Goal: Contribute content: Contribute content

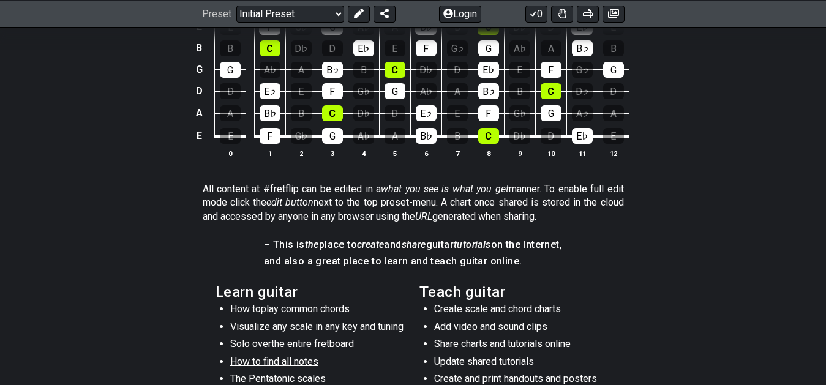
scroll to position [375, 0]
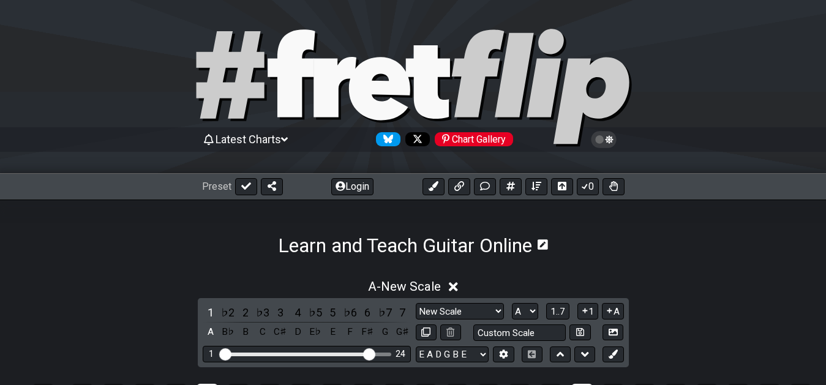
select select "New Scale"
select select "A"
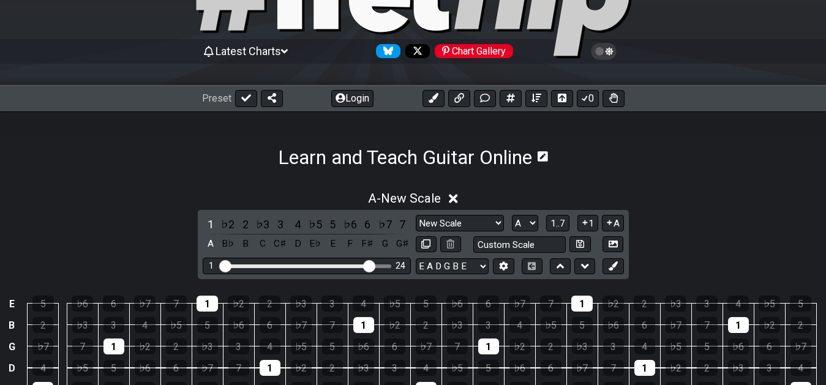
scroll to position [62, 0]
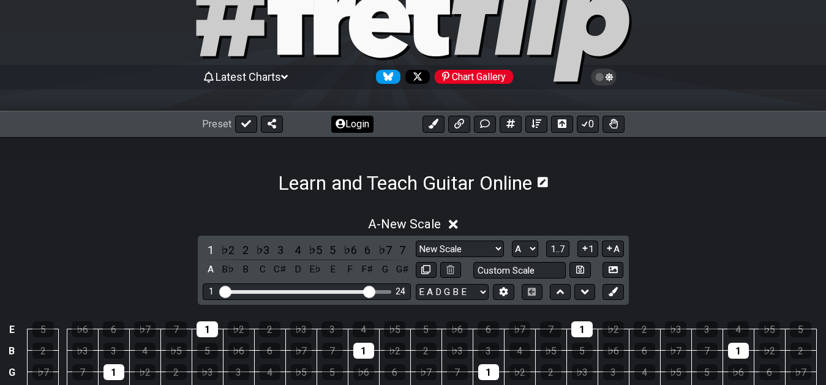
click at [360, 121] on button "Login" at bounding box center [352, 124] width 42 height 17
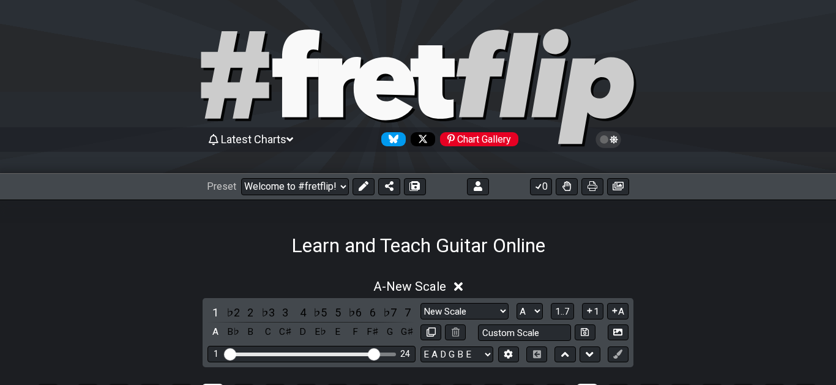
select select "A"
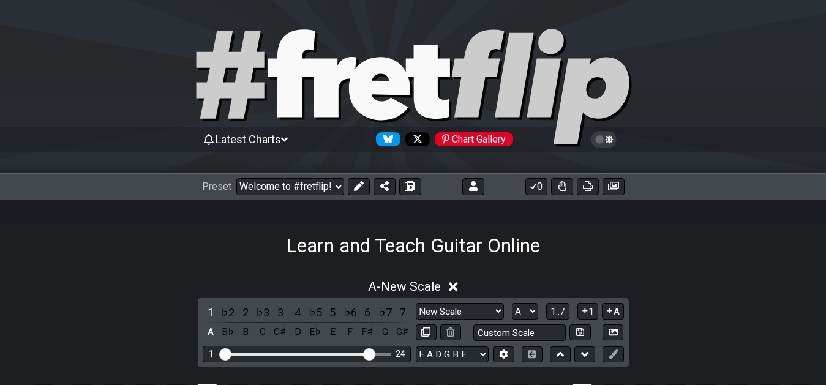
click at [288, 137] on icon at bounding box center [284, 139] width 7 height 4
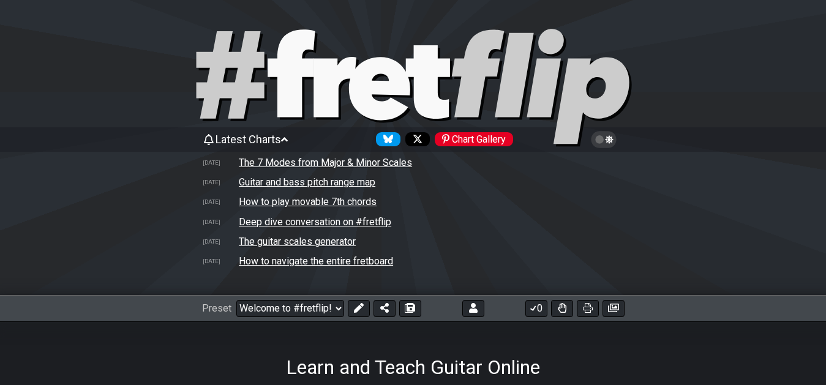
click at [295, 135] on div "Latest Charts Chart Gallery" at bounding box center [413, 140] width 422 height 20
click at [281, 139] on span "Latest Charts" at bounding box center [249, 139] width 66 height 13
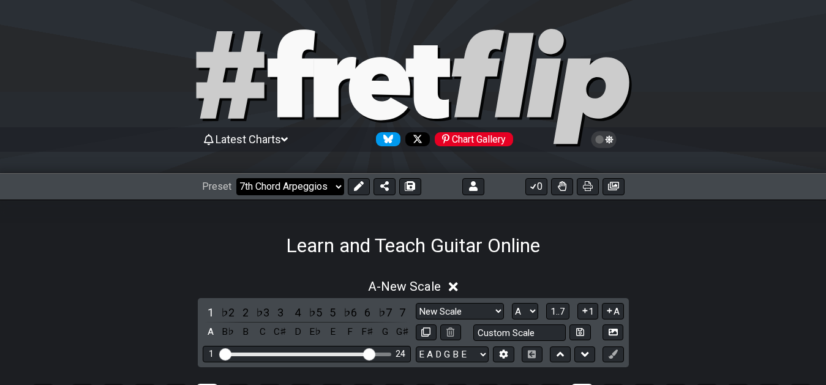
click option "7th Chord Arpeggios" at bounding box center [0, 0] width 0 height 0
select select "/welcome"
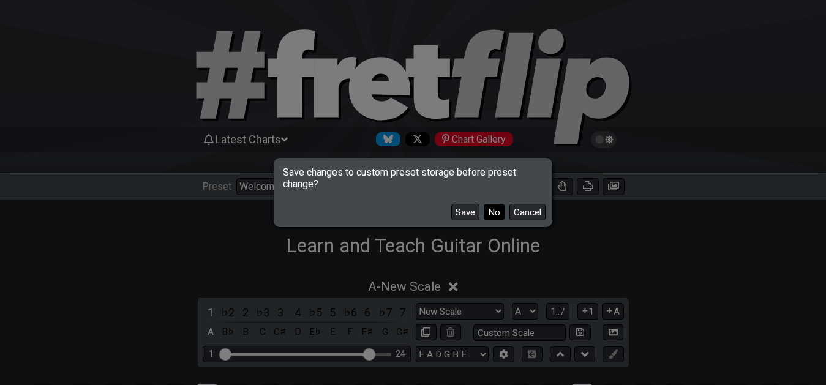
click at [495, 216] on button "No" at bounding box center [494, 212] width 21 height 17
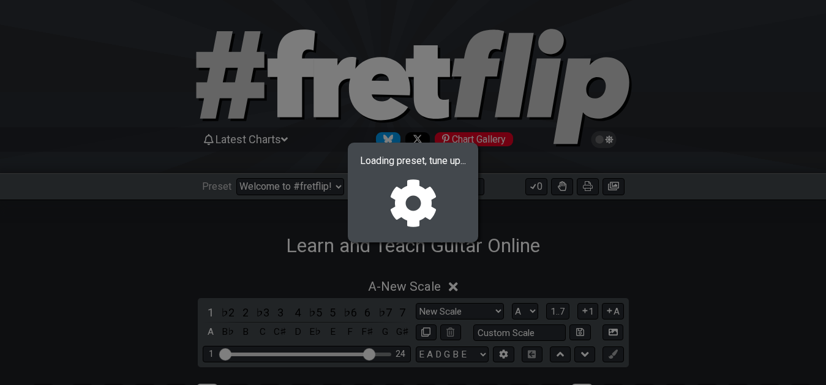
select select "F"
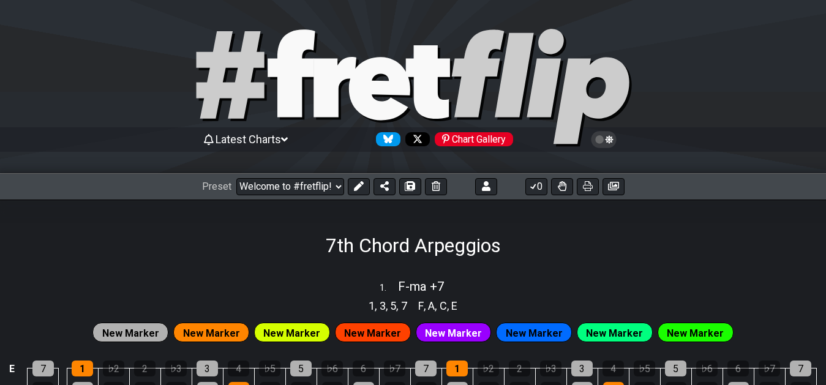
select select "/02F9A7NK"
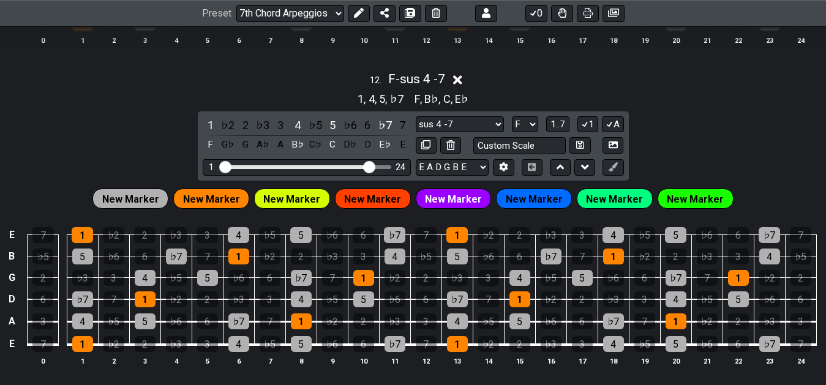
scroll to position [2964, 0]
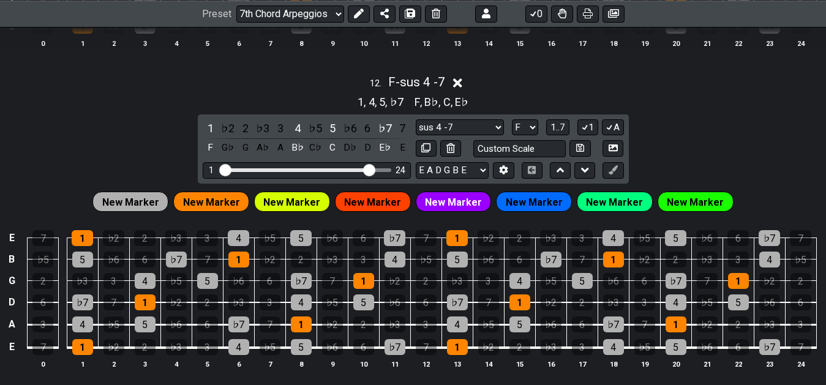
click at [462, 88] on icon at bounding box center [457, 82] width 9 height 9
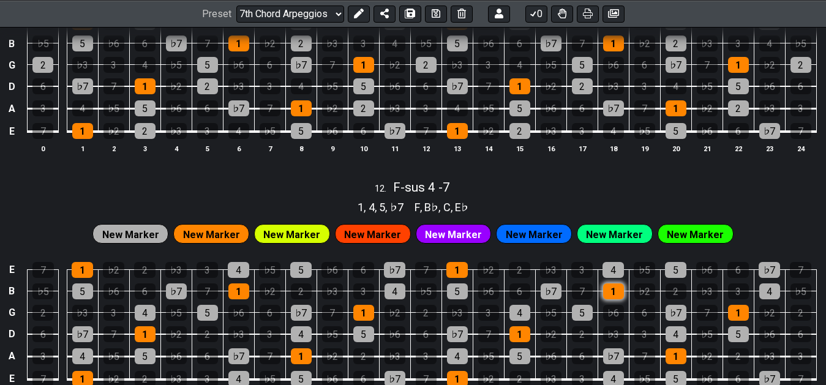
scroll to position [2839, 0]
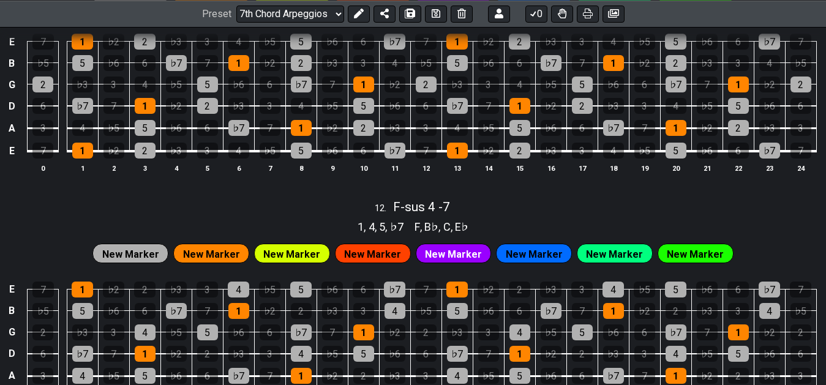
click at [514, 214] on div "12 . F - sus 4 -7" at bounding box center [413, 203] width 826 height 23
select select "F"
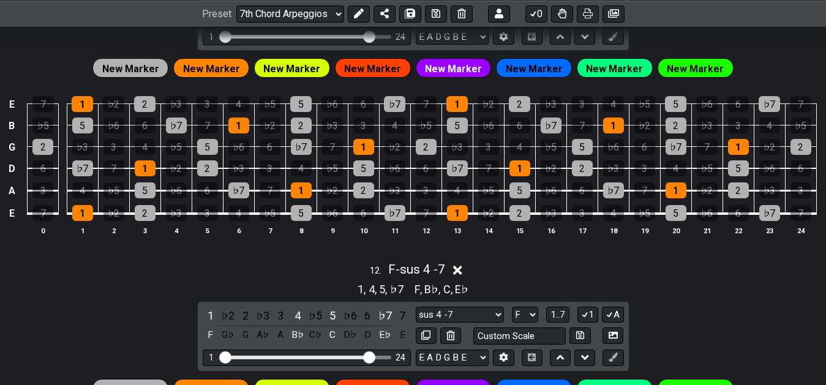
scroll to position [2652, 0]
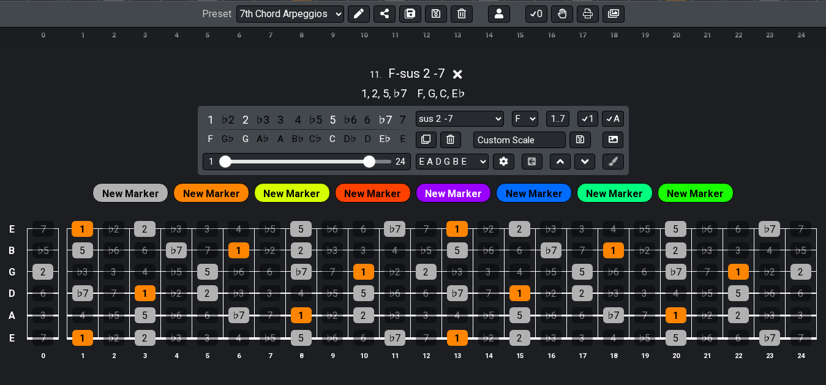
click at [686, 97] on div "1 , 2 , 5 , ♭7 F , G , C , E♭" at bounding box center [413, 93] width 826 height 20
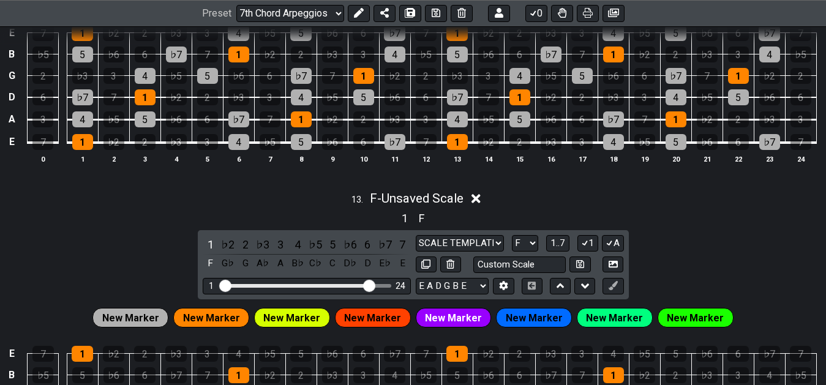
scroll to position [3177, 0]
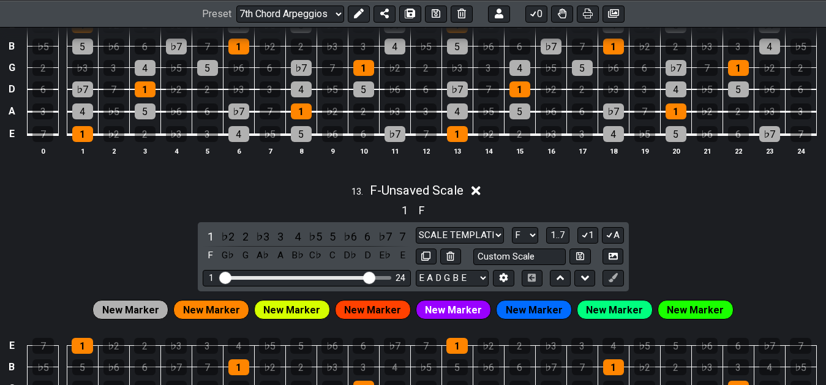
click at [310, 194] on div "13 . F - Unsaved Scale" at bounding box center [413, 187] width 826 height 23
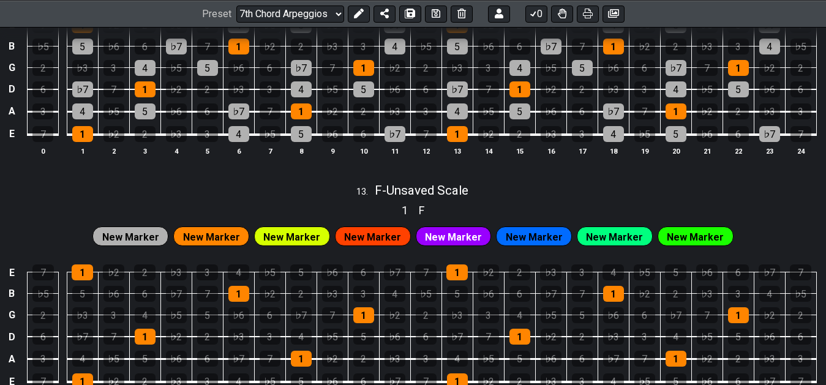
click at [310, 194] on div "13 . F - Unsaved Scale" at bounding box center [413, 187] width 826 height 23
select select "F"
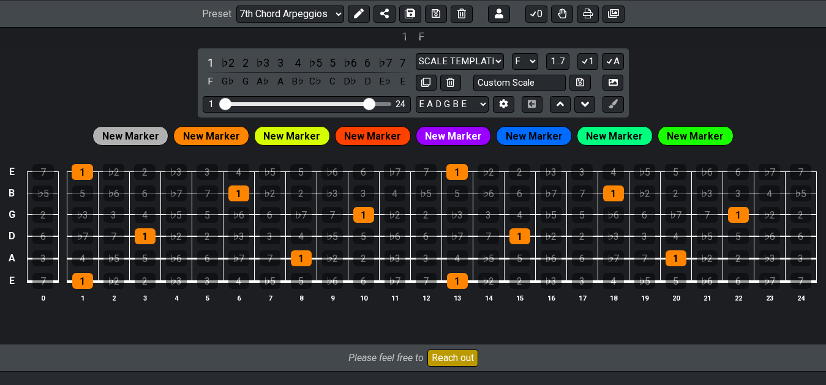
scroll to position [3311, 0]
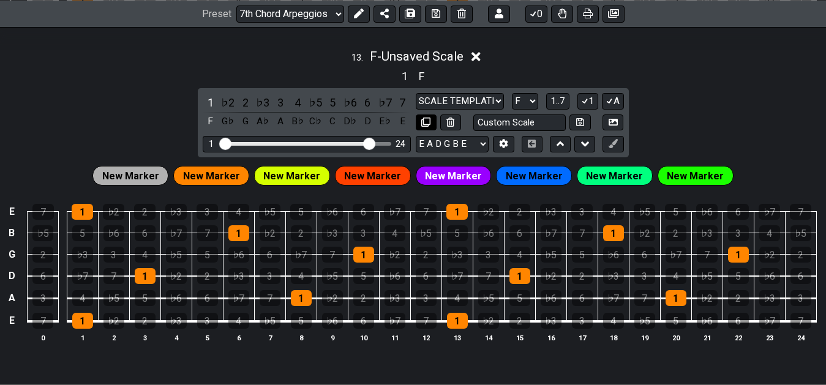
click at [422, 127] on icon at bounding box center [425, 122] width 9 height 9
select select "F"
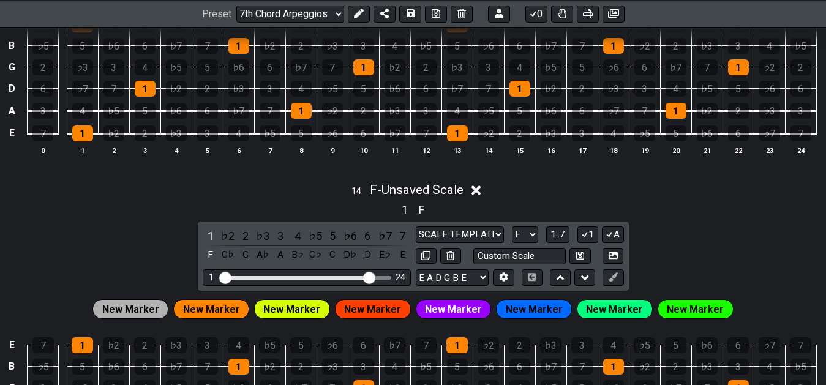
scroll to position [3374, 0]
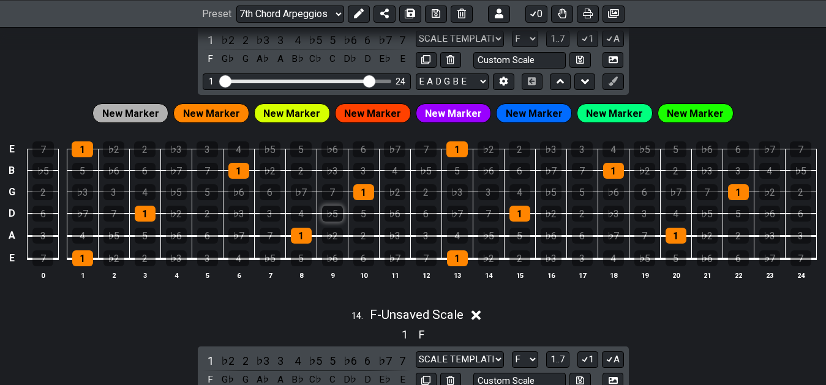
click at [329, 217] on div "♭5" at bounding box center [332, 214] width 21 height 16
click at [394, 174] on div "4" at bounding box center [395, 171] width 21 height 16
click at [303, 167] on div "2" at bounding box center [301, 171] width 21 height 16
click at [339, 200] on div "7" at bounding box center [332, 192] width 21 height 16
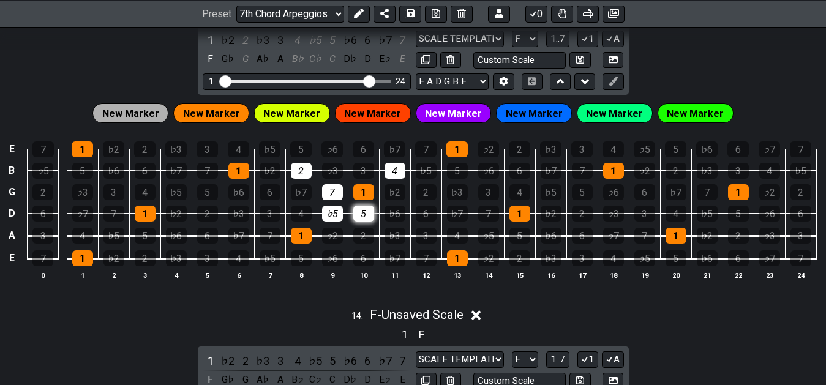
click at [372, 219] on div "5" at bounding box center [363, 214] width 21 height 16
click at [395, 241] on div "♭3" at bounding box center [395, 236] width 21 height 16
click at [397, 244] on div "♭3" at bounding box center [395, 236] width 21 height 16
click at [369, 219] on div "5" at bounding box center [363, 214] width 21 height 16
click at [345, 213] on td "♭5" at bounding box center [332, 203] width 31 height 22
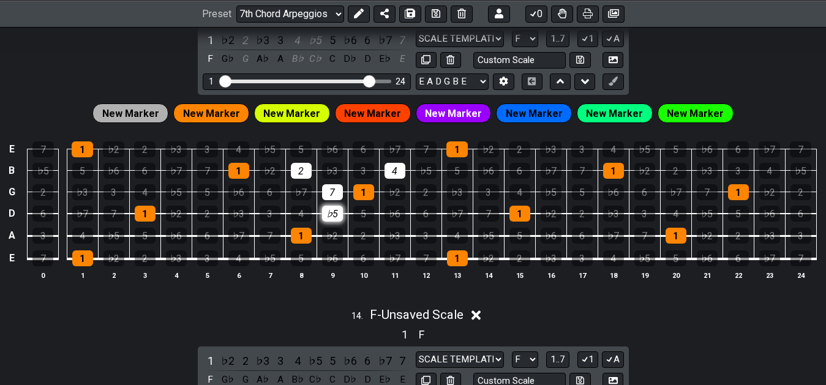
click at [340, 213] on div "♭5" at bounding box center [332, 214] width 21 height 16
click at [334, 193] on div "7" at bounding box center [332, 192] width 21 height 16
click at [311, 175] on div "2" at bounding box center [301, 171] width 21 height 16
click at [395, 170] on div "4" at bounding box center [395, 171] width 21 height 16
click at [273, 197] on div "6" at bounding box center [270, 192] width 21 height 16
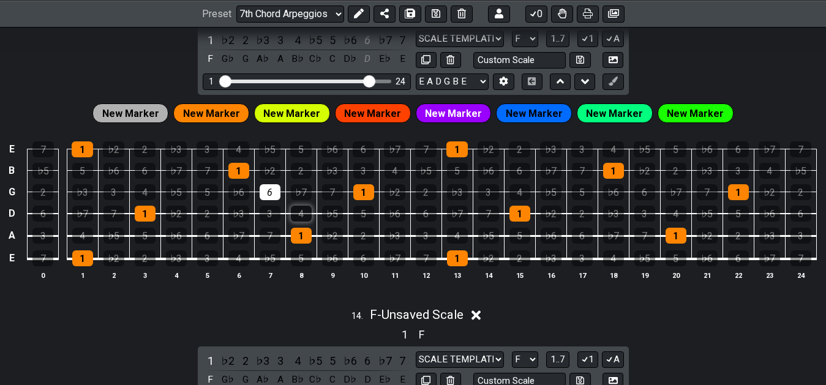
click at [299, 214] on div "4" at bounding box center [301, 214] width 21 height 16
click at [333, 231] on div "♭2" at bounding box center [332, 236] width 21 height 16
click at [230, 232] on div "♭7" at bounding box center [238, 236] width 21 height 16
click at [263, 218] on div "3" at bounding box center [270, 214] width 21 height 16
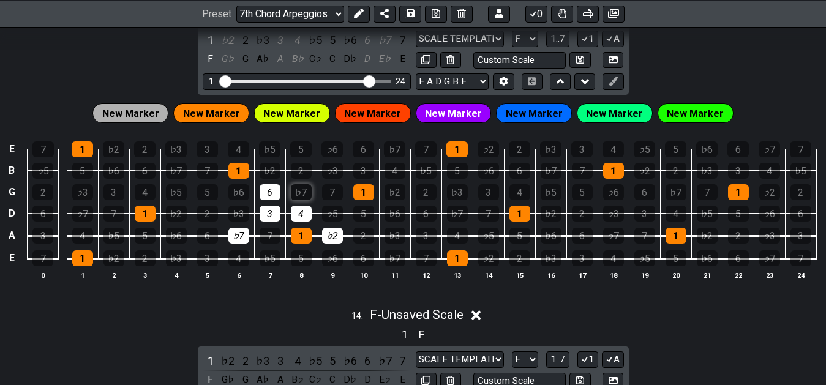
click at [309, 193] on div "♭7" at bounding box center [301, 192] width 21 height 16
click at [338, 174] on div "♭3" at bounding box center [332, 171] width 21 height 16
click at [243, 243] on div "♭7" at bounding box center [238, 236] width 21 height 16
click at [266, 227] on td "7" at bounding box center [269, 225] width 31 height 23
click at [275, 198] on div "6" at bounding box center [270, 192] width 21 height 16
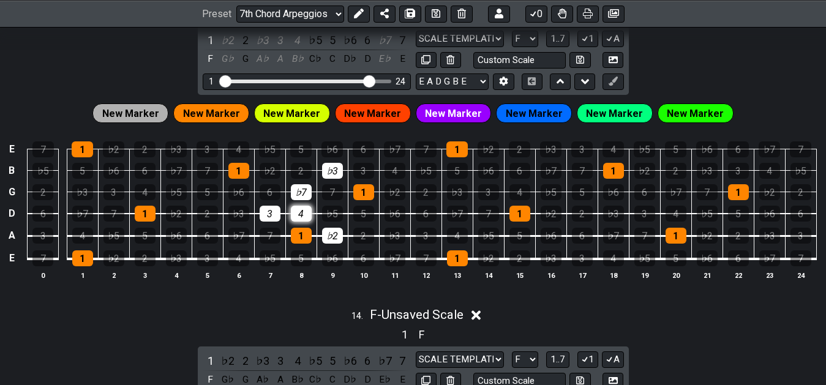
click at [304, 217] on div "4" at bounding box center [301, 214] width 21 height 16
click at [272, 219] on div "3" at bounding box center [270, 214] width 21 height 16
click at [336, 238] on div "♭2" at bounding box center [332, 236] width 21 height 16
click at [329, 177] on div "♭3" at bounding box center [332, 171] width 21 height 16
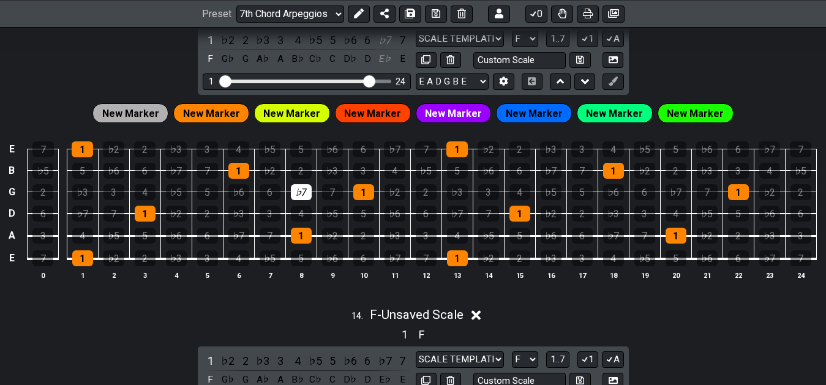
click at [315, 184] on td "♭7" at bounding box center [300, 180] width 31 height 21
click at [308, 192] on div "♭7" at bounding box center [301, 192] width 21 height 16
click at [108, 190] on div "3" at bounding box center [113, 192] width 21 height 16
click at [84, 173] on div "5" at bounding box center [82, 171] width 21 height 16
click at [174, 236] on div "♭6" at bounding box center [176, 236] width 21 height 16
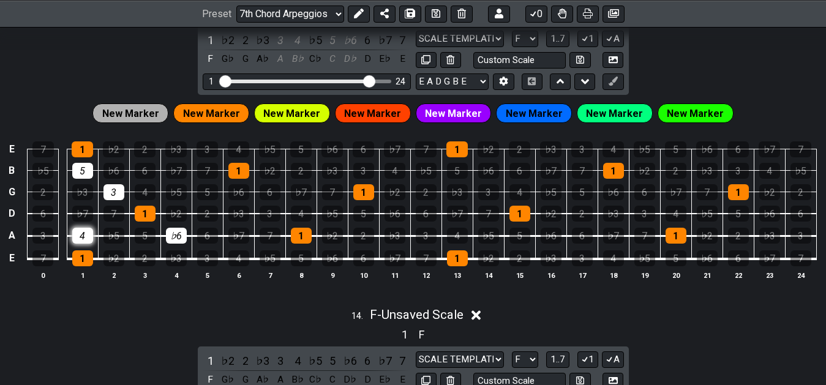
click at [78, 235] on div "4" at bounding box center [82, 236] width 21 height 16
click at [114, 211] on div "7" at bounding box center [113, 214] width 21 height 16
click at [146, 195] on div "4" at bounding box center [145, 192] width 21 height 16
click at [180, 173] on div "♭7" at bounding box center [176, 171] width 21 height 16
click at [74, 244] on div "4" at bounding box center [82, 236] width 21 height 16
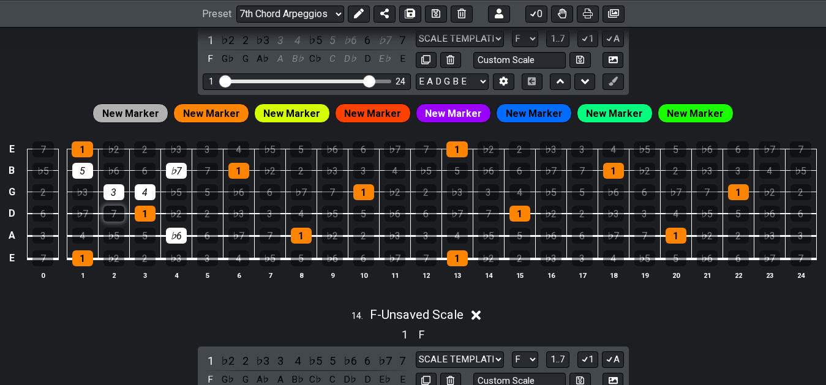
click at [110, 219] on div "7" at bounding box center [113, 214] width 21 height 16
drag, startPoint x: 114, startPoint y: 193, endPoint x: 152, endPoint y: 191, distance: 37.4
click at [127, 192] on td "3" at bounding box center [113, 180] width 31 height 21
click at [152, 191] on div "4" at bounding box center [145, 192] width 21 height 16
click at [178, 179] on div "♭7" at bounding box center [176, 171] width 21 height 16
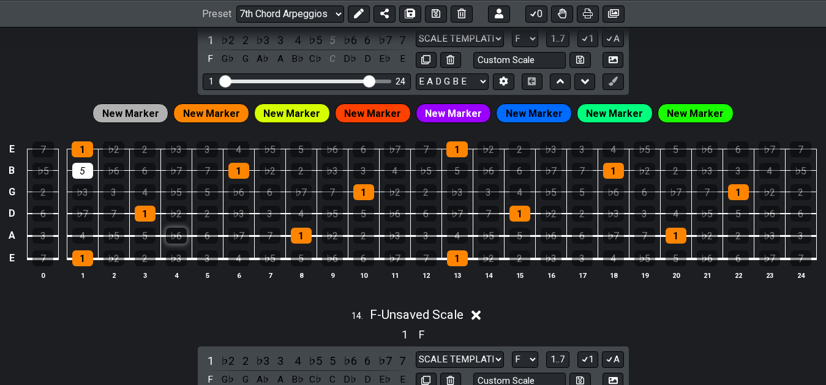
click at [179, 240] on div "♭6" at bounding box center [176, 236] width 21 height 16
click at [84, 178] on div "5" at bounding box center [82, 171] width 21 height 16
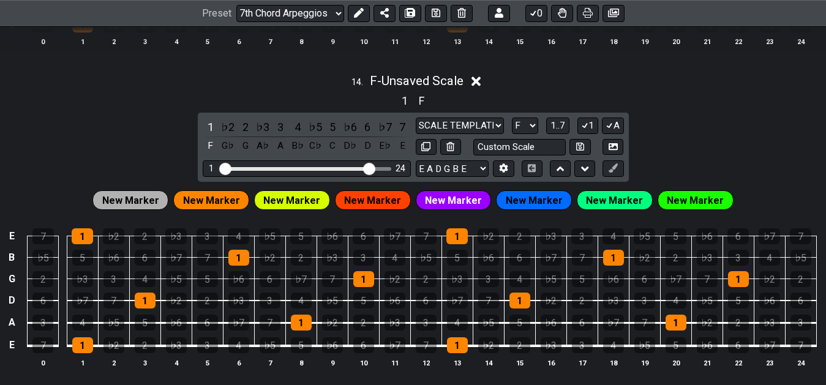
scroll to position [3623, 0]
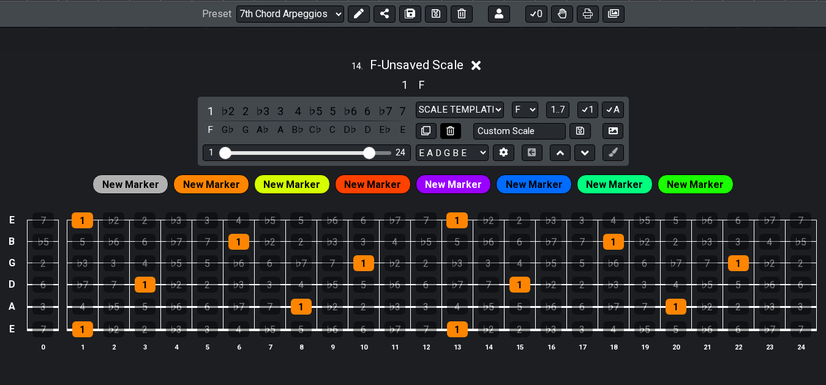
click at [450, 135] on icon at bounding box center [450, 130] width 8 height 9
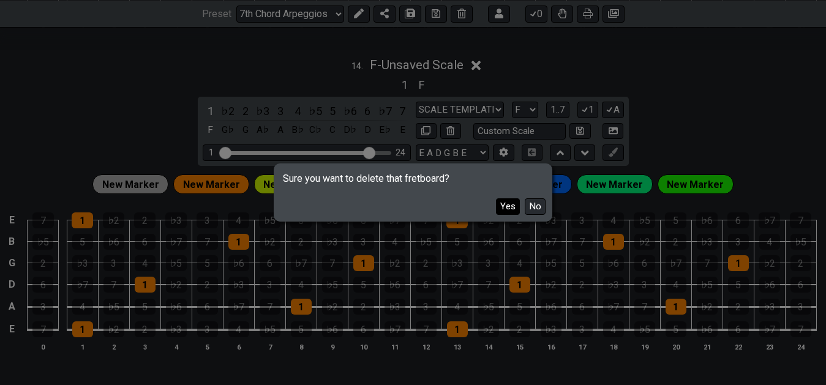
click at [507, 207] on button "Yes" at bounding box center [508, 206] width 24 height 17
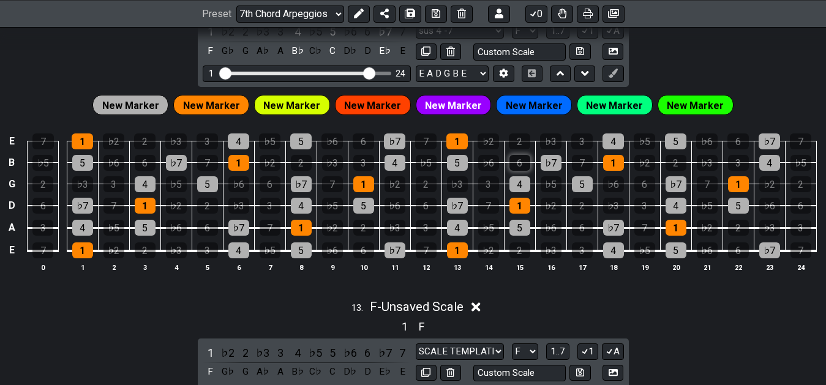
scroll to position [3061, 0]
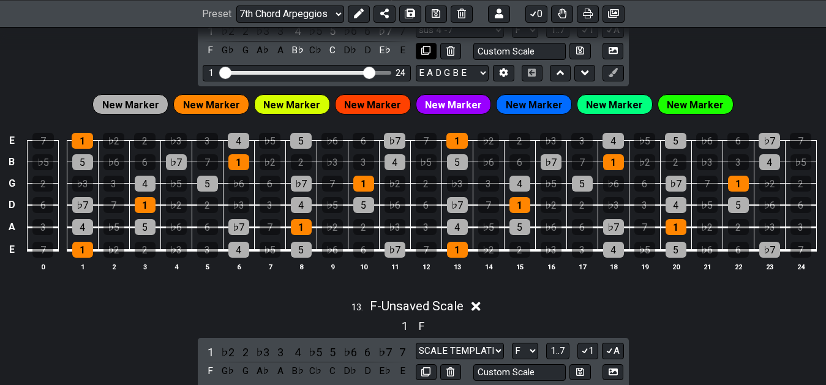
click at [422, 51] on icon at bounding box center [425, 50] width 9 height 9
select select "F"
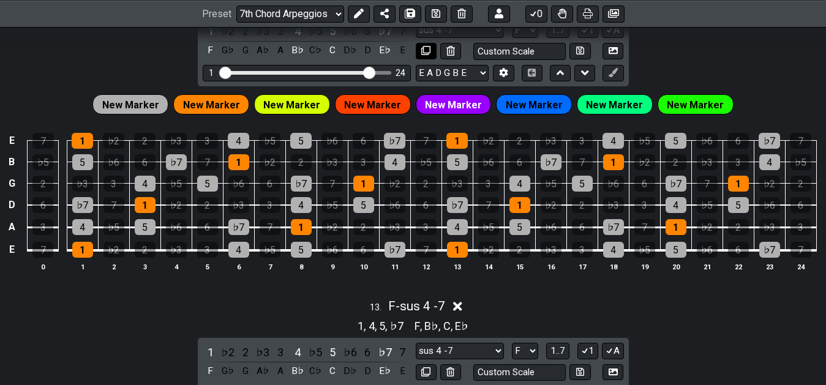
select select "sus 4 -7"
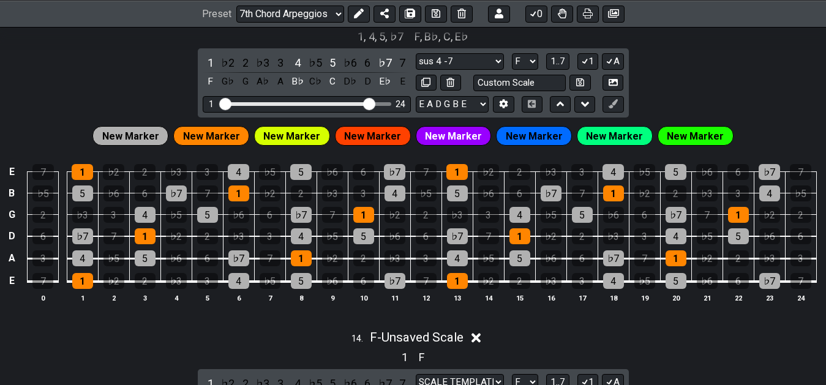
scroll to position [3374, 0]
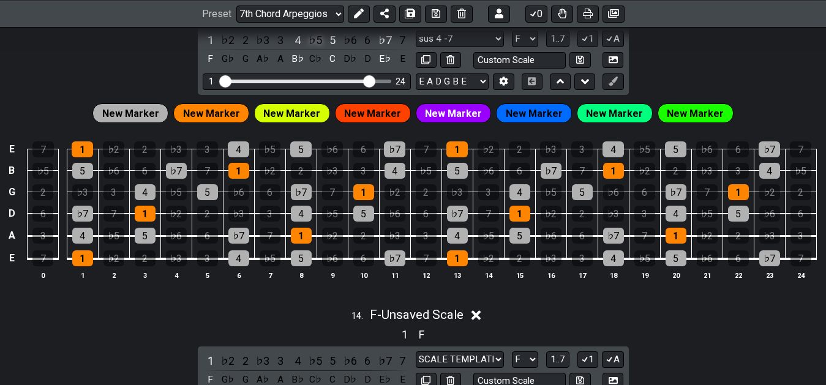
click at [319, 42] on div "♭5" at bounding box center [315, 40] width 16 height 17
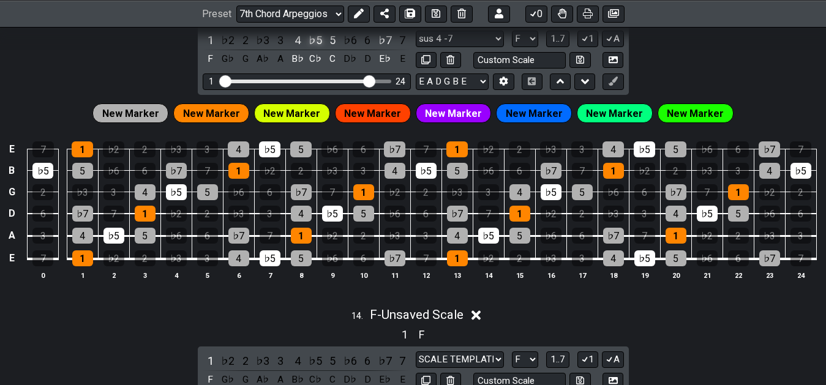
click at [319, 42] on div "♭5" at bounding box center [315, 40] width 16 height 17
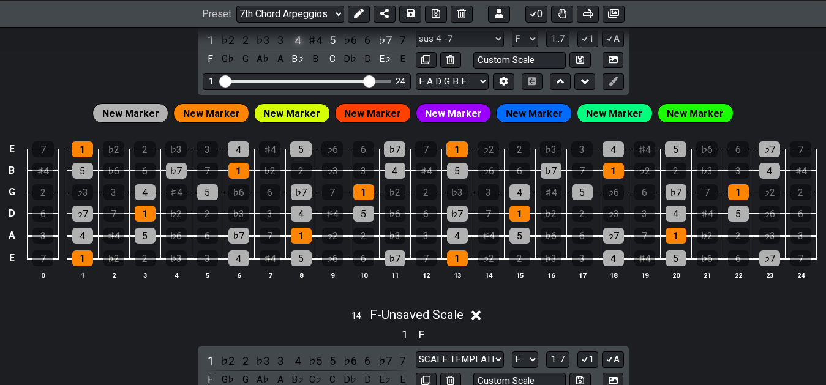
click at [302, 43] on div "4" at bounding box center [298, 40] width 16 height 17
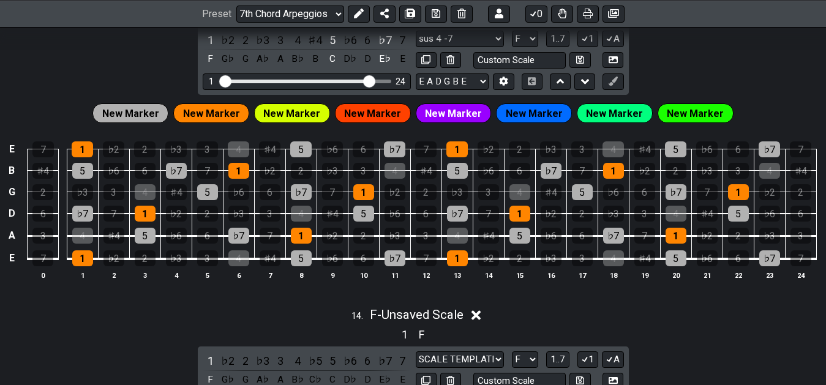
click at [135, 118] on span "New Marker" at bounding box center [130, 114] width 57 height 18
click at [136, 114] on span "New Marker" at bounding box center [130, 114] width 57 height 18
click at [152, 112] on span "New Marker" at bounding box center [130, 114] width 57 height 18
click at [360, 20] on button at bounding box center [359, 13] width 22 height 17
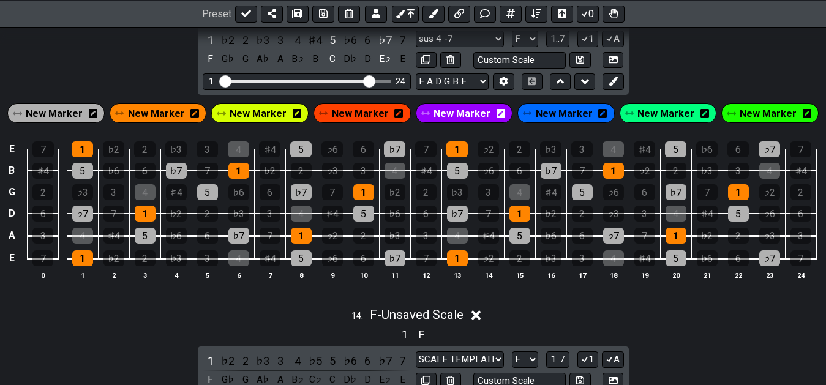
click at [83, 112] on span "New Marker" at bounding box center [54, 114] width 57 height 18
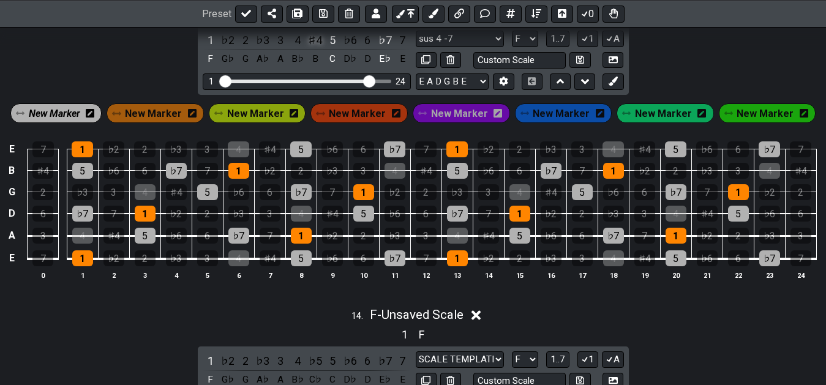
click at [314, 44] on div "♯4" at bounding box center [315, 40] width 16 height 17
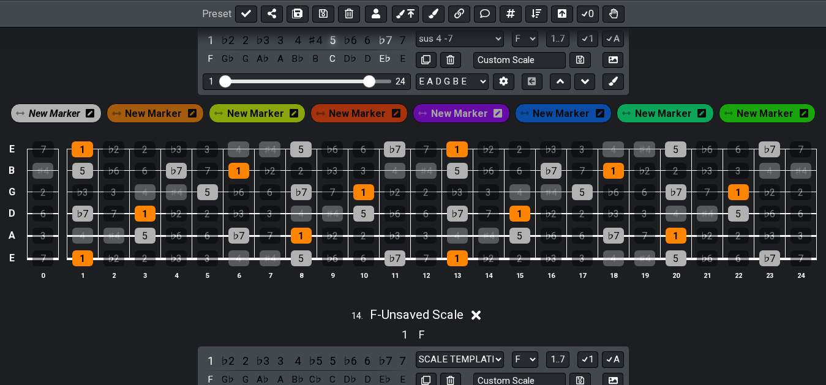
click at [329, 42] on div "5" at bounding box center [333, 40] width 16 height 17
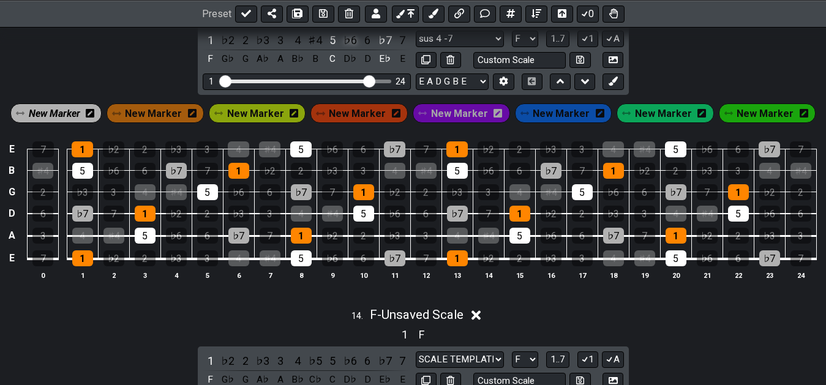
click at [347, 39] on div "♭6" at bounding box center [350, 40] width 16 height 17
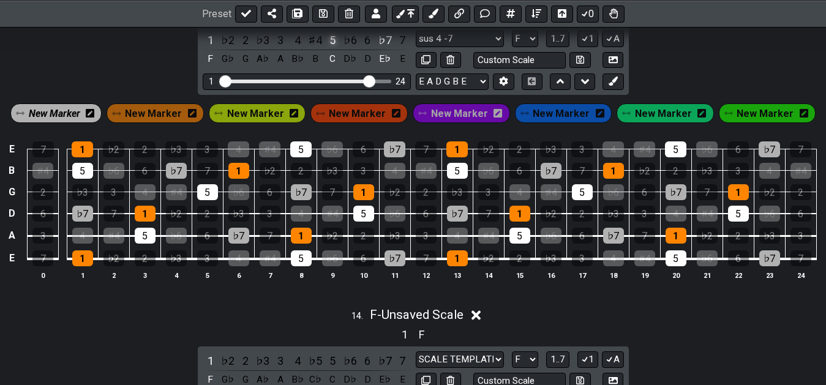
click at [329, 45] on div "5" at bounding box center [333, 40] width 16 height 17
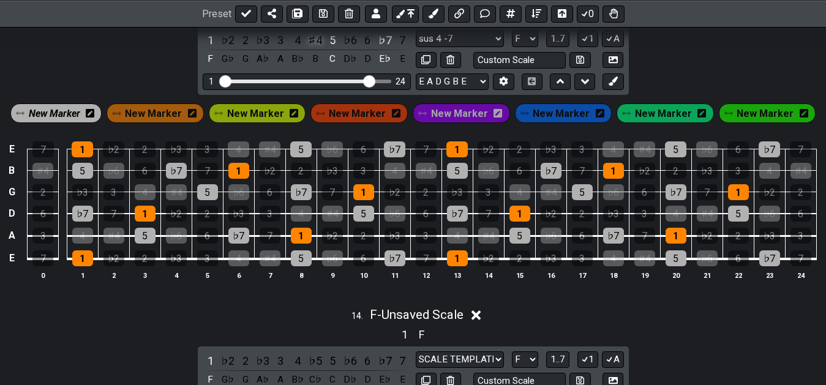
click at [314, 47] on div "♯4" at bounding box center [315, 40] width 16 height 17
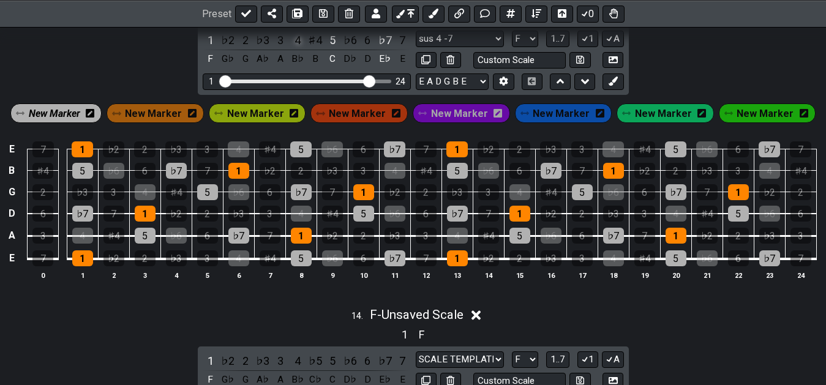
click at [298, 45] on div "4" at bounding box center [298, 40] width 16 height 17
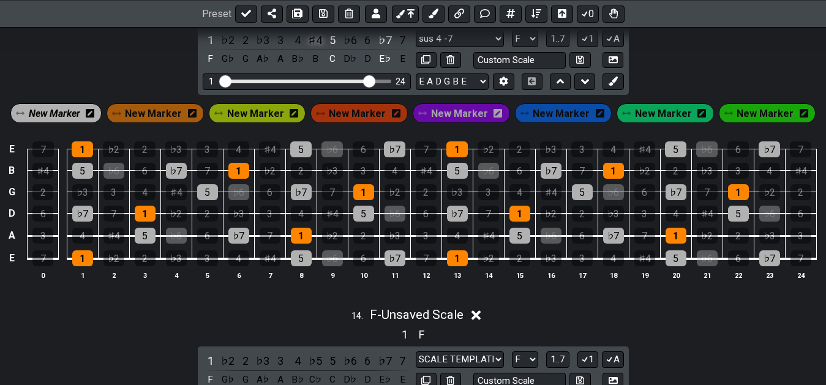
click at [315, 45] on div "♯4" at bounding box center [315, 40] width 16 height 17
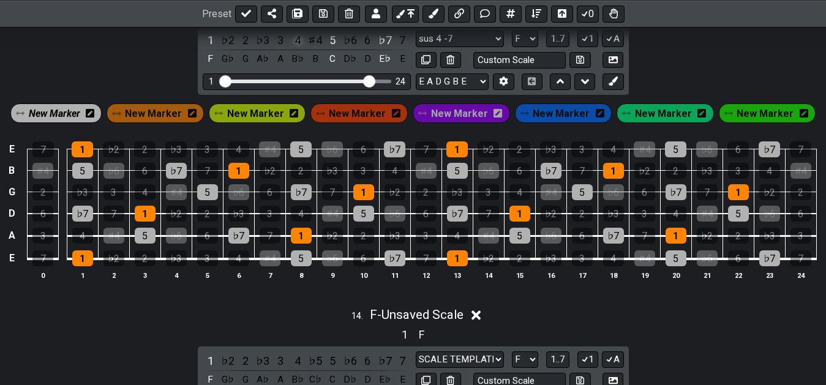
click at [296, 45] on div "4" at bounding box center [298, 40] width 16 height 17
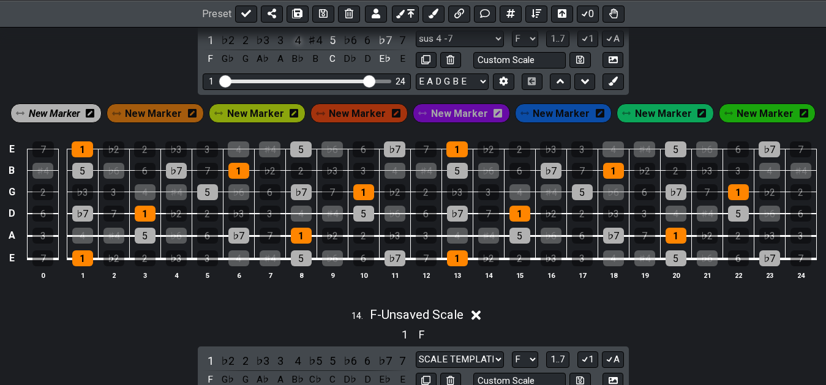
click at [296, 45] on div "4" at bounding box center [298, 40] width 16 height 17
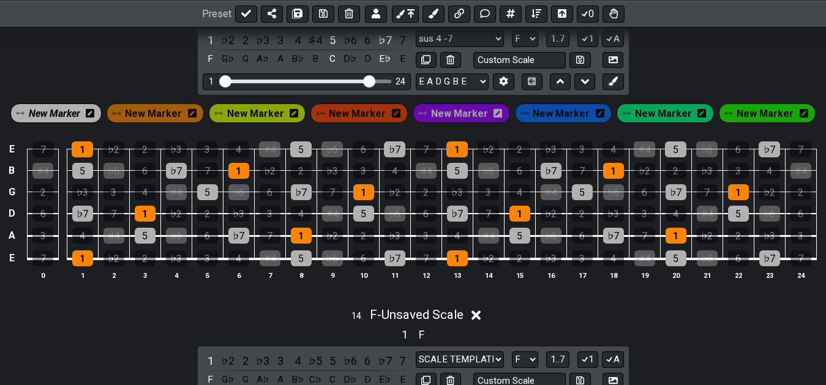
click at [61, 113] on span "New Marker" at bounding box center [54, 114] width 51 height 18
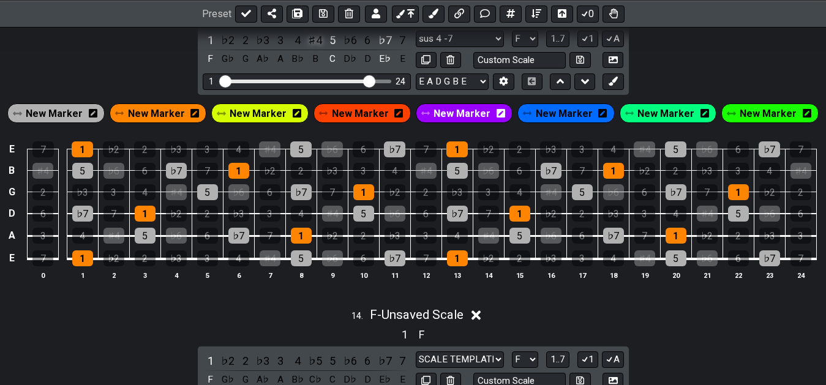
click at [317, 42] on div "♯4" at bounding box center [315, 40] width 16 height 17
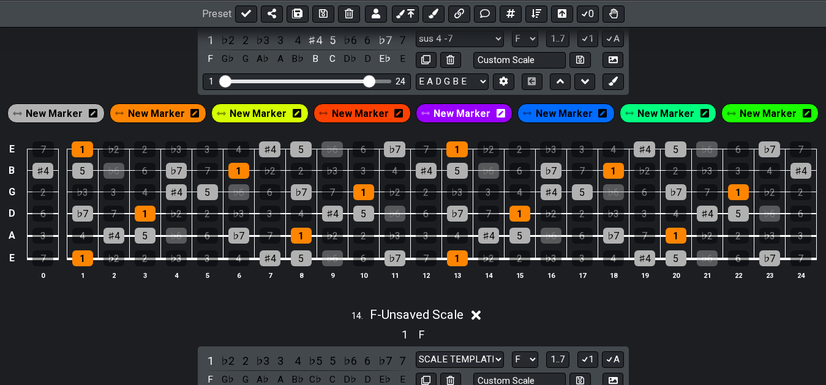
click at [73, 120] on span "New Marker" at bounding box center [54, 114] width 57 height 18
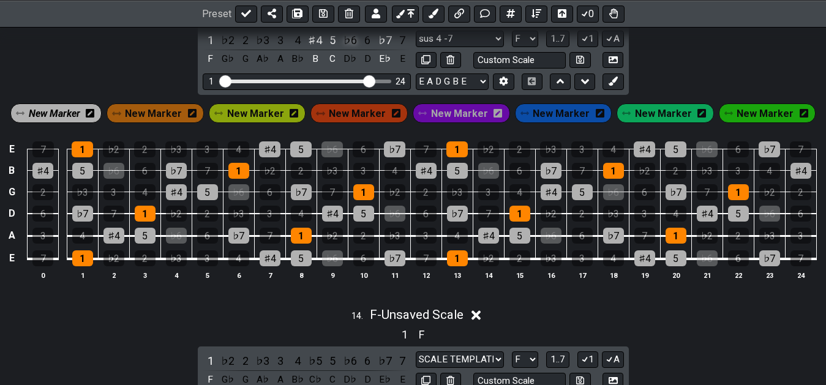
click at [350, 42] on div "♭6" at bounding box center [350, 40] width 16 height 17
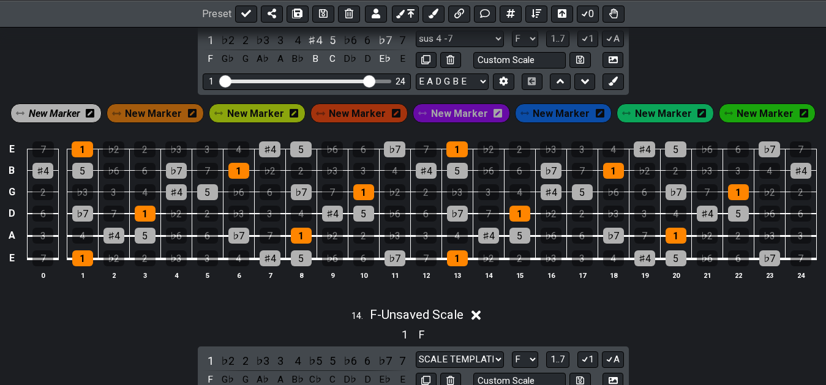
click at [68, 116] on span "New Marker" at bounding box center [54, 114] width 51 height 18
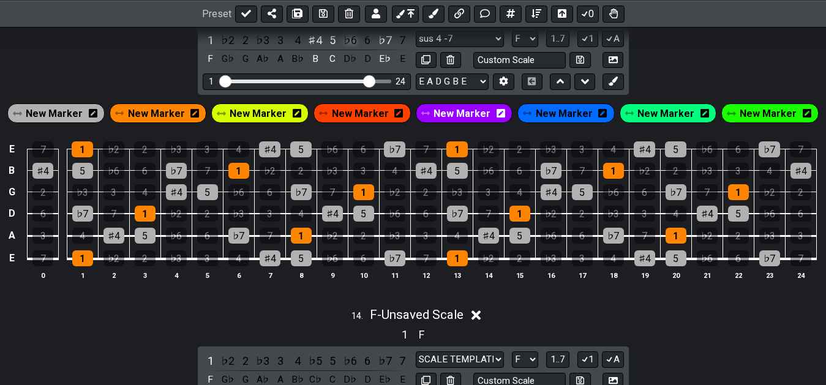
click at [352, 42] on div "♭6" at bounding box center [350, 40] width 16 height 17
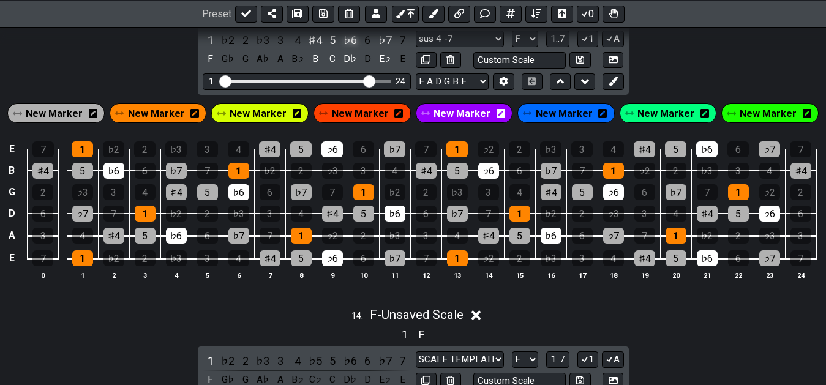
click at [352, 42] on div "♭6" at bounding box center [350, 40] width 16 height 17
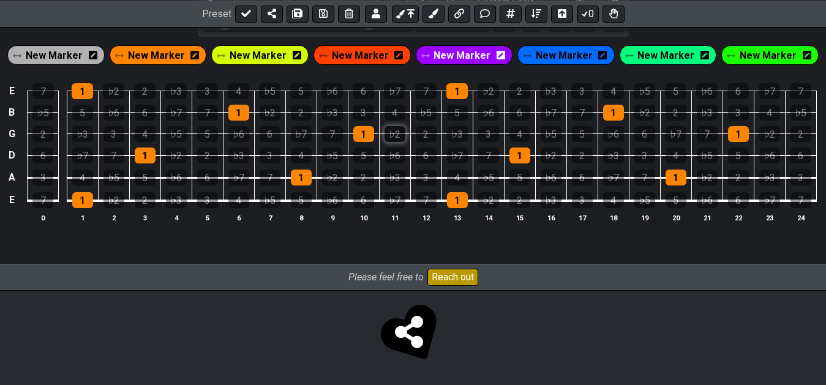
scroll to position [3508, 0]
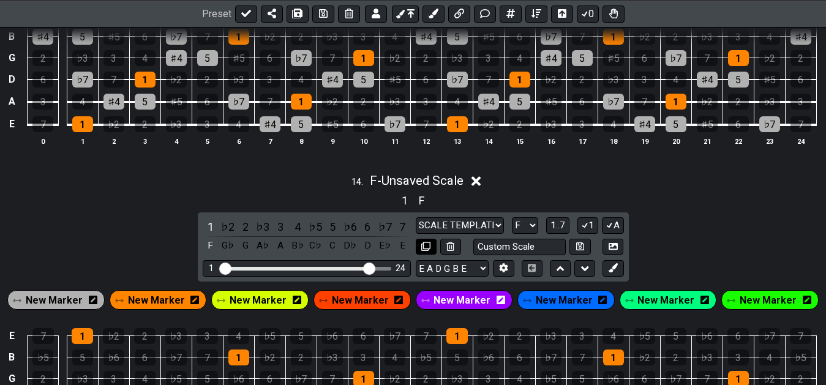
click at [426, 250] on icon at bounding box center [425, 246] width 9 height 9
select select "F"
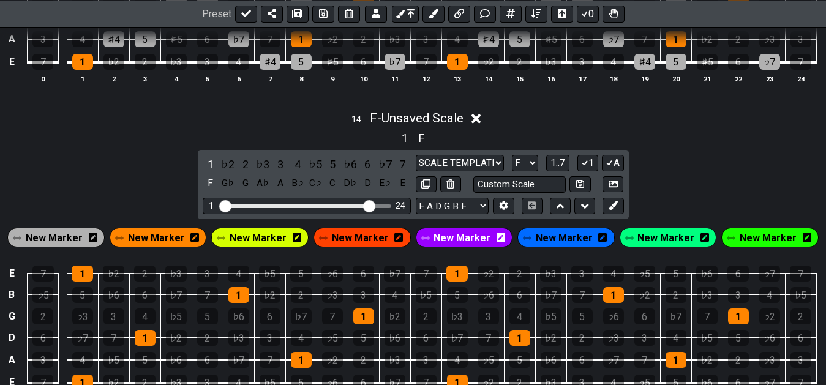
scroll to position [3633, 0]
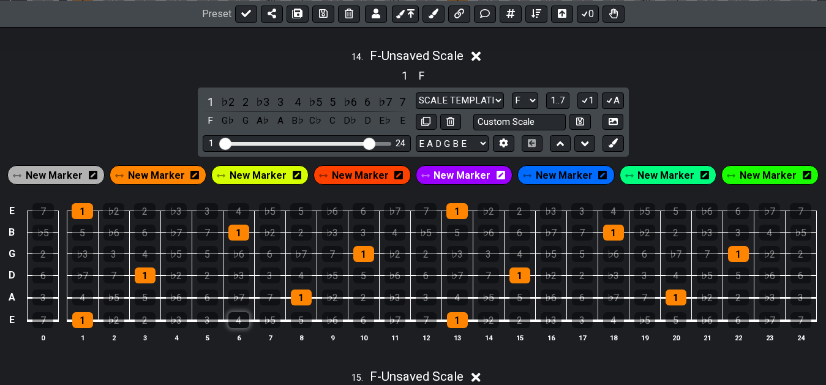
click at [235, 326] on div "4" at bounding box center [238, 320] width 21 height 16
click at [239, 323] on div "4" at bounding box center [238, 320] width 21 height 16
click at [268, 322] on div "♭5" at bounding box center [270, 320] width 21 height 16
click at [331, 257] on div "7" at bounding box center [332, 254] width 21 height 16
click at [367, 282] on div "5" at bounding box center [363, 276] width 21 height 16
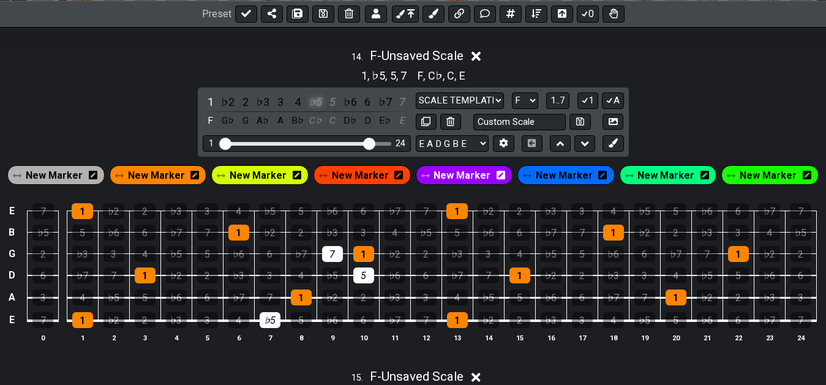
click at [317, 110] on div "♭5" at bounding box center [315, 102] width 16 height 17
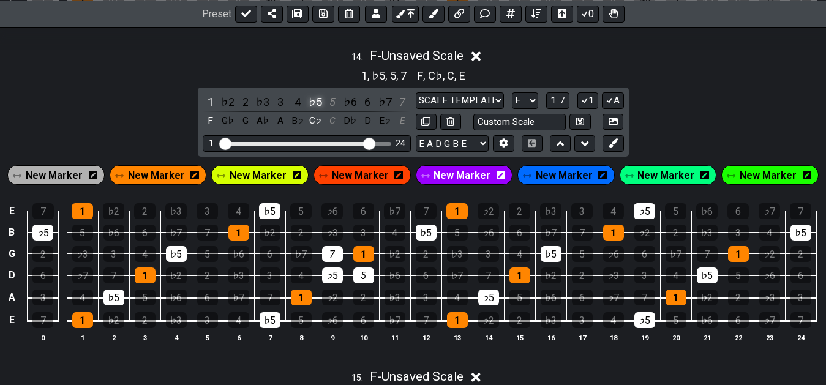
click at [317, 110] on div "♭5" at bounding box center [315, 102] width 16 height 17
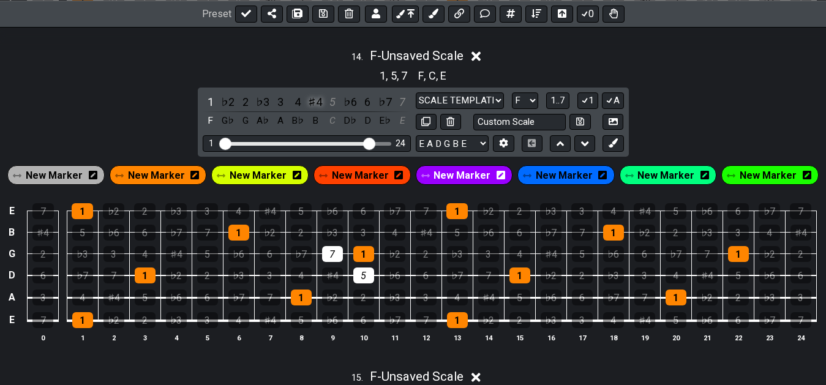
click at [317, 104] on div "♯4" at bounding box center [315, 102] width 16 height 17
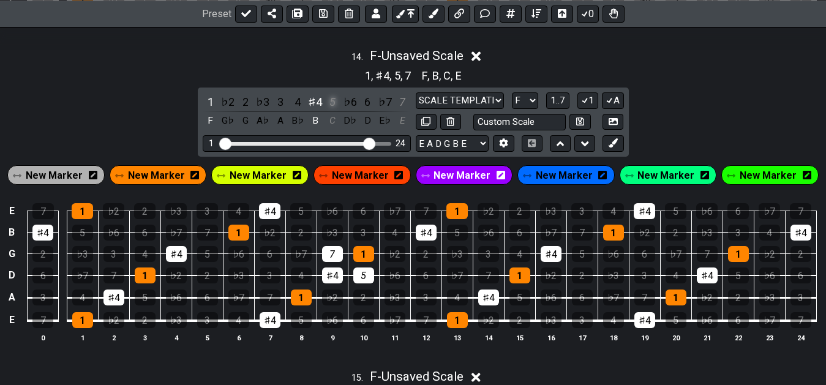
click at [333, 107] on div "5" at bounding box center [333, 102] width 16 height 17
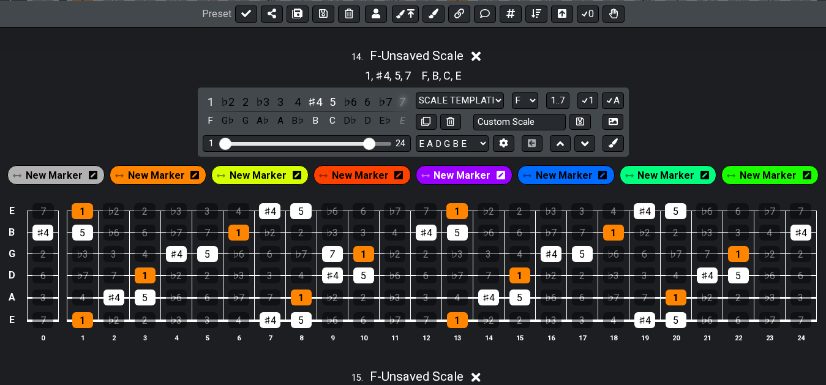
click at [405, 109] on div "7" at bounding box center [402, 102] width 16 height 17
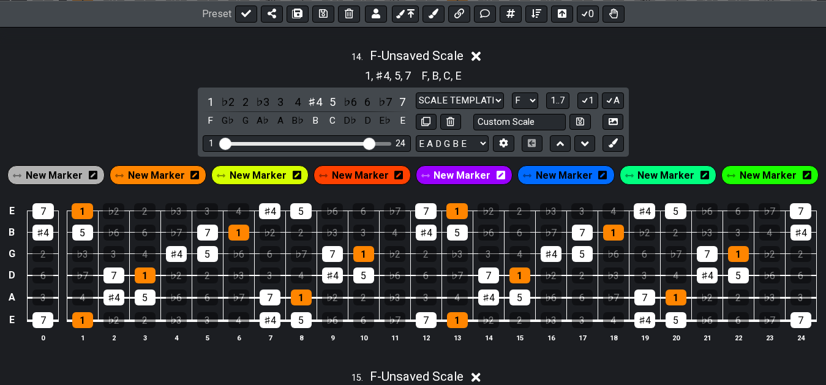
click at [71, 181] on span "New Marker" at bounding box center [54, 176] width 57 height 18
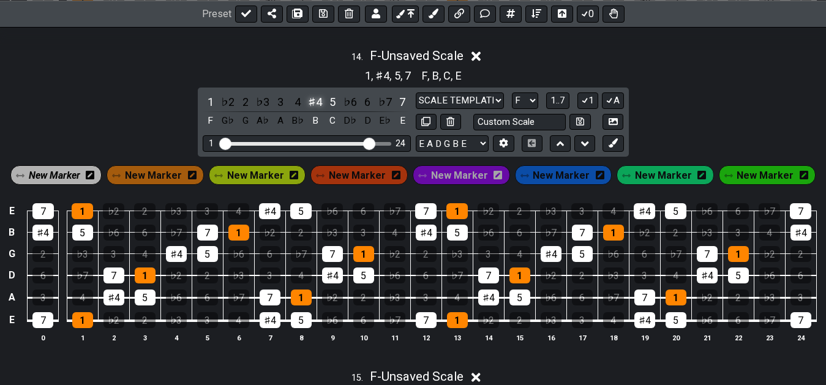
click at [313, 106] on div "♯4" at bounding box center [315, 102] width 16 height 17
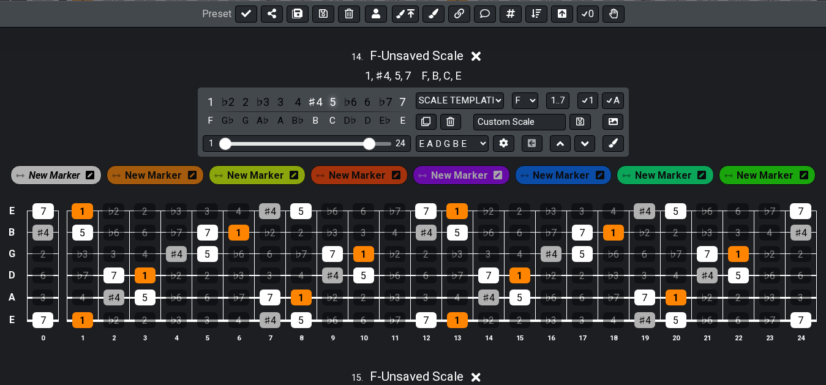
click at [329, 107] on div "5" at bounding box center [333, 102] width 16 height 17
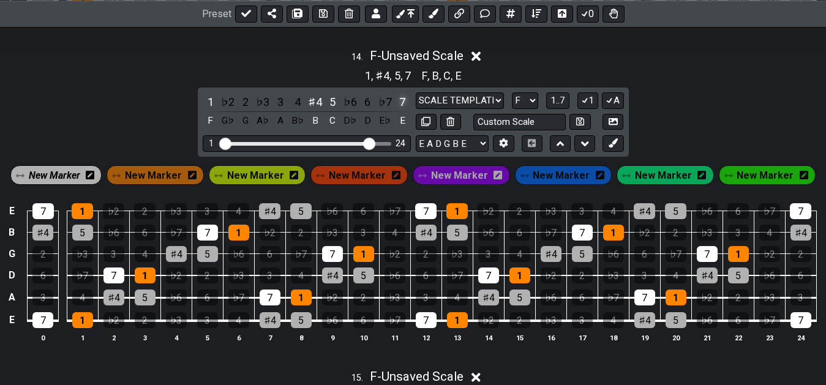
click at [407, 105] on div "7" at bounding box center [402, 102] width 16 height 17
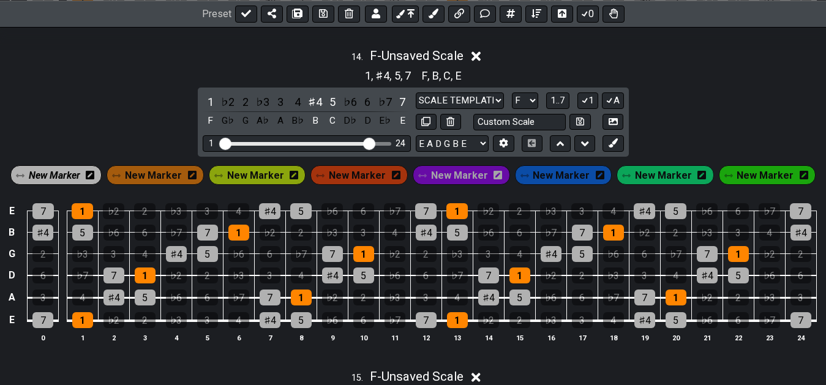
click at [64, 167] on div "New Marker" at bounding box center [56, 175] width 97 height 24
click at [66, 179] on span "New Marker" at bounding box center [54, 176] width 51 height 18
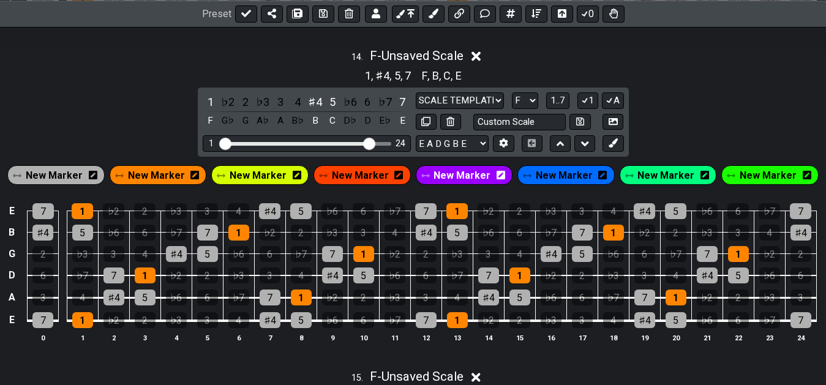
scroll to position [3695, 0]
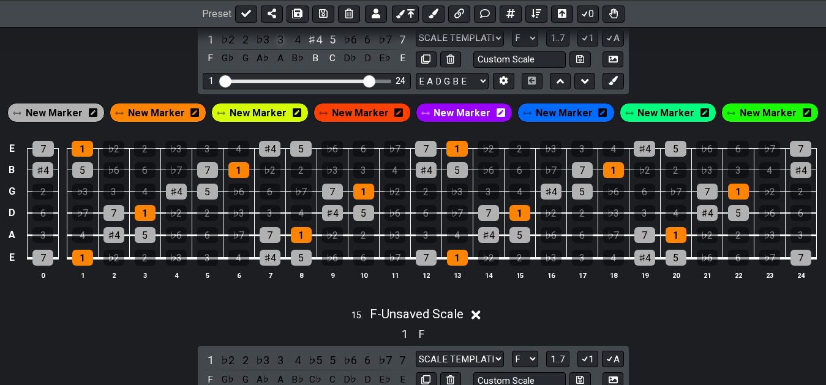
click at [280, 45] on div "3" at bounding box center [280, 39] width 16 height 17
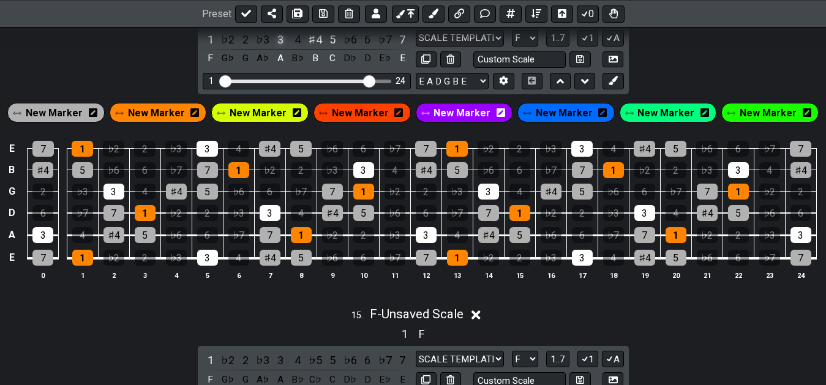
click at [280, 45] on div "3" at bounding box center [280, 39] width 16 height 17
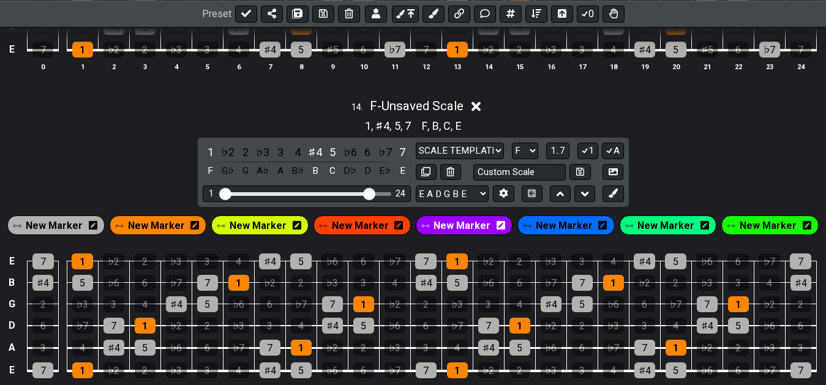
scroll to position [3633, 0]
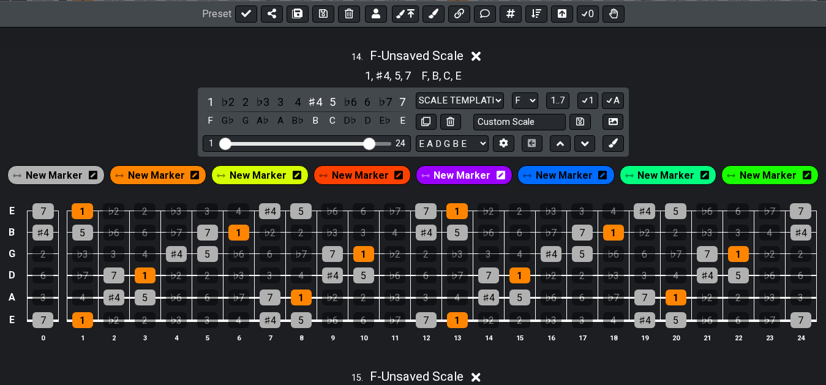
click at [674, 121] on div "14 . F - Unsaved Scale 1 , ♯4 , 5 , 7 F , B , C , E 1 ♭2 2 ♭3 3 4 ♯4 5 ♭6 6 ♭7 …" at bounding box center [413, 200] width 826 height 318
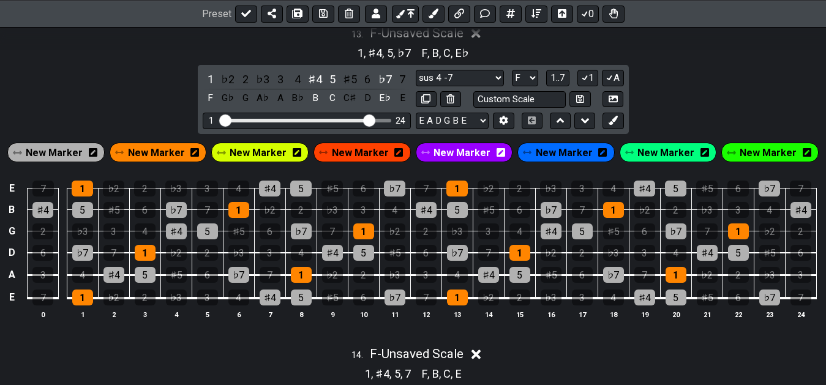
scroll to position [3329, 0]
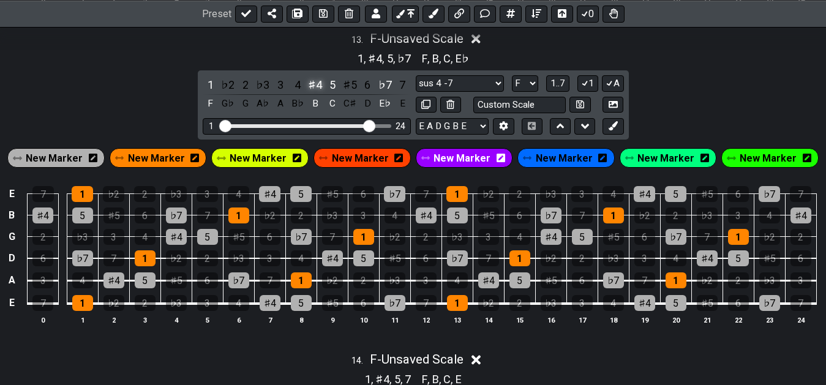
click at [319, 91] on div "♯4" at bounding box center [315, 85] width 16 height 17
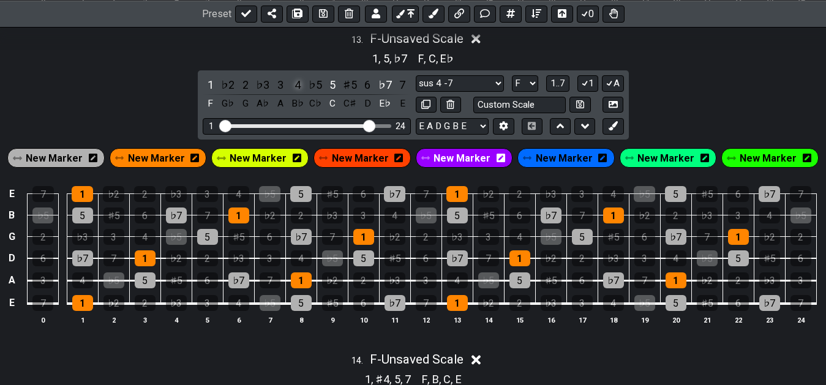
click at [298, 88] on div "4" at bounding box center [298, 85] width 16 height 17
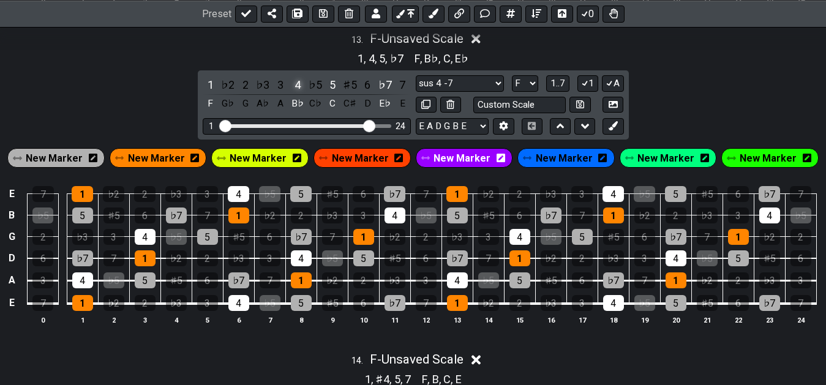
click at [301, 90] on div "4" at bounding box center [298, 85] width 16 height 17
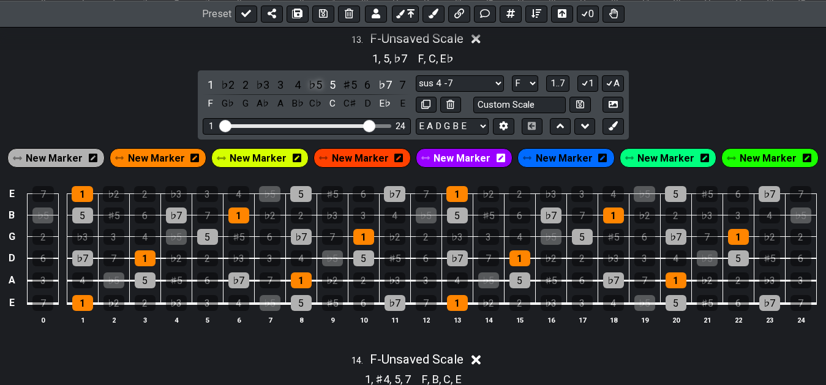
click at [314, 91] on div "♭5" at bounding box center [315, 85] width 16 height 17
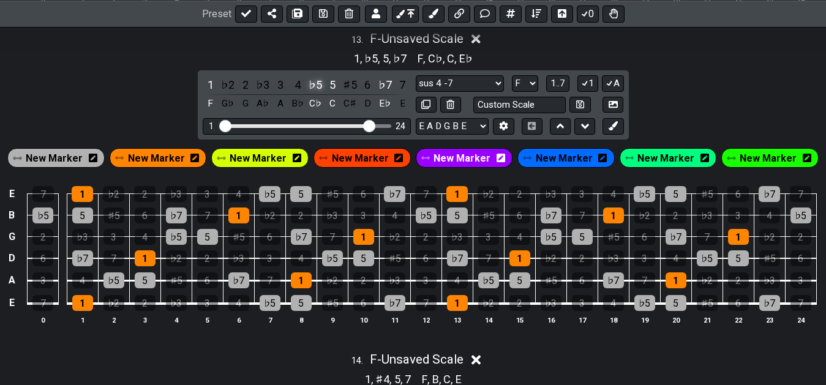
click at [317, 83] on div "♭5" at bounding box center [315, 85] width 16 height 17
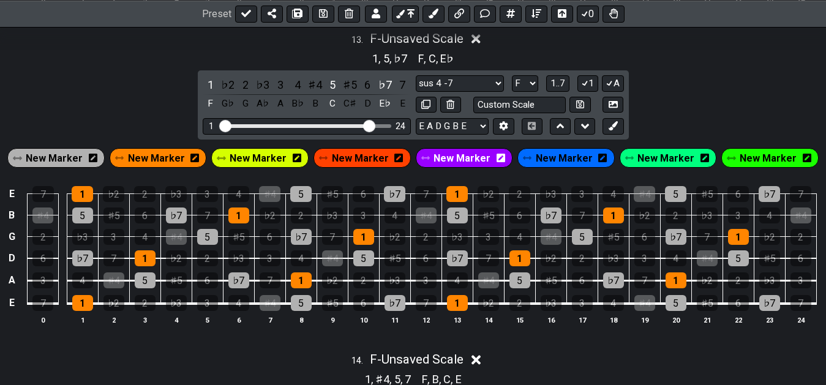
click at [317, 83] on div "♯4" at bounding box center [315, 85] width 16 height 17
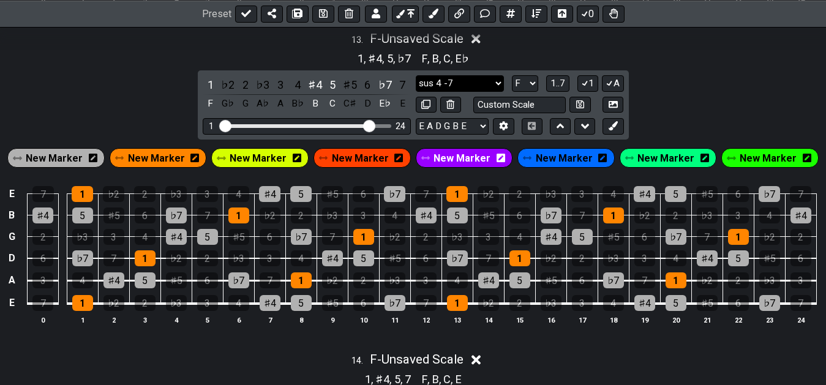
click at [416, 75] on select "sus 4 -7 sus 4 -7 Minor Pentatonic Major Pentatonic Minor Blues Major Blues Maj…" at bounding box center [460, 83] width 88 height 17
click at [437, 86] on select "sus 4 -7 sus 4 -7 Minor Pentatonic Major Pentatonic Minor Blues Major Blues Maj…" at bounding box center [460, 83] width 88 height 17
click at [495, 109] on input "text" at bounding box center [519, 105] width 93 height 17
type input "sus #4 -7"
click at [576, 108] on button at bounding box center [579, 105] width 21 height 17
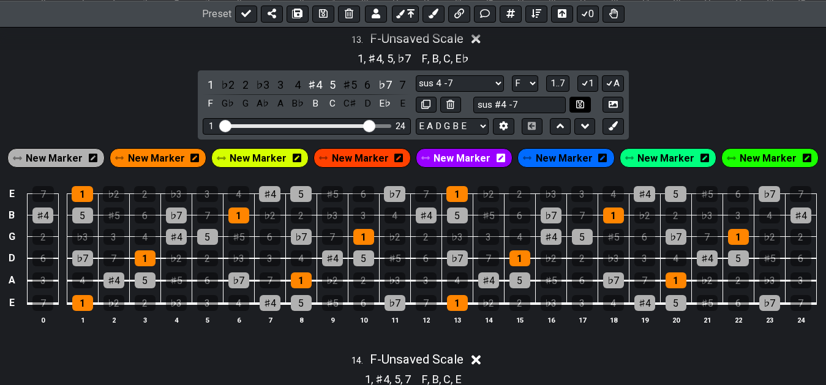
select select "sus #4 -7"
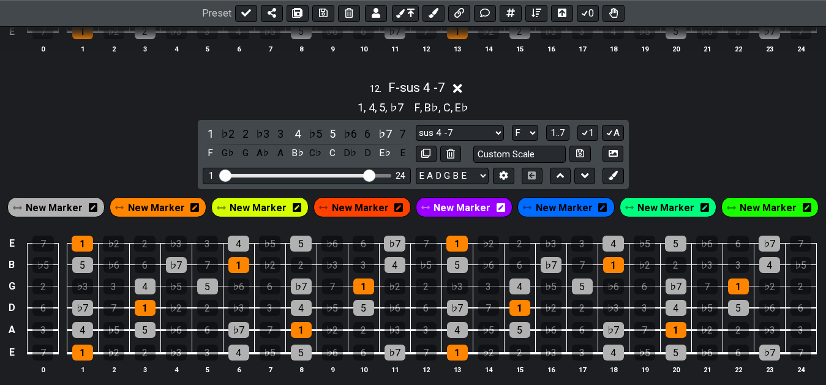
scroll to position [2954, 0]
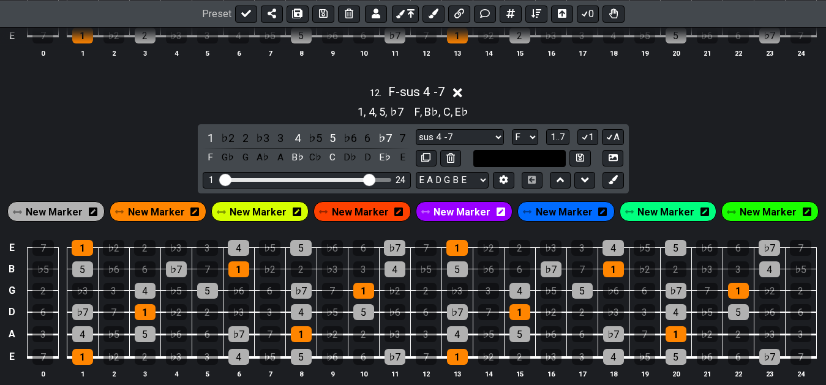
click at [517, 162] on input "text" at bounding box center [519, 158] width 93 height 17
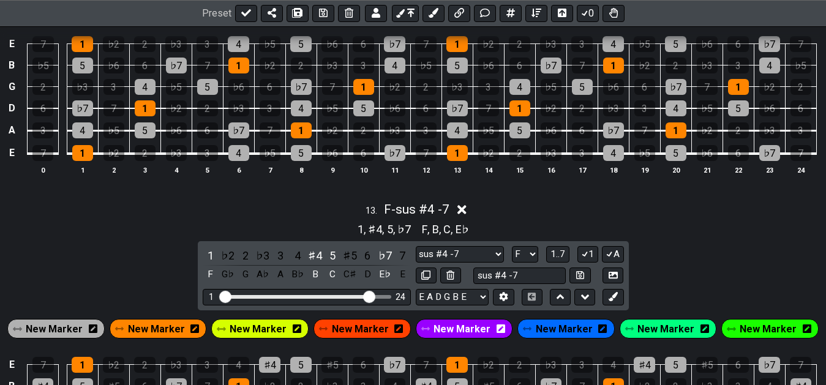
scroll to position [3204, 0]
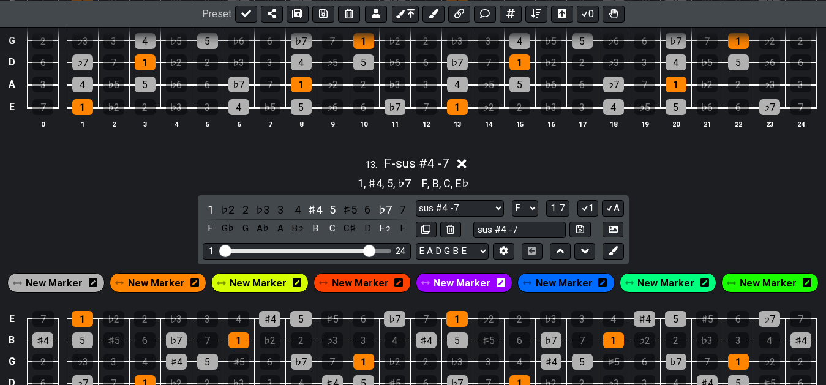
type input "Custom Scale"
click at [561, 168] on div "13 . F - sus #4 -7" at bounding box center [413, 160] width 826 height 23
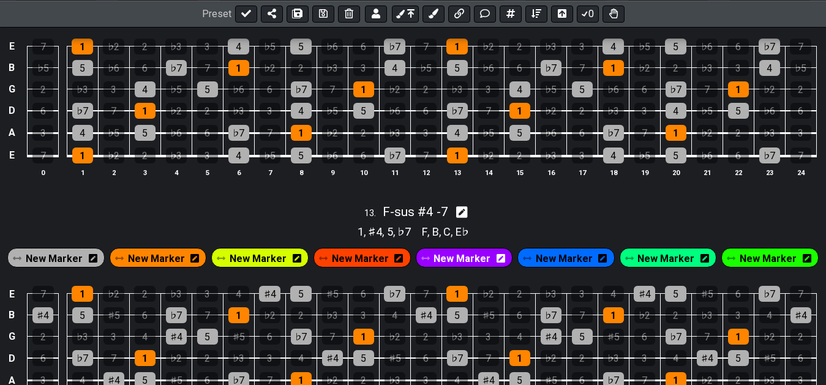
scroll to position [3153, 0]
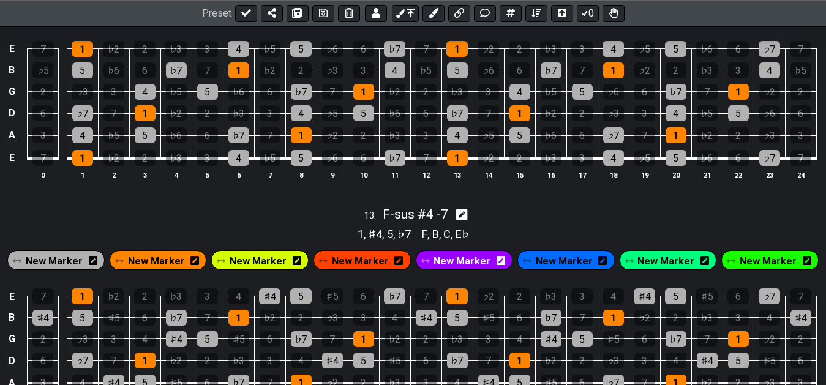
click at [506, 209] on div "13 . F - sus #4 -7" at bounding box center [413, 211] width 826 height 23
select select "sus #4 -7"
select select "F"
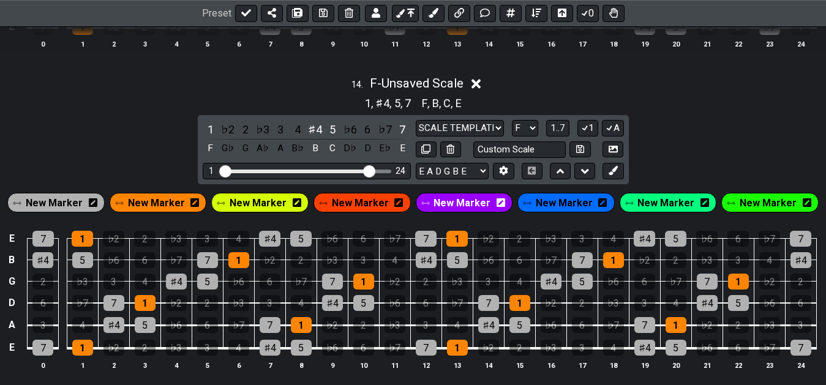
scroll to position [3653, 0]
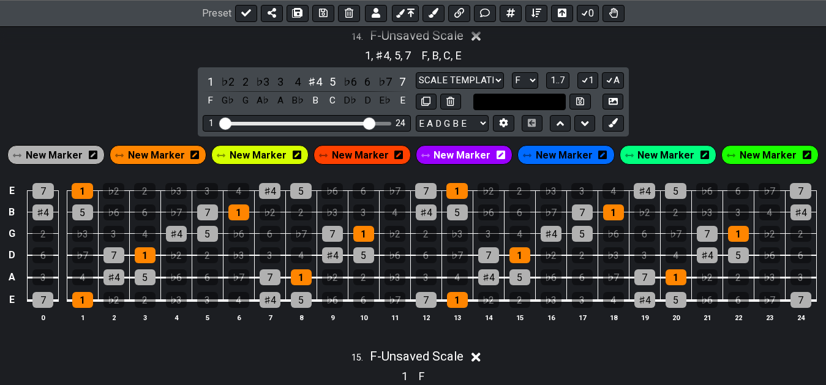
click at [514, 107] on input "text" at bounding box center [519, 102] width 93 height 17
type input "sus #4 +7"
click at [582, 105] on icon at bounding box center [580, 101] width 8 height 8
select select "sus #4 +7"
click at [319, 16] on icon at bounding box center [323, 14] width 9 height 10
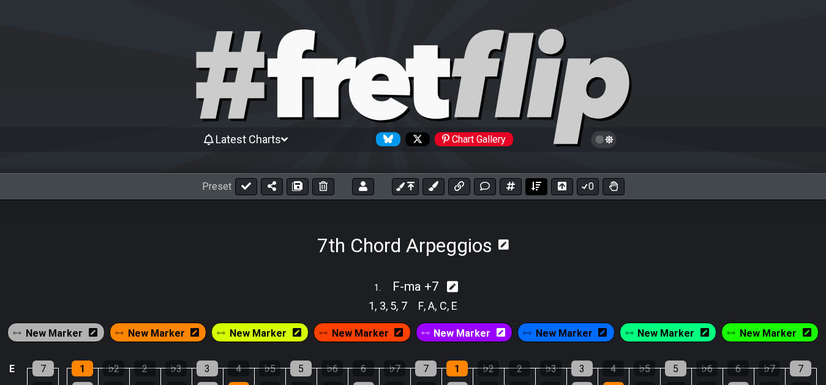
click at [534, 191] on button at bounding box center [536, 186] width 22 height 17
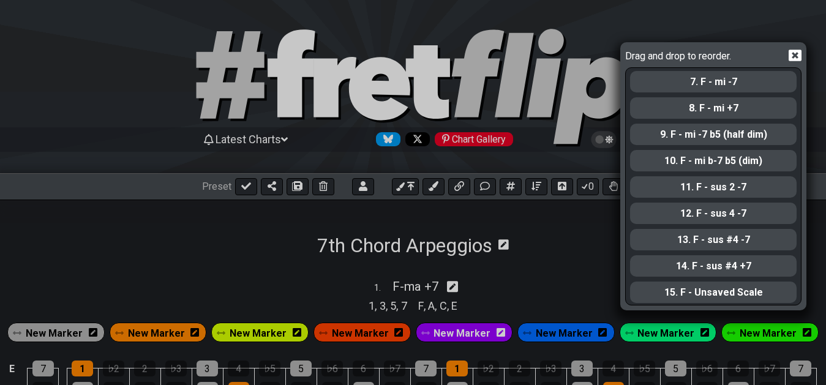
scroll to position [164, 0]
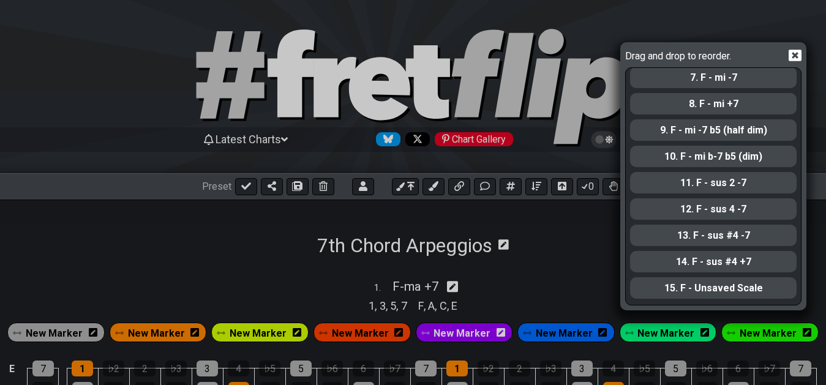
drag, startPoint x: 800, startPoint y: 211, endPoint x: 800, endPoint y: 227, distance: 15.9
click at [800, 227] on div "1. F - ma +7 2. F - ma +7 #4 (lyd) 3. F - ma +7 #5 4. F - ma -7 5. F - ma -7 b5…" at bounding box center [713, 186] width 176 height 238
click at [729, 162] on div "10. F - mi b-7 b5 (dim)" at bounding box center [713, 156] width 167 height 21
click at [795, 53] on icon at bounding box center [795, 56] width 13 height 12
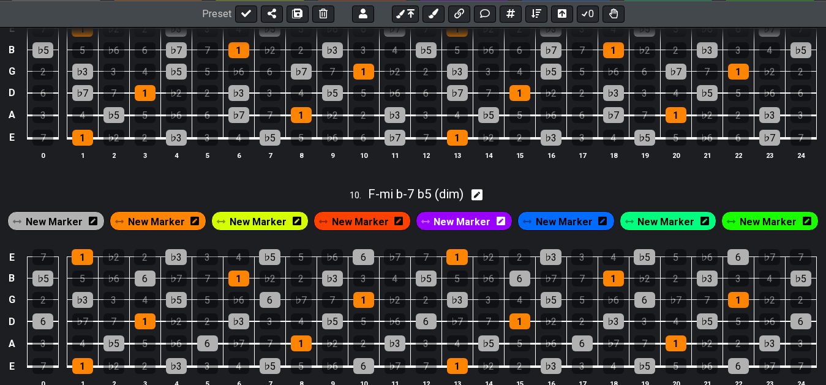
scroll to position [2322, 0]
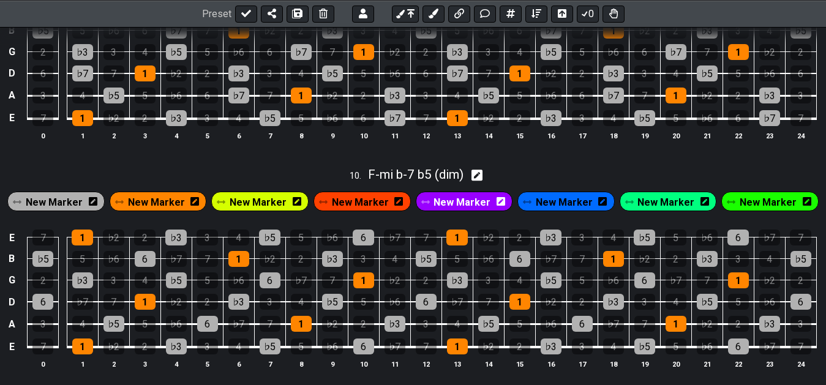
click at [550, 170] on div "10 . F - mi b-7 b5 (dim)" at bounding box center [413, 171] width 826 height 23
select select "F"
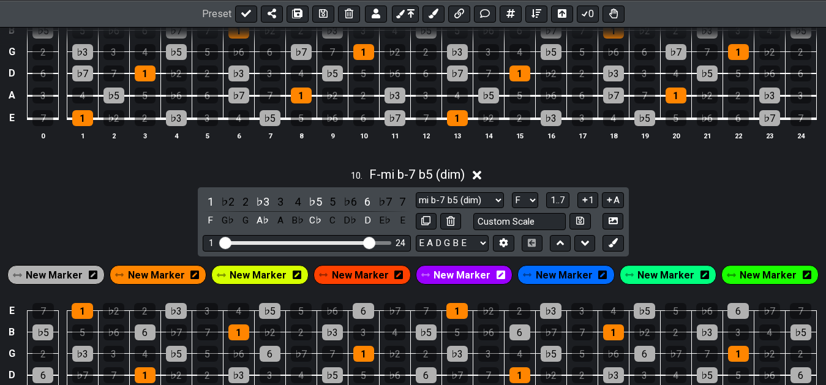
click at [550, 170] on div "10 . F - mi b-7 b5 (dim)" at bounding box center [413, 171] width 826 height 23
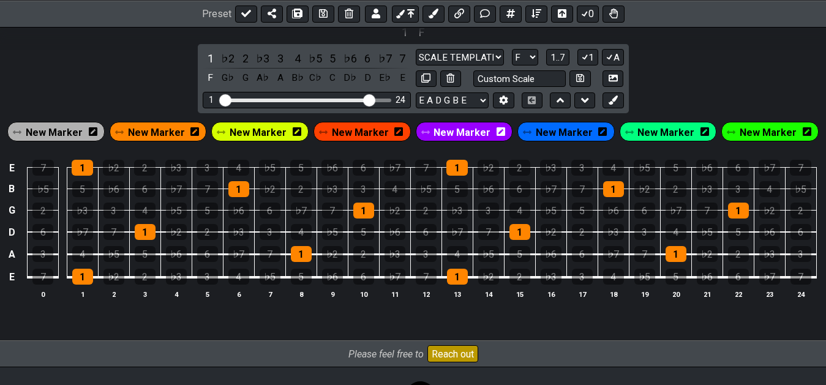
scroll to position [3872, 0]
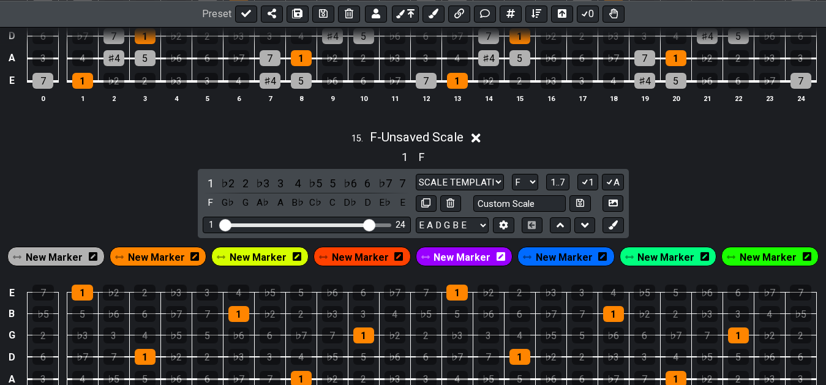
click at [579, 152] on div "1 F" at bounding box center [413, 156] width 826 height 20
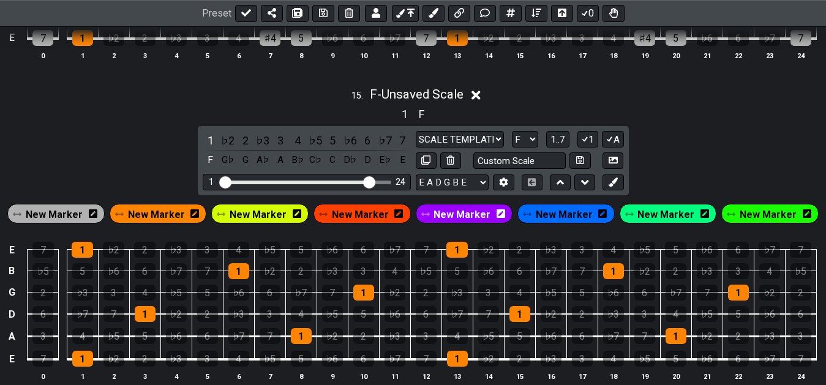
scroll to position [3934, 0]
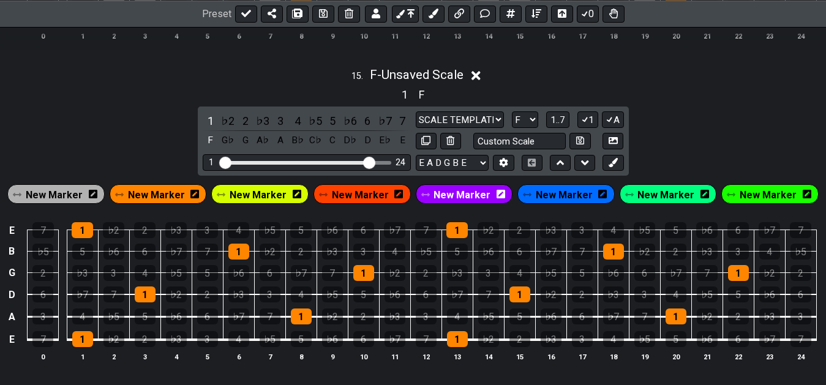
click at [697, 142] on div "15 . F - Unsaved Scale 1 F 1 ♭2 2 ♭3 3 4 ♭5 5 ♭6 6 ♭7 7 F G♭ G A♭ A B♭ C♭ C D♭ …" at bounding box center [413, 219] width 826 height 318
click at [728, 138] on div "15 . F - Unsaved Scale 1 F 1 ♭2 2 ♭3 3 4 ♭5 5 ♭6 6 ♭7 7 F G♭ G A♭ A B♭ C♭ C D♭ …" at bounding box center [413, 219] width 826 height 318
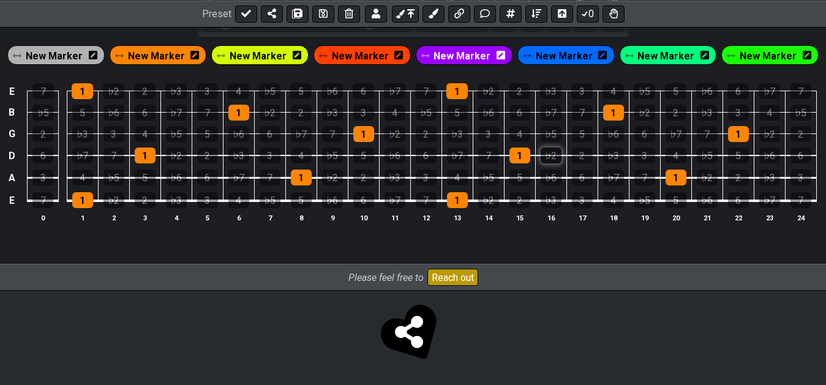
scroll to position [3953, 0]
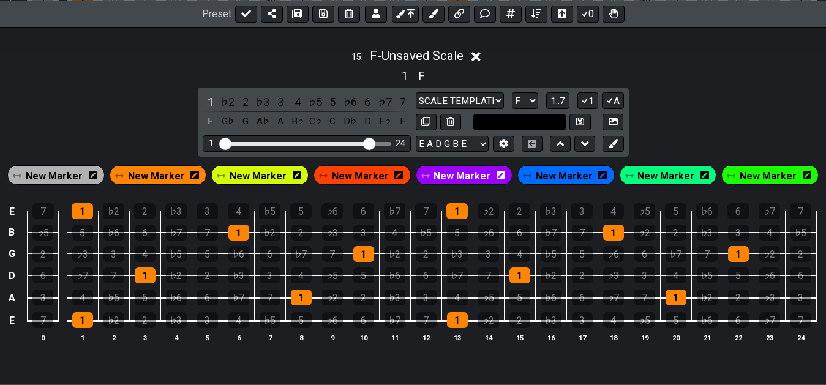
click at [517, 121] on input "text" at bounding box center [519, 122] width 93 height 17
type input "scale template"
click at [580, 126] on icon at bounding box center [580, 122] width 8 height 8
select select "scale template"
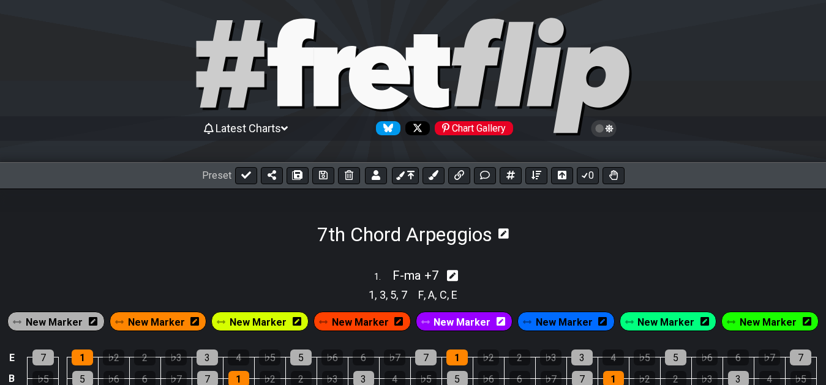
scroll to position [18, 0]
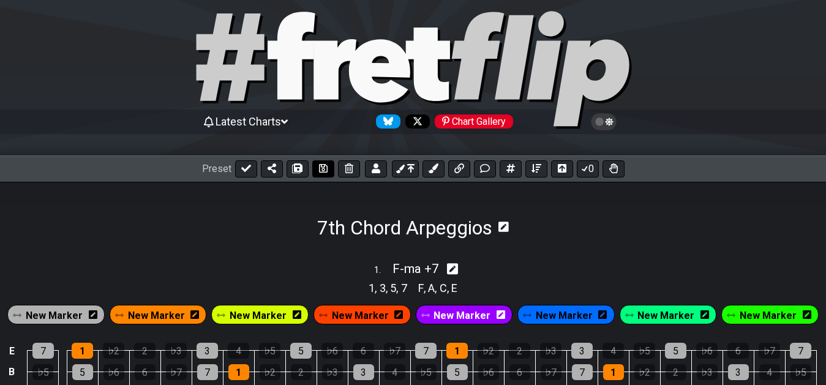
click at [319, 169] on icon at bounding box center [323, 168] width 9 height 10
click at [395, 199] on div "7th Chord Arpeggios" at bounding box center [412, 211] width 191 height 58
click at [242, 168] on icon at bounding box center [246, 168] width 10 height 10
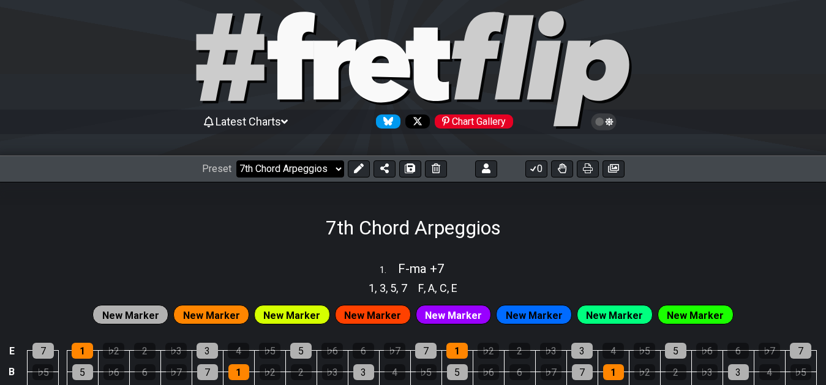
click at [236, 160] on select "Welcome to #fretflip! Initial Preset Custom Preset 7th Chord Arpeggios Template…" at bounding box center [290, 168] width 108 height 17
click option "Template" at bounding box center [0, 0] width 0 height 0
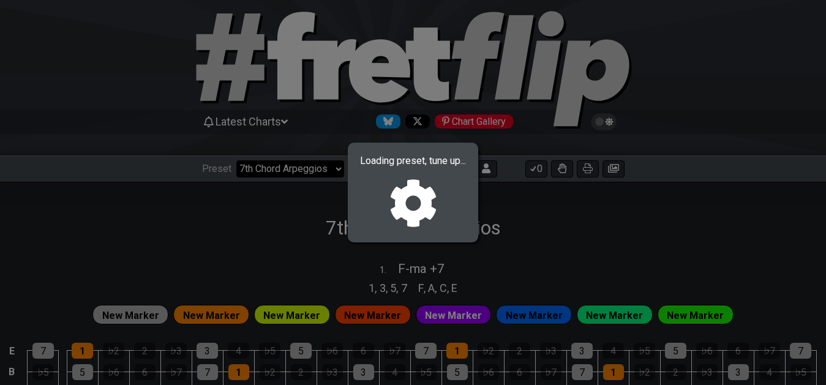
select select "/022CFZBA6"
select select "F"
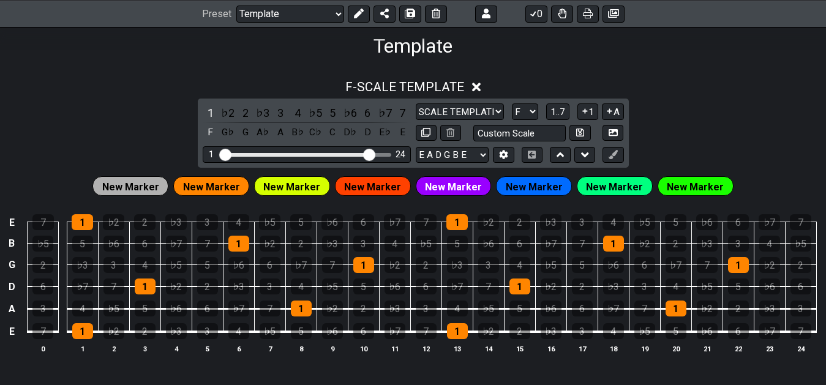
scroll to position [134, 0]
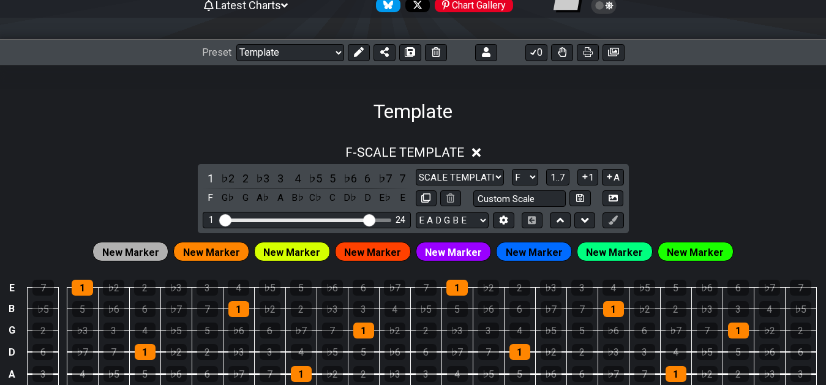
click at [551, 114] on div "Template" at bounding box center [413, 95] width 826 height 58
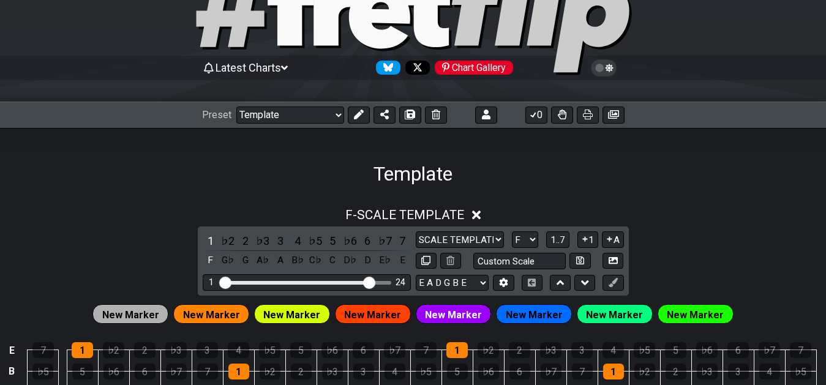
click at [424, 174] on h1 "Template" at bounding box center [412, 173] width 79 height 23
click at [352, 116] on button at bounding box center [359, 115] width 22 height 17
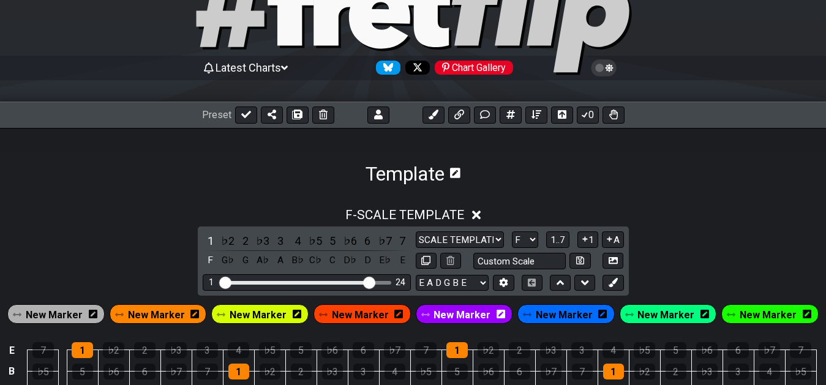
click at [457, 171] on icon at bounding box center [455, 173] width 10 height 10
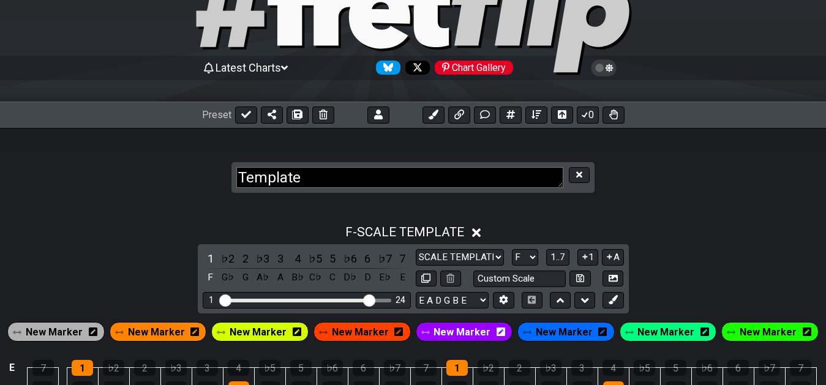
drag, startPoint x: 373, startPoint y: 184, endPoint x: 218, endPoint y: 179, distance: 155.0
click at [236, 179] on textarea "Template" at bounding box center [399, 177] width 327 height 21
type textarea "XXX"
click at [623, 182] on section "XXX" at bounding box center [413, 165] width 826 height 75
click at [299, 118] on icon at bounding box center [297, 115] width 9 height 10
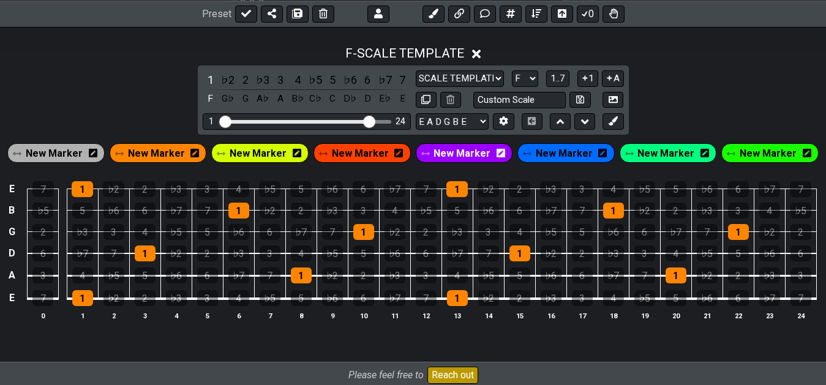
scroll to position [259, 0]
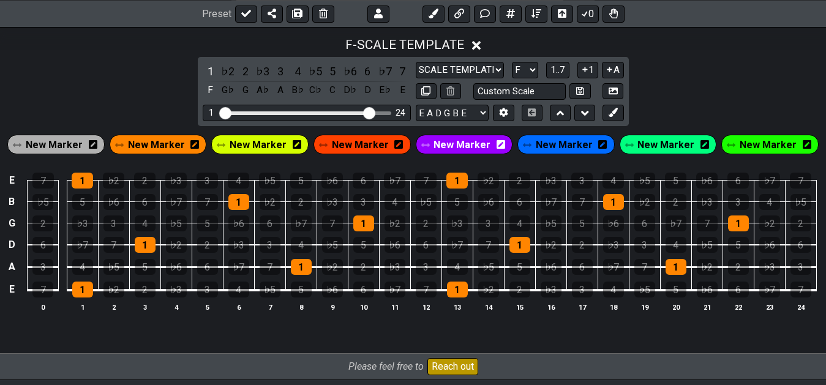
click at [231, 9] on div "Preset" at bounding box center [268, 13] width 132 height 17
click at [241, 15] on icon at bounding box center [246, 14] width 10 height 10
select select "/02YWF79B"
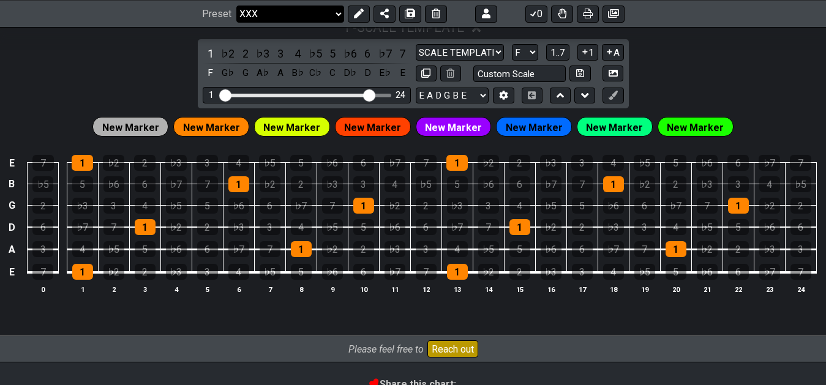
click at [236, 5] on select "Welcome to #fretflip! Initial Preset Custom Preset 7th Chord Arpeggios Template…" at bounding box center [290, 13] width 108 height 17
click at [130, 76] on div "F - SCALE TEMPLATE 1 ♭2 2 ♭3 3 4 ♭5 5 ♭6 6 ♭7 7 F G♭ G A♭ A B♭ C♭ C D♭ D E♭ E S…" at bounding box center [413, 162] width 826 height 299
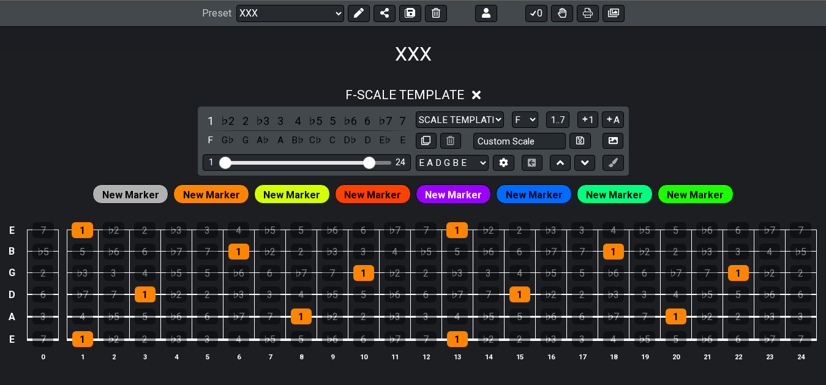
scroll to position [197, 0]
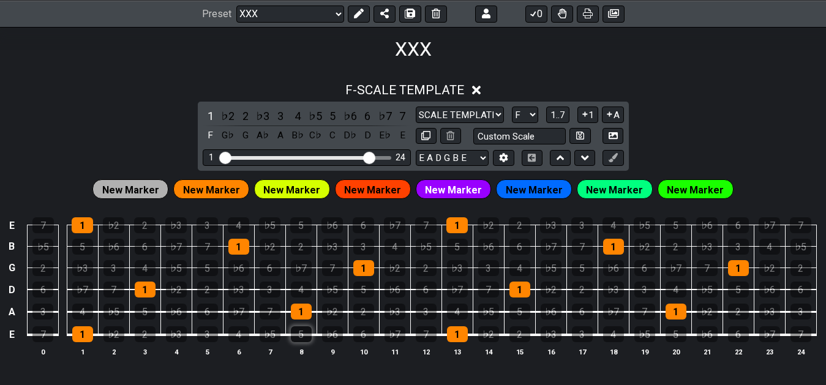
click at [296, 328] on div "5" at bounding box center [301, 334] width 21 height 16
click at [302, 334] on div "5" at bounding box center [301, 334] width 21 height 16
click at [174, 332] on div "♭3" at bounding box center [176, 334] width 21 height 16
click at [89, 310] on div "4" at bounding box center [82, 312] width 21 height 16
click at [137, 309] on div "5" at bounding box center [145, 312] width 21 height 16
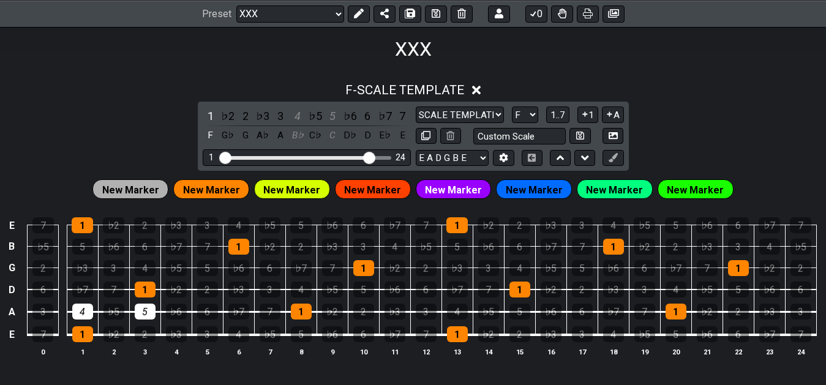
drag, startPoint x: 176, startPoint y: 330, endPoint x: 156, endPoint y: 315, distance: 25.3
click at [175, 330] on div "♭3" at bounding box center [176, 334] width 21 height 16
click at [153, 313] on div "5" at bounding box center [145, 312] width 21 height 16
click at [98, 307] on td "4" at bounding box center [82, 301] width 31 height 23
click at [88, 310] on div "4" at bounding box center [82, 312] width 21 height 16
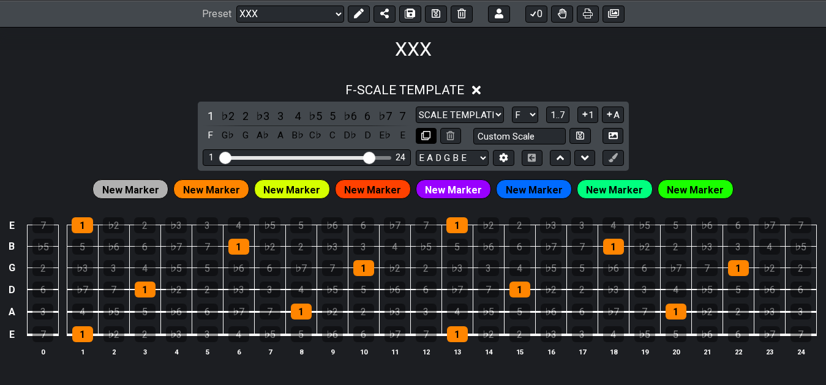
click at [432, 135] on button at bounding box center [426, 136] width 21 height 17
select select "F"
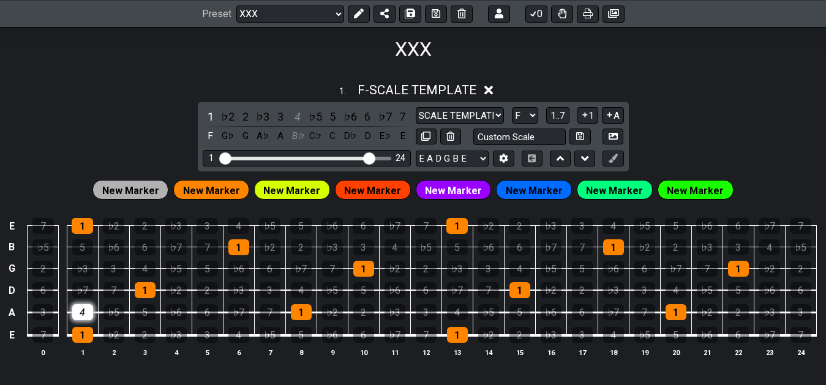
click at [87, 310] on div "4" at bounding box center [82, 312] width 21 height 16
click at [173, 332] on div "♭3" at bounding box center [176, 335] width 21 height 16
click at [141, 310] on div "5" at bounding box center [145, 312] width 21 height 16
click at [492, 135] on input "text" at bounding box center [519, 137] width 93 height 17
type input "mi add 11"
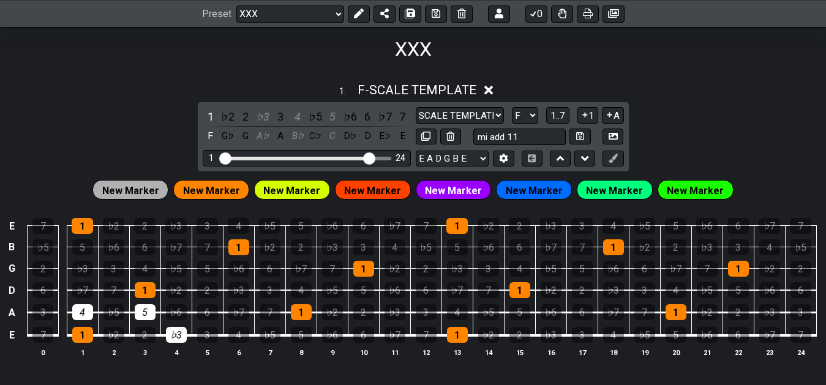
click at [701, 94] on div "1 . F - SCALE TEMPLATE" at bounding box center [413, 86] width 826 height 23
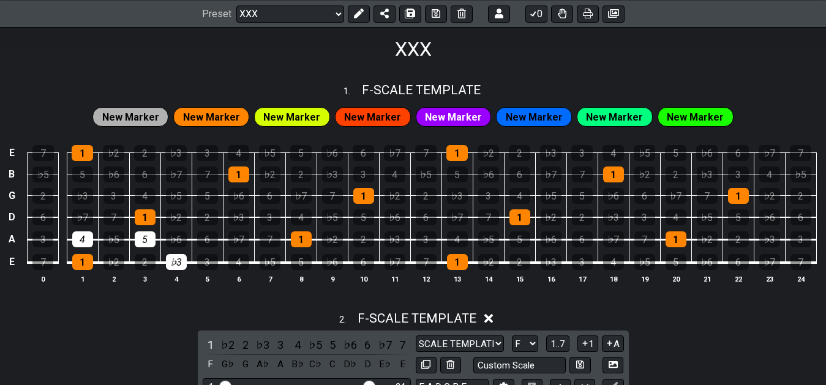
click at [457, 54] on div "XXX" at bounding box center [413, 32] width 826 height 58
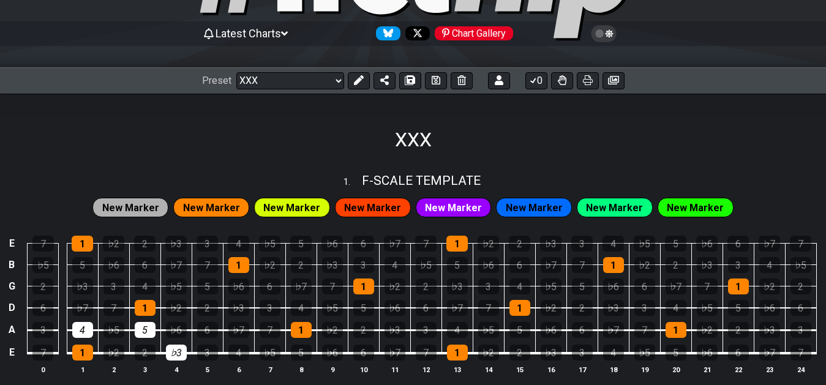
scroll to position [134, 0]
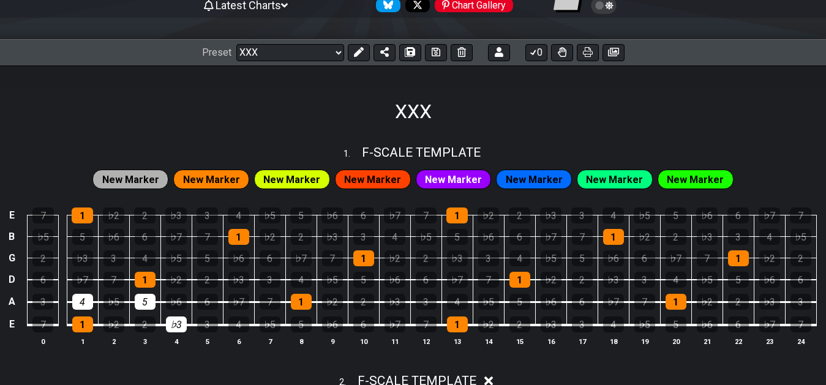
click at [486, 144] on div "1 . F - SCALE TEMPLATE" at bounding box center [413, 149] width 826 height 23
select select "F"
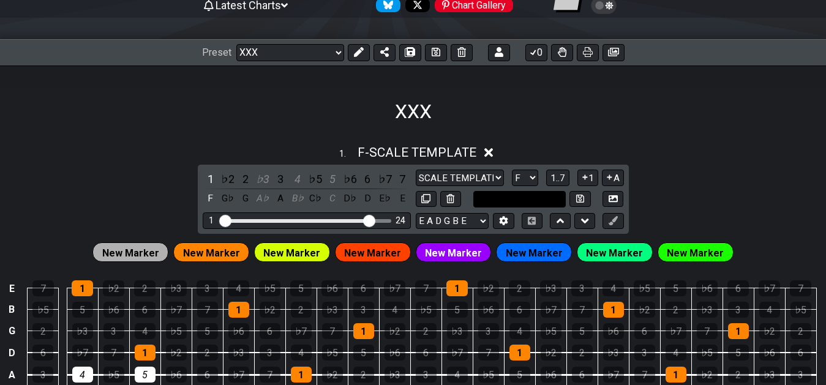
click at [512, 206] on input "text" at bounding box center [519, 199] width 93 height 17
type input "mi add 11"
click at [724, 201] on div "1 . F - SCALE TEMPLATE 1 ♭2 2 ♭3 3 4 ♭5 5 ♭6 6 ♭7 7 F G♭ G A♭ A B♭ C♭ C D♭ D E♭…" at bounding box center [413, 287] width 826 height 299
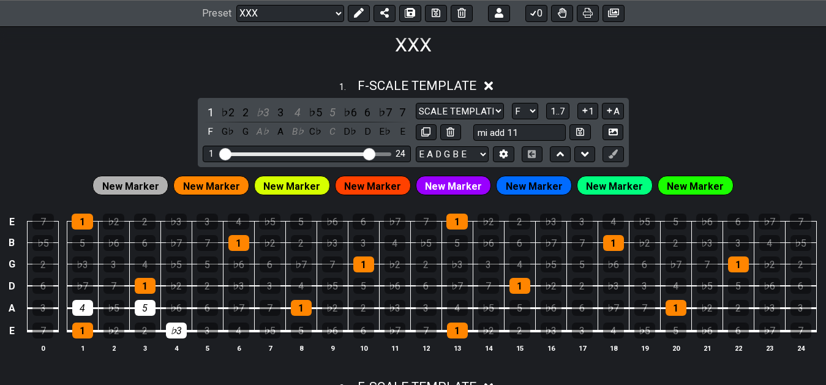
scroll to position [259, 0]
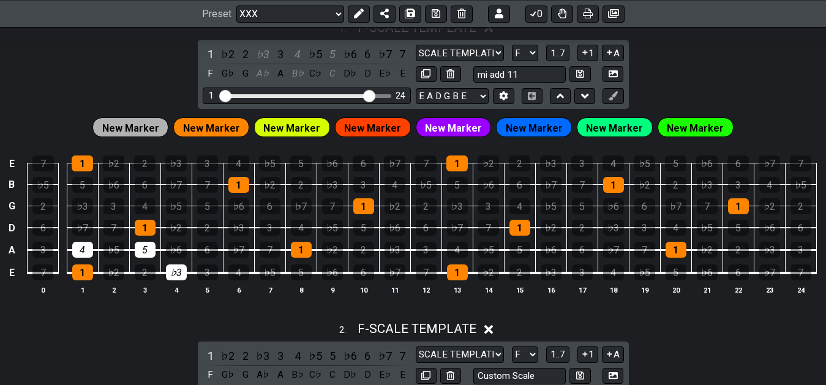
click at [141, 127] on span "New Marker" at bounding box center [130, 128] width 57 height 18
click at [360, 13] on icon at bounding box center [358, 14] width 10 height 10
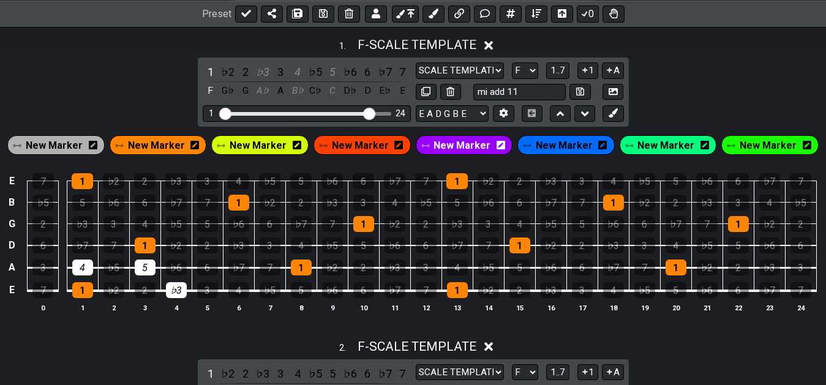
scroll to position [279, 0]
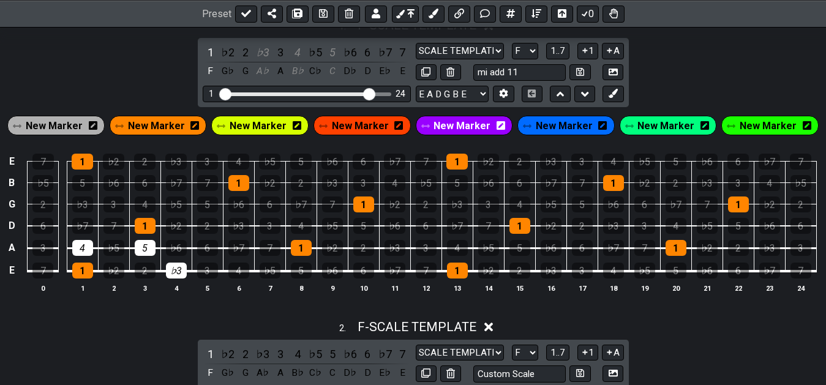
drag, startPoint x: 62, startPoint y: 126, endPoint x: 114, endPoint y: 132, distance: 53.1
click at [61, 126] on span "New Marker" at bounding box center [54, 126] width 57 height 18
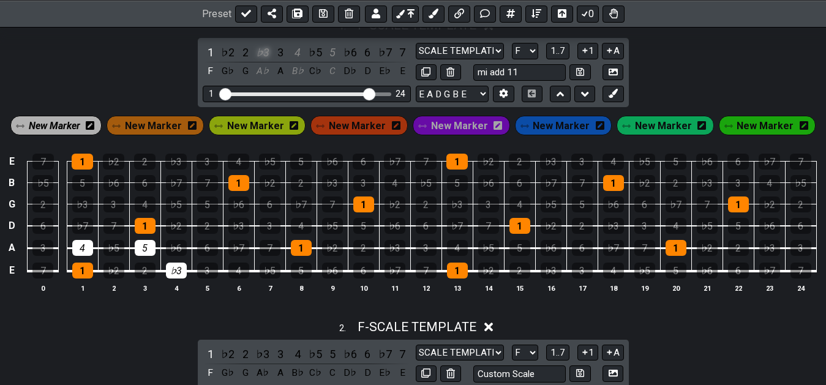
click at [263, 54] on div "♭3" at bounding box center [263, 52] width 16 height 17
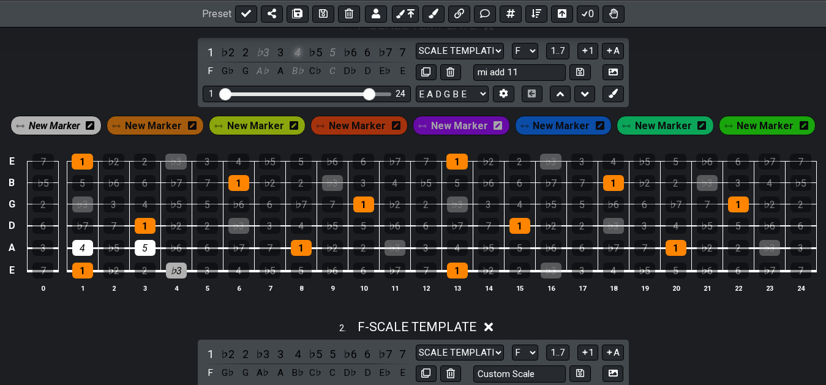
click at [301, 54] on div "4" at bounding box center [298, 52] width 16 height 17
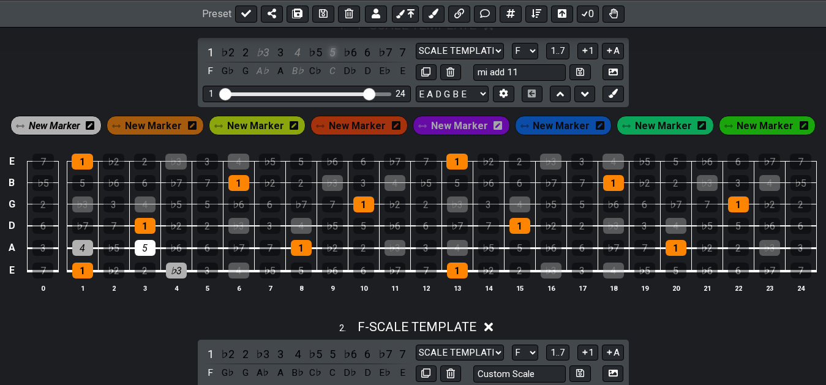
click at [332, 54] on div "5" at bounding box center [333, 52] width 16 height 17
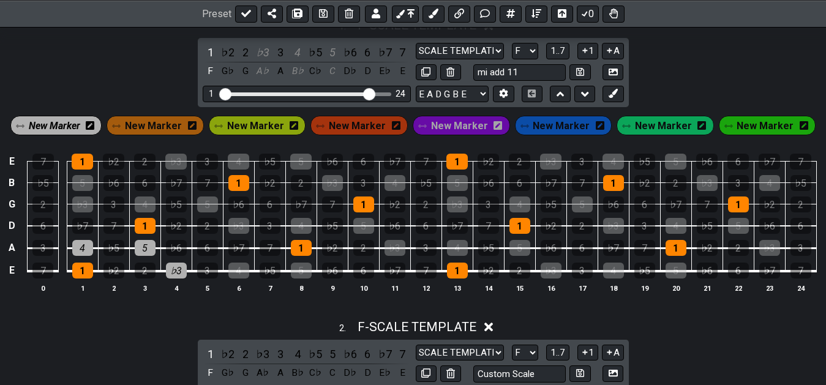
click at [70, 127] on span "New Marker" at bounding box center [54, 126] width 51 height 18
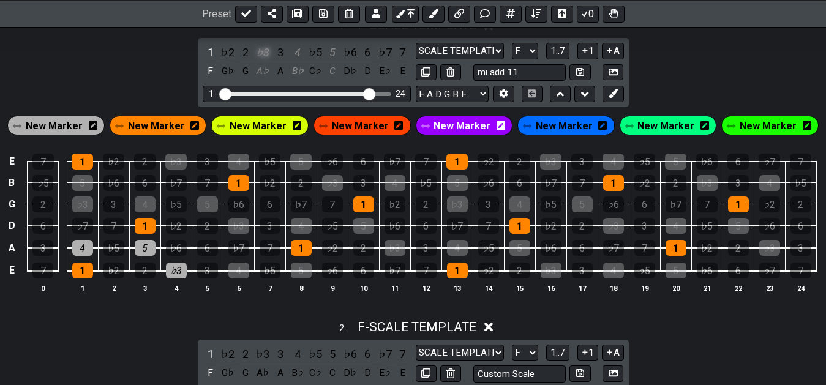
click at [266, 58] on div "♭3" at bounding box center [263, 52] width 16 height 17
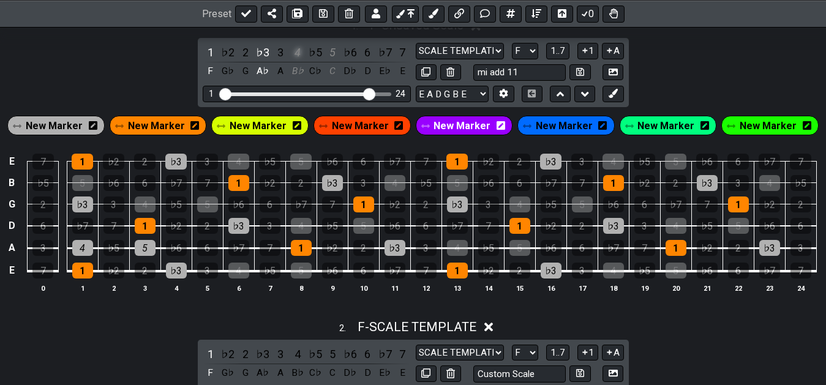
drag, startPoint x: 299, startPoint y: 56, endPoint x: 312, endPoint y: 58, distance: 13.0
click at [299, 56] on div "4" at bounding box center [298, 52] width 16 height 17
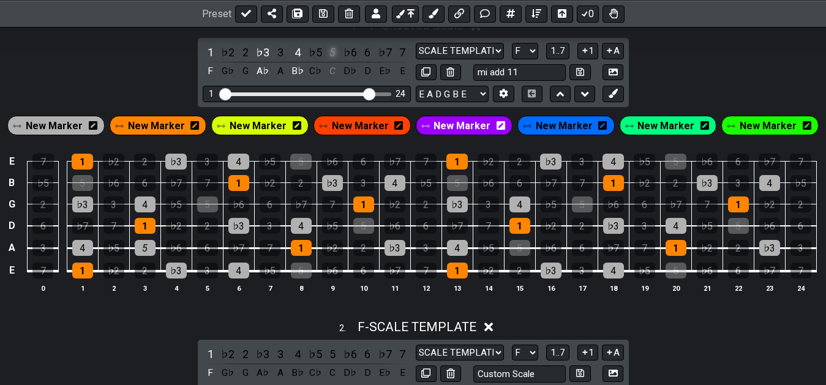
click at [336, 56] on div "5" at bounding box center [333, 52] width 16 height 17
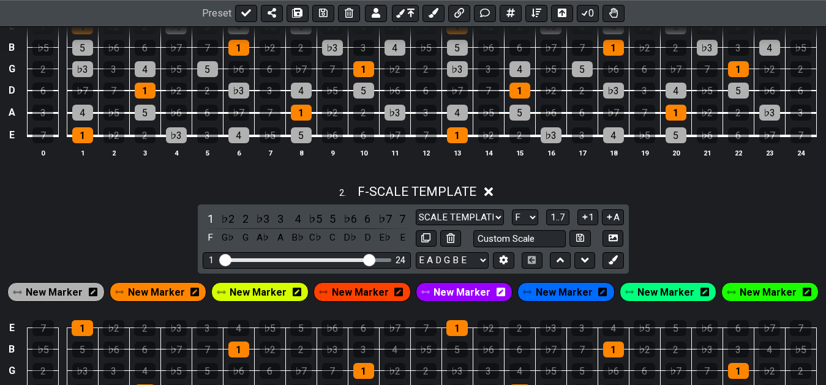
scroll to position [466, 0]
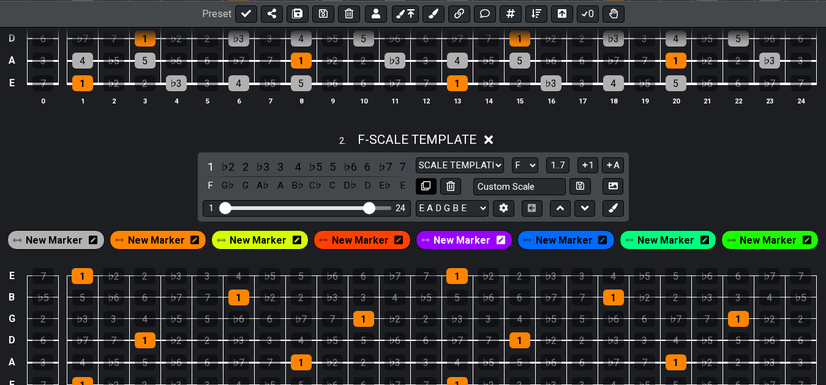
click at [424, 190] on icon at bounding box center [425, 185] width 9 height 9
select select "F"
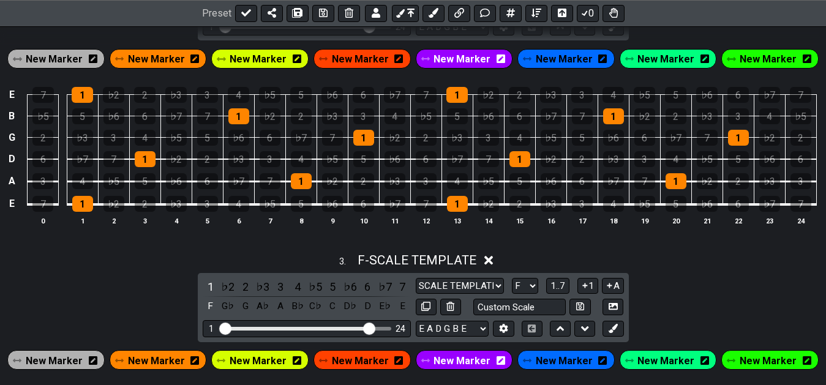
scroll to position [653, 0]
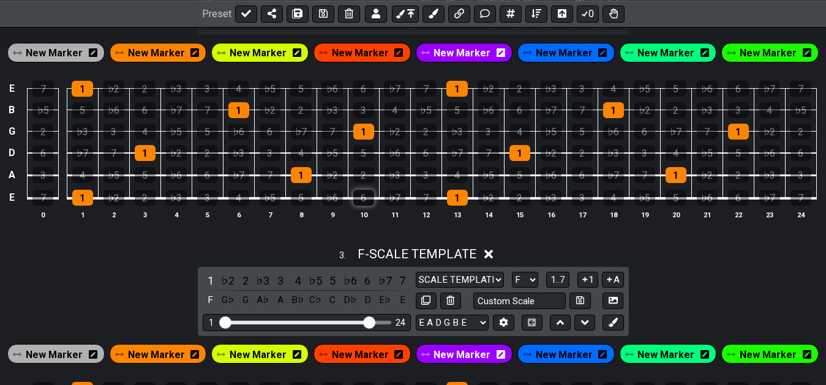
click at [361, 200] on div "6" at bounding box center [363, 198] width 21 height 16
click at [362, 179] on div "2" at bounding box center [363, 175] width 21 height 16
click at [424, 176] on div "3" at bounding box center [426, 175] width 21 height 16
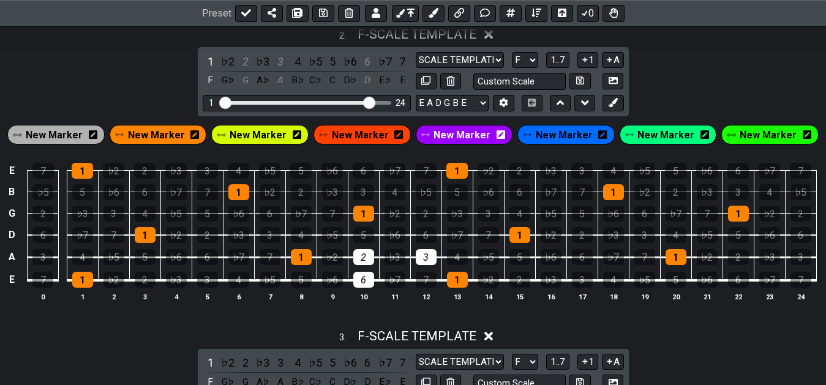
scroll to position [591, 0]
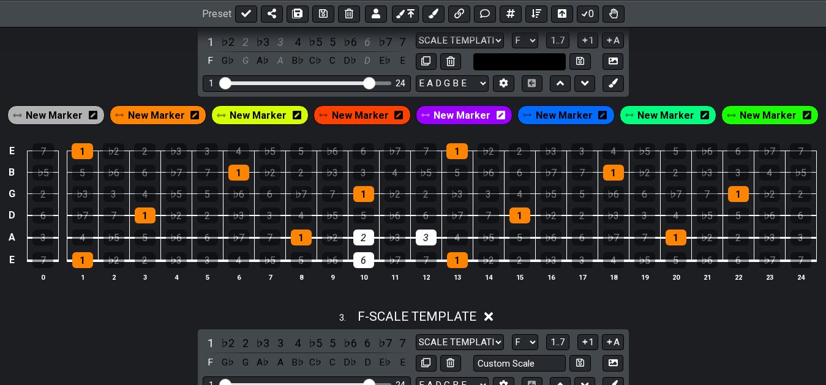
click at [508, 65] on input "text" at bounding box center [519, 61] width 93 height 17
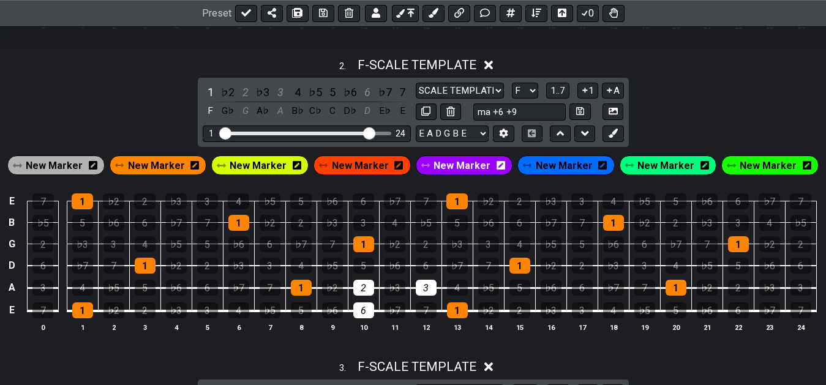
scroll to position [528, 0]
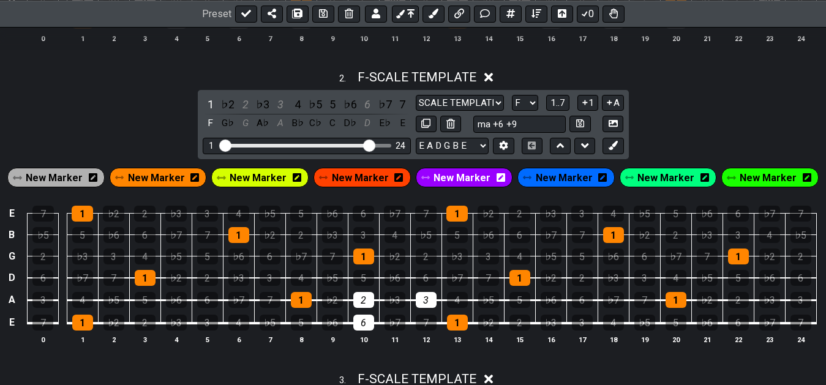
type input "ma +6 +9"
click at [677, 103] on div "2 . F - SCALE TEMPLATE 1 ♭2 2 ♭3 3 4 ♭5 5 ♭6 6 ♭7 7 F G♭ G A♭ A B♭ C♭ C D♭ D E♭…" at bounding box center [413, 211] width 826 height 299
click at [61, 174] on span "New Marker" at bounding box center [54, 178] width 57 height 18
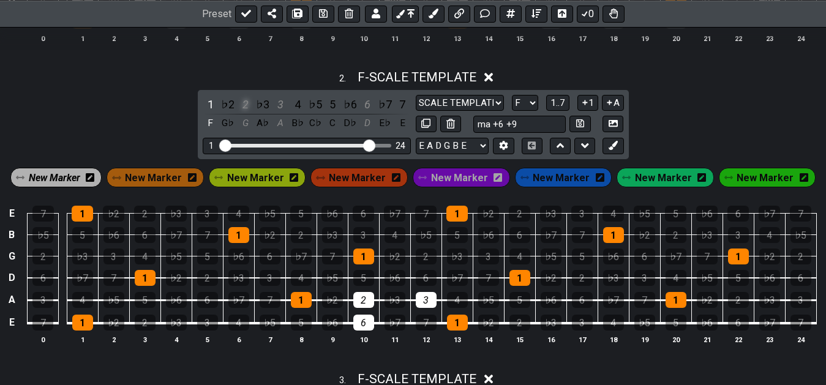
click at [245, 105] on div "2" at bounding box center [246, 104] width 16 height 17
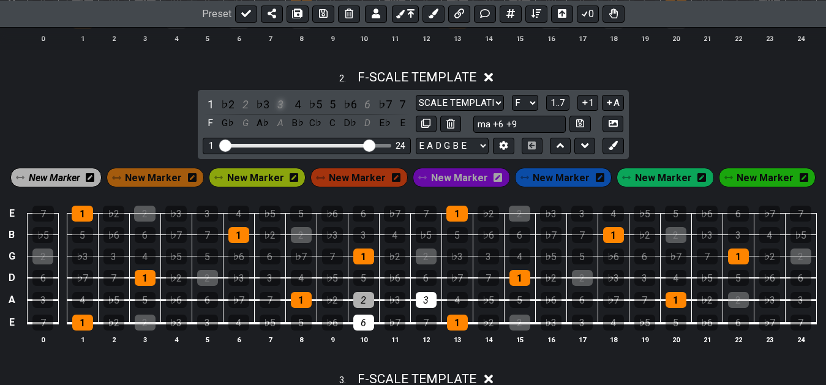
click at [283, 108] on div "3" at bounding box center [280, 104] width 16 height 17
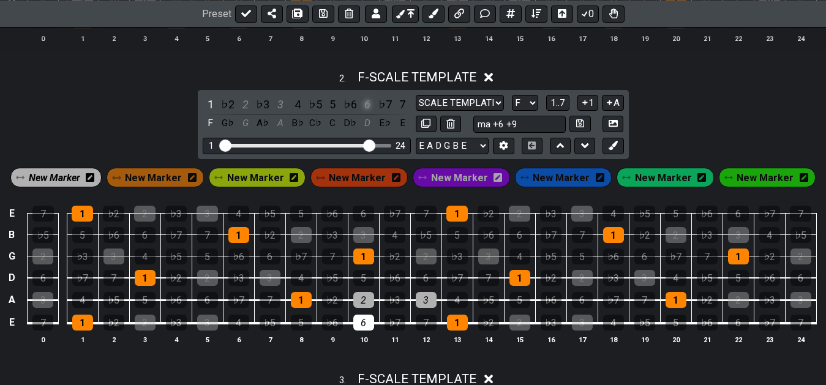
click at [370, 107] on div "6" at bounding box center [367, 104] width 16 height 17
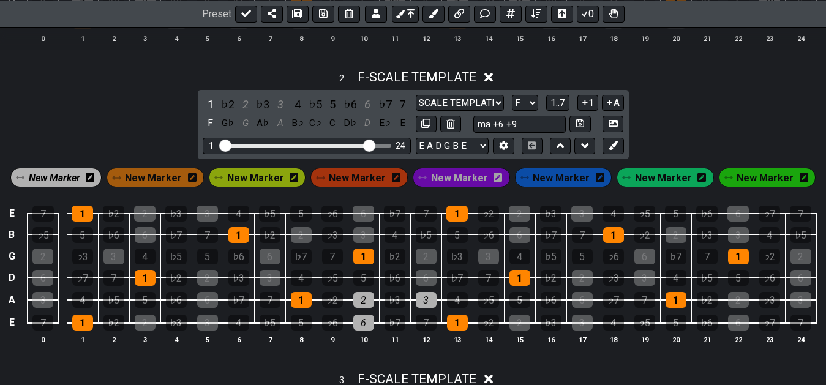
click at [69, 182] on span "New Marker" at bounding box center [54, 178] width 51 height 18
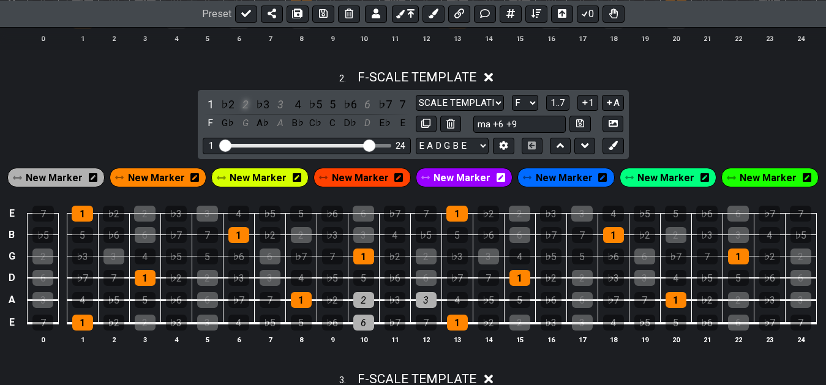
click at [246, 108] on div "2" at bounding box center [246, 104] width 16 height 17
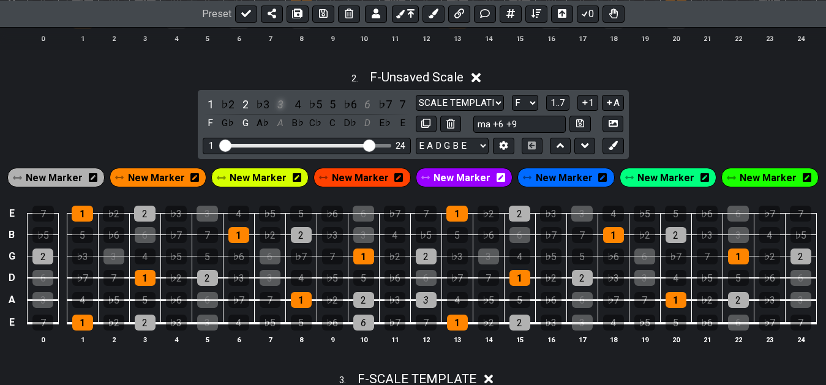
click at [283, 108] on div "3" at bounding box center [280, 104] width 16 height 17
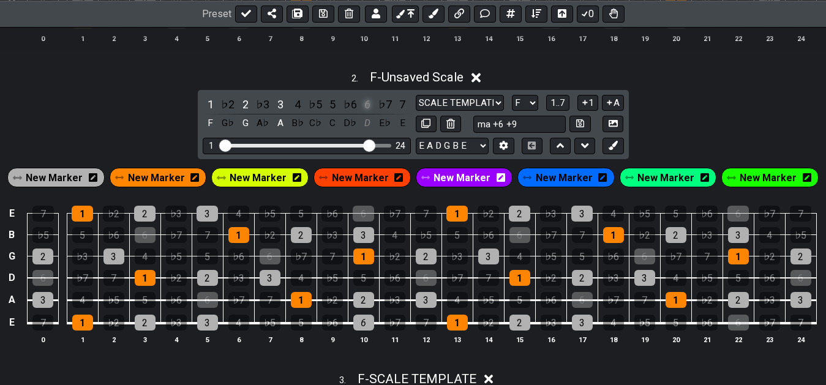
click at [369, 105] on div "6" at bounding box center [367, 104] width 16 height 17
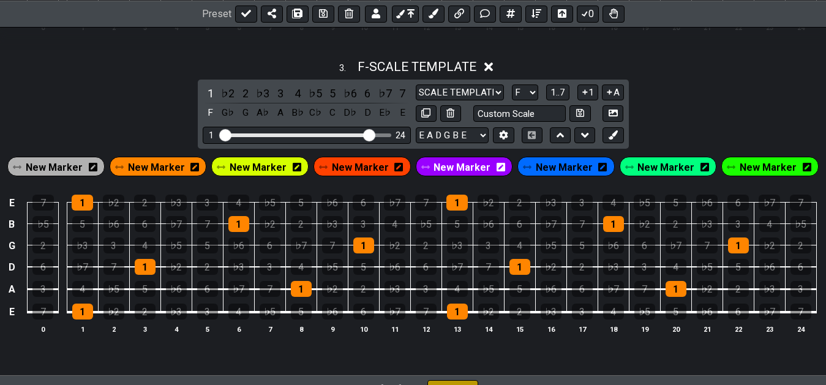
scroll to position [903, 0]
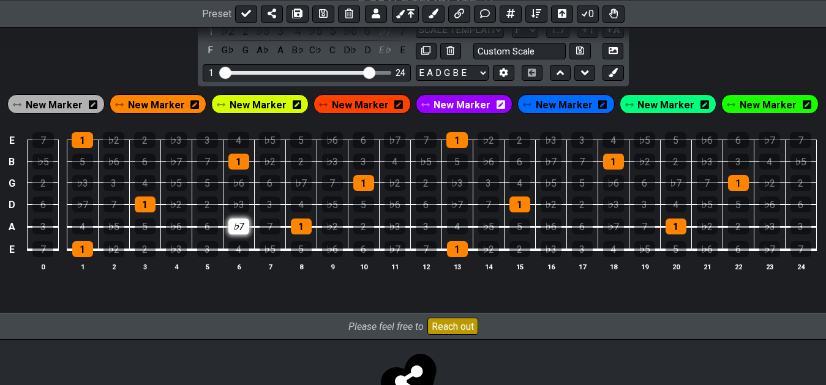
click at [239, 228] on div "♭7" at bounding box center [238, 227] width 21 height 16
click at [242, 252] on div "4" at bounding box center [238, 249] width 21 height 16
click at [238, 249] on div "4" at bounding box center [238, 249] width 21 height 16
click at [232, 228] on div "♭7" at bounding box center [238, 227] width 21 height 16
click at [297, 250] on div "5" at bounding box center [301, 249] width 21 height 16
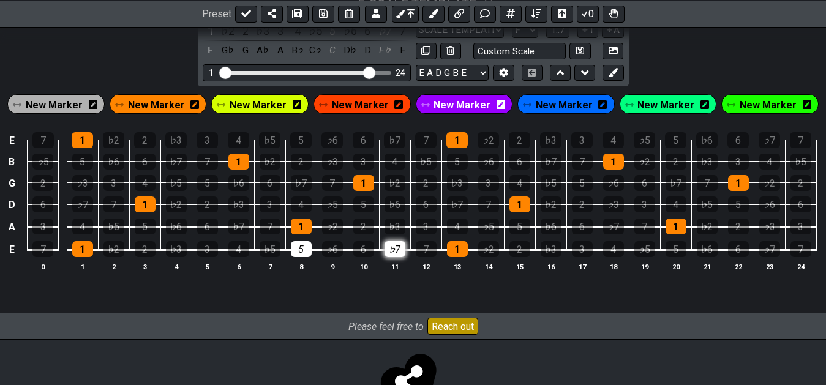
click at [386, 252] on div "♭7" at bounding box center [395, 249] width 21 height 16
click at [368, 224] on div "2" at bounding box center [363, 227] width 21 height 16
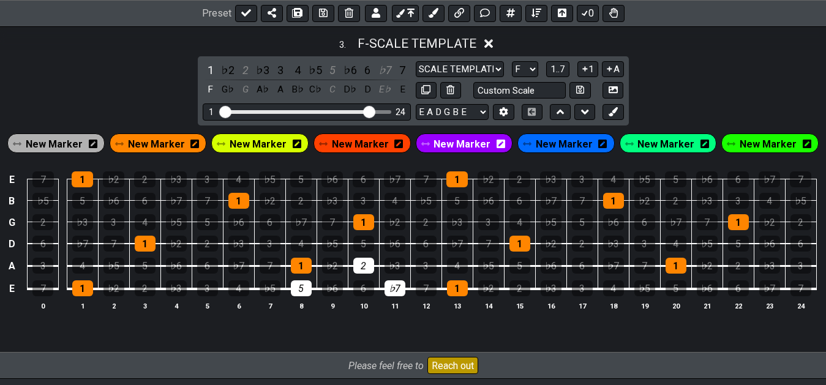
scroll to position [841, 0]
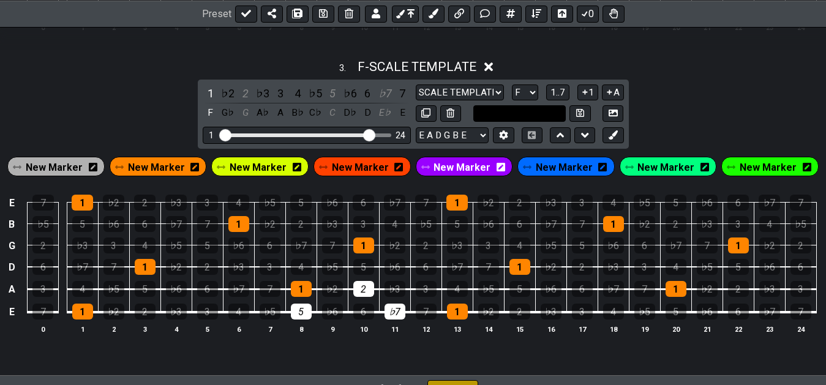
click at [533, 113] on input "text" at bounding box center [519, 113] width 93 height 17
type input "sus +2 -7"
click at [662, 117] on div "3 . F - SCALE TEMPLATE 1 ♭2 2 ♭3 3 4 ♭5 5 ♭6 6 ♭7 7 F G♭ G A♭ A B♭ C♭ C D♭ D E♭…" at bounding box center [413, 201] width 826 height 299
click at [242, 99] on div "2" at bounding box center [246, 93] width 16 height 17
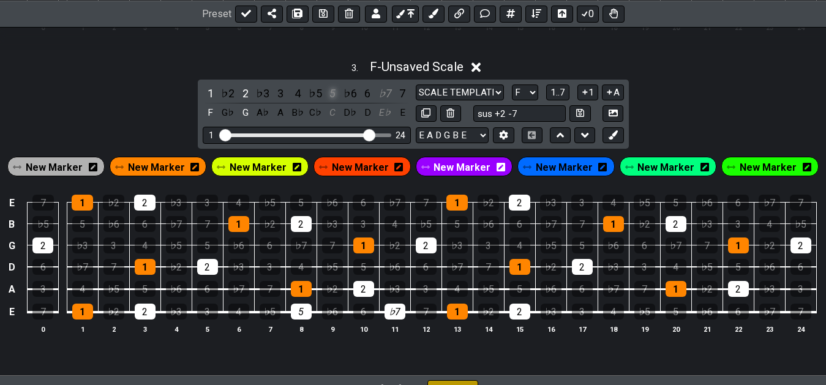
click at [333, 97] on div "5" at bounding box center [333, 93] width 16 height 17
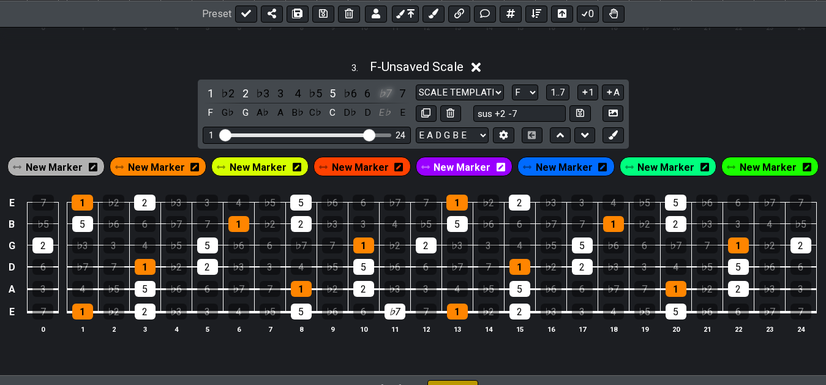
click at [391, 95] on div "♭7" at bounding box center [385, 93] width 16 height 17
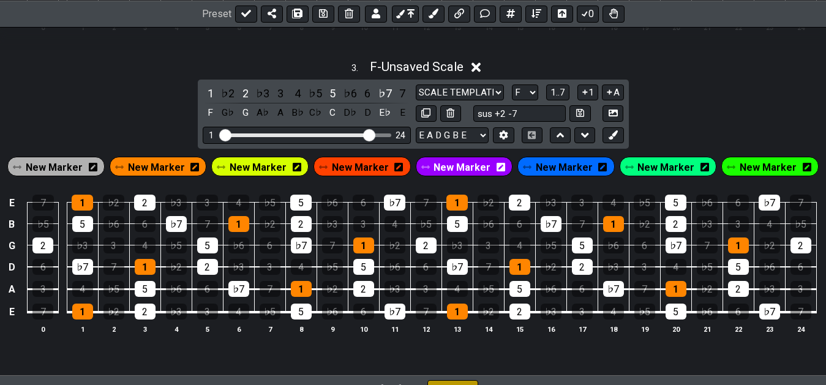
click at [68, 170] on span "New Marker" at bounding box center [54, 168] width 57 height 18
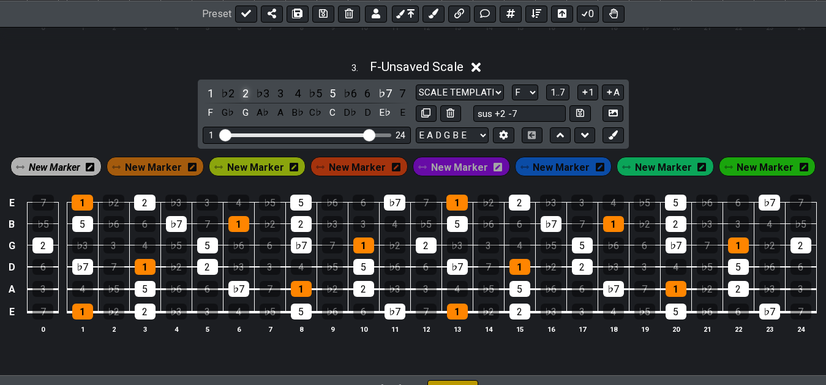
click at [244, 97] on div "2" at bounding box center [246, 93] width 16 height 17
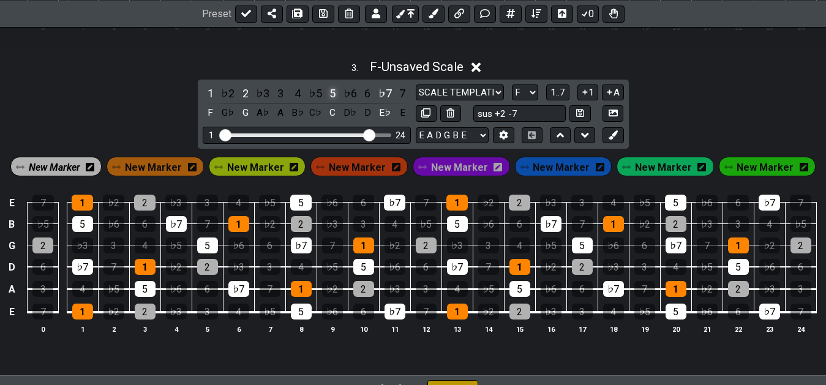
click at [334, 96] on div "5" at bounding box center [333, 93] width 16 height 17
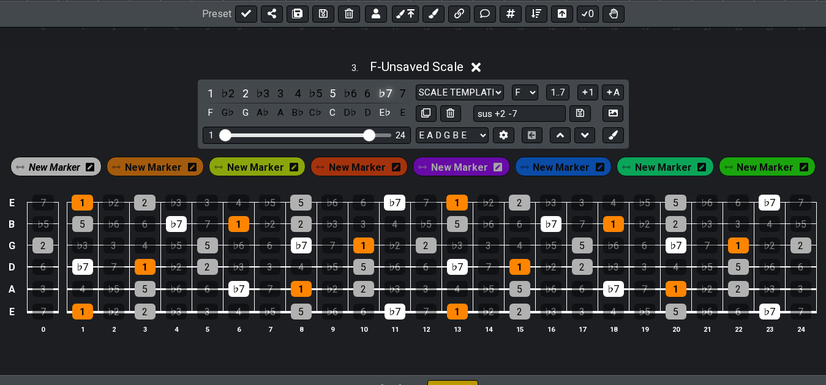
click at [385, 96] on div "♭7" at bounding box center [385, 93] width 16 height 17
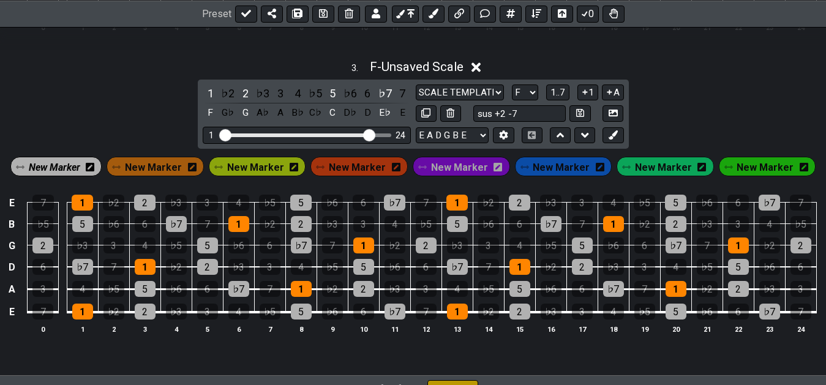
click at [76, 165] on span "New Marker" at bounding box center [54, 168] width 51 height 18
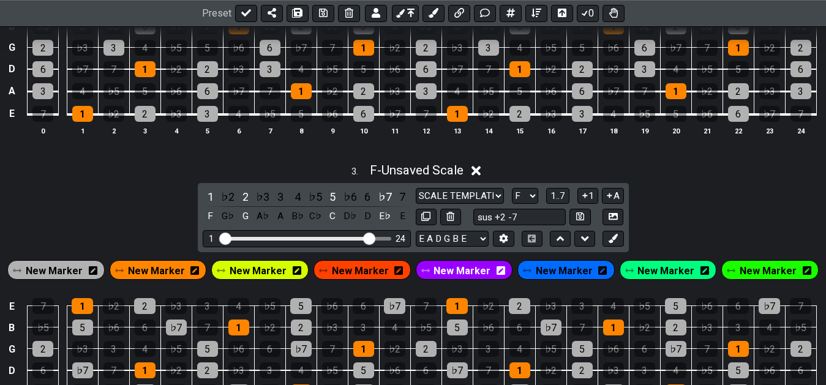
scroll to position [706, 0]
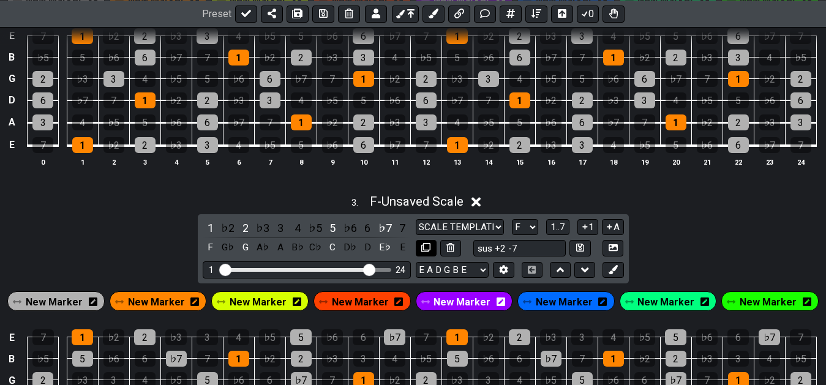
click at [427, 252] on icon at bounding box center [425, 247] width 9 height 9
select select "F"
click at [581, 252] on icon at bounding box center [580, 248] width 8 height 8
select select "sus +2 -7"
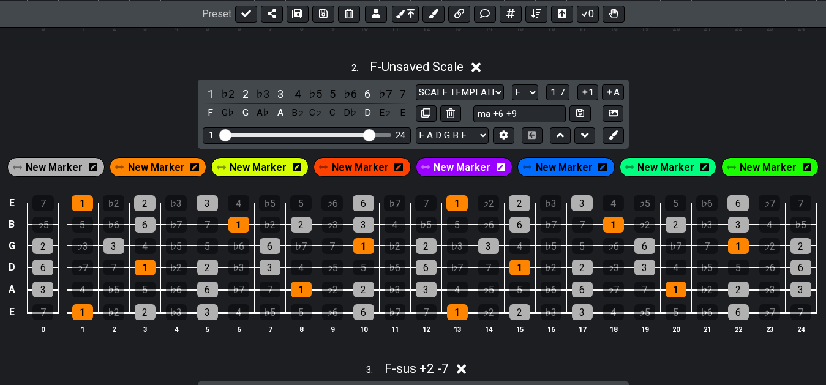
scroll to position [519, 0]
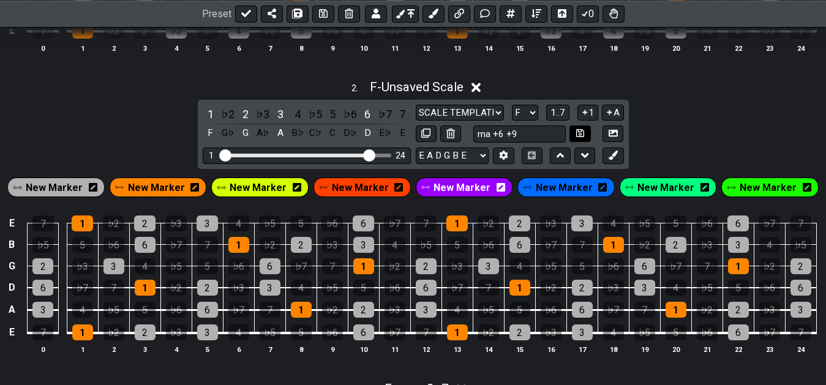
click at [584, 137] on icon at bounding box center [580, 133] width 8 height 8
select select "ma +6 +9"
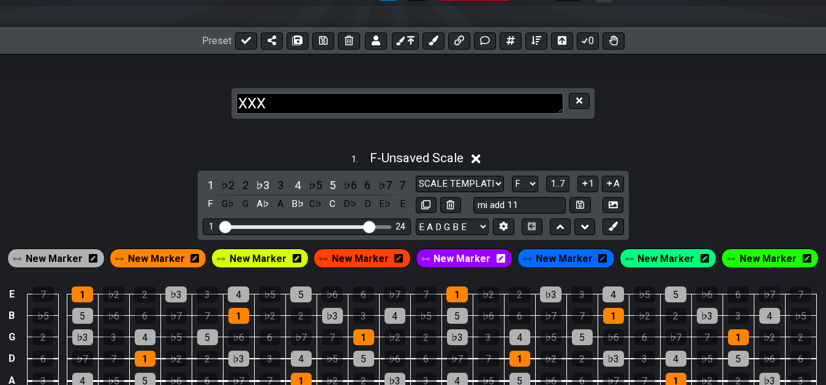
scroll to position [144, 0]
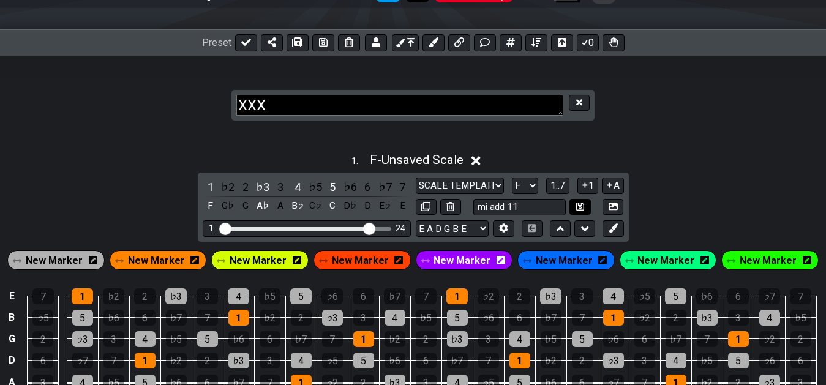
click at [583, 209] on icon at bounding box center [580, 206] width 8 height 9
select select "mi add 11"
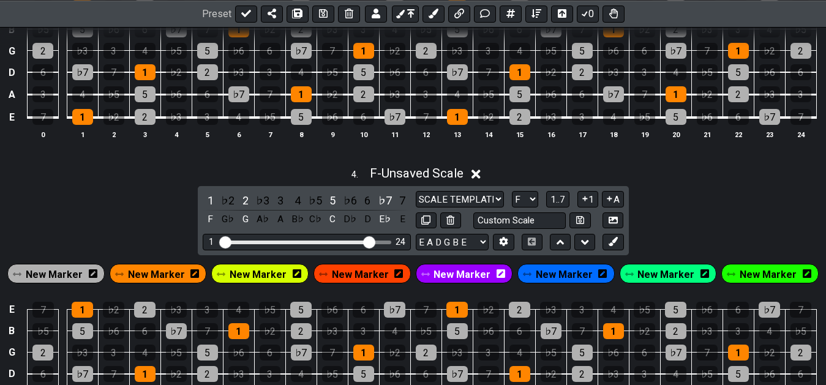
scroll to position [1008, 0]
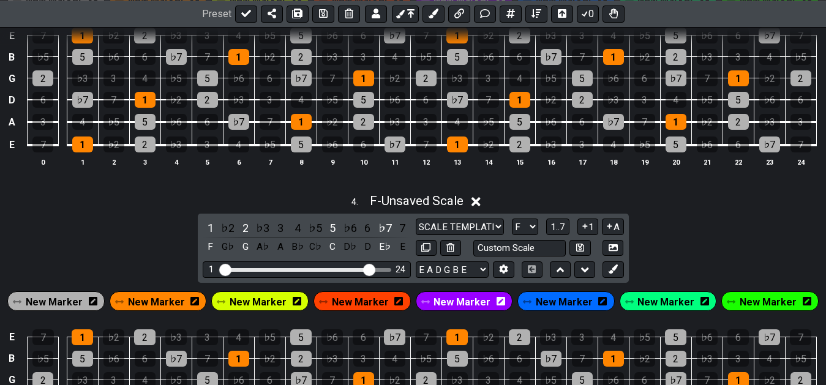
click at [83, 305] on span "New Marker" at bounding box center [54, 302] width 57 height 18
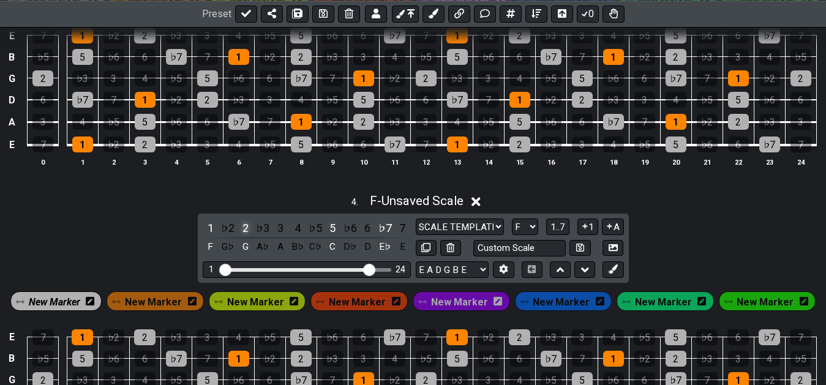
click at [248, 230] on div "2" at bounding box center [246, 228] width 16 height 17
click at [329, 231] on div "5" at bounding box center [333, 228] width 16 height 17
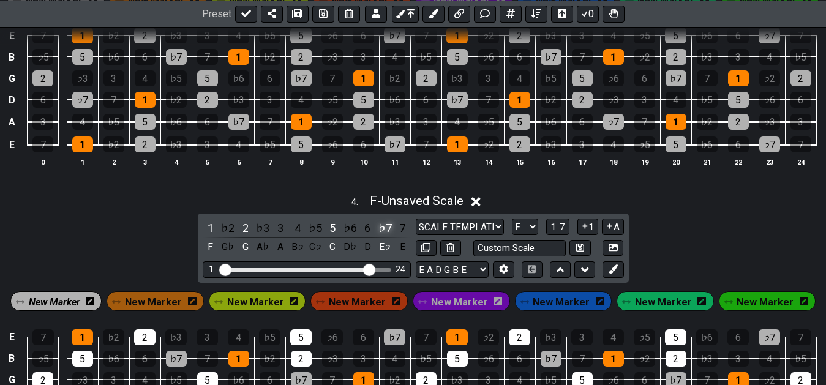
click at [383, 231] on div "♭7" at bounding box center [385, 228] width 16 height 17
click at [71, 302] on span "New Marker" at bounding box center [54, 302] width 51 height 18
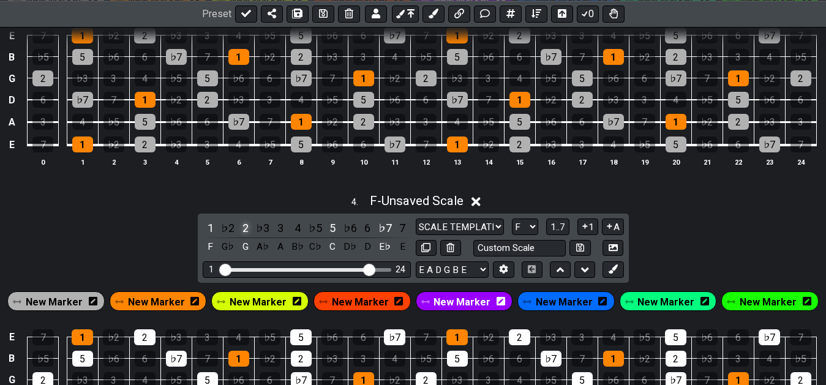
click at [244, 230] on div "2" at bounding box center [246, 228] width 16 height 17
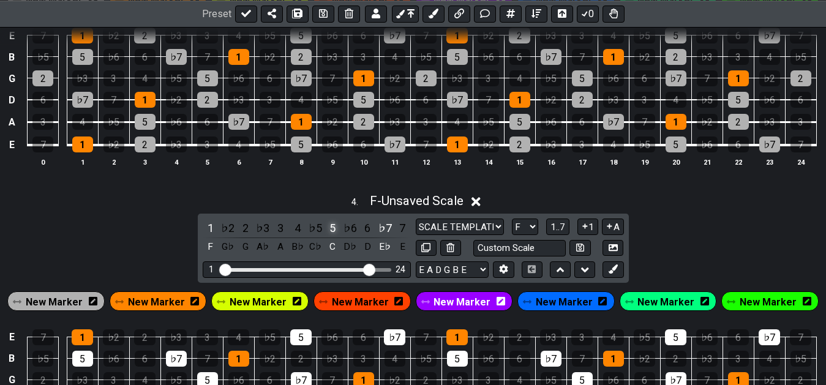
click at [336, 233] on div "5" at bounding box center [333, 228] width 16 height 17
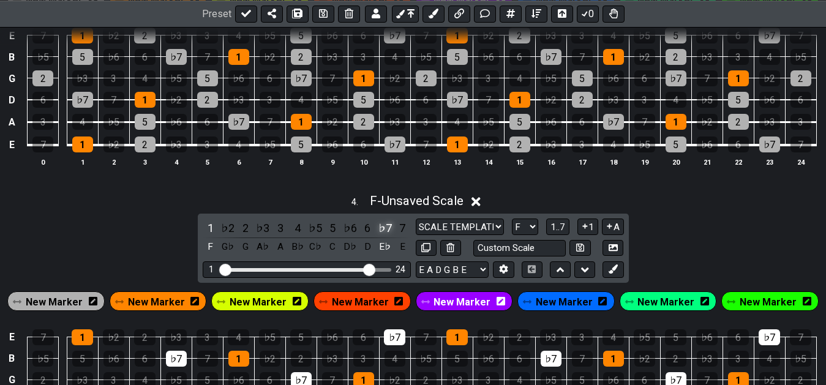
click at [383, 233] on div "♭7" at bounding box center [385, 228] width 16 height 17
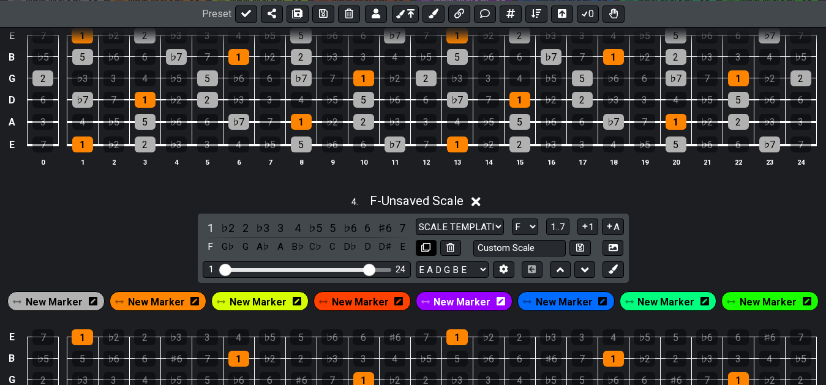
click at [426, 249] on icon at bounding box center [425, 247] width 9 height 9
select select "F"
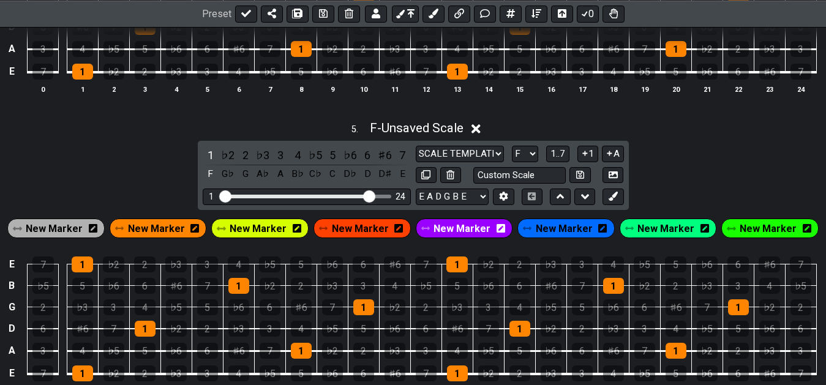
scroll to position [1133, 0]
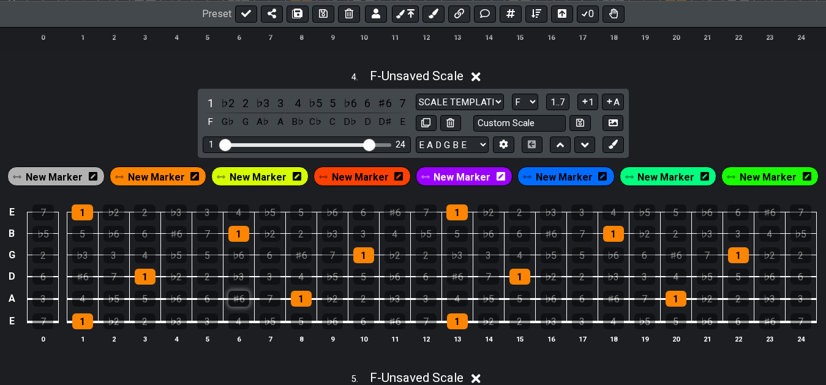
click at [242, 302] on div "♯6" at bounding box center [238, 299] width 21 height 16
click at [235, 321] on div "4" at bounding box center [238, 321] width 21 height 16
click at [332, 321] on div "♭6" at bounding box center [332, 321] width 21 height 16
click at [298, 111] on div "4" at bounding box center [298, 103] width 16 height 17
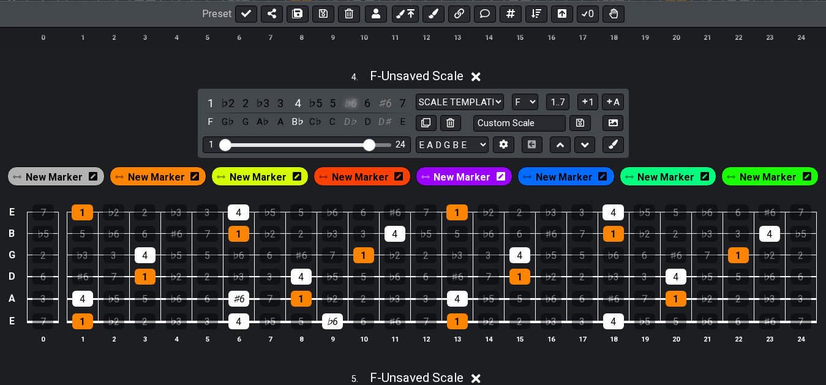
click at [351, 106] on div "♭6" at bounding box center [350, 103] width 16 height 17
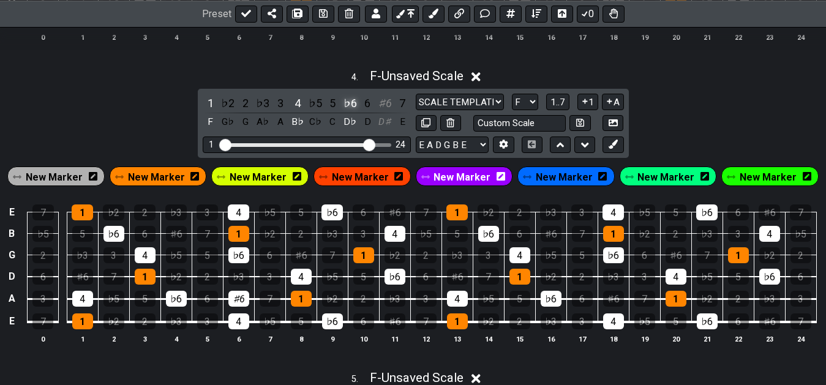
click at [351, 106] on div "♭6" at bounding box center [350, 103] width 16 height 17
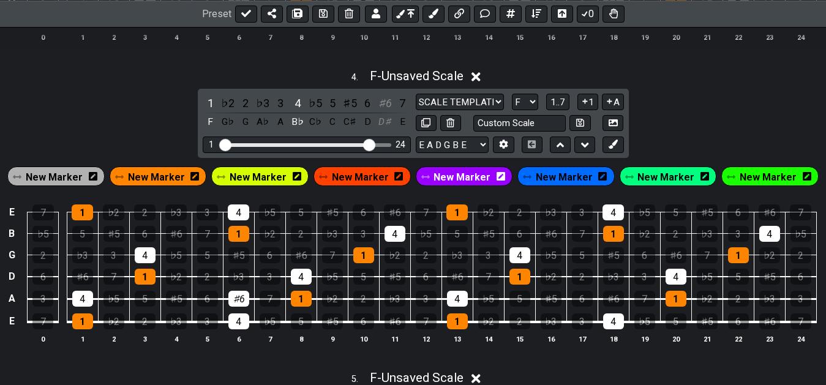
click at [351, 106] on div "♯5" at bounding box center [350, 103] width 16 height 17
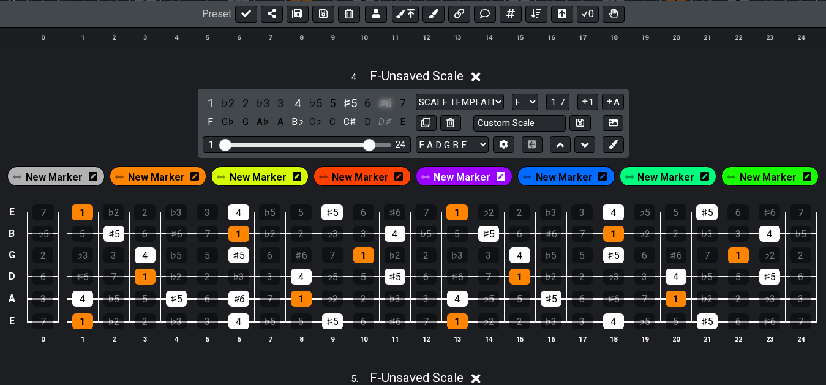
click at [385, 107] on div "♯6" at bounding box center [385, 103] width 16 height 17
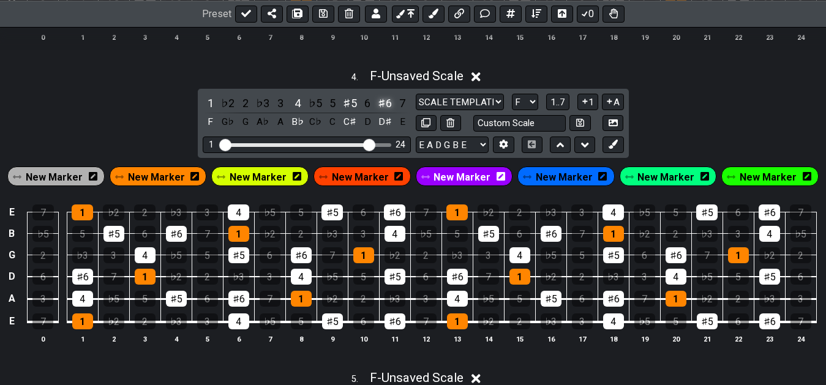
click at [385, 107] on div "♯6" at bounding box center [385, 103] width 16 height 17
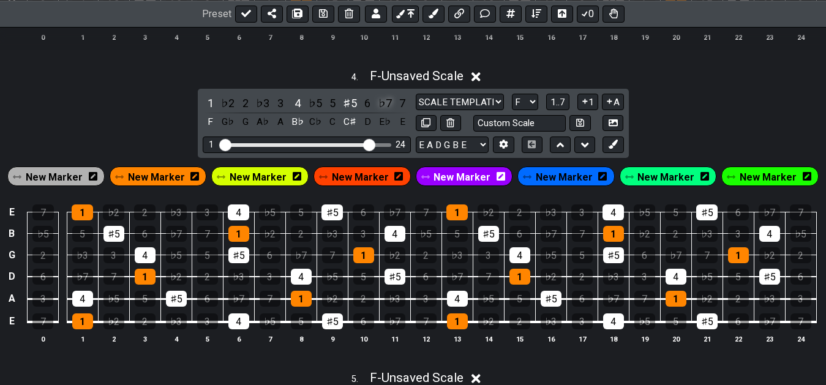
click at [382, 103] on div "♭7" at bounding box center [385, 103] width 16 height 17
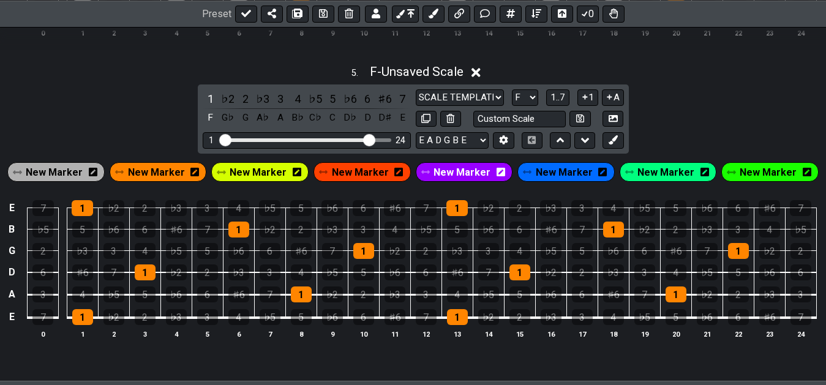
scroll to position [1435, 0]
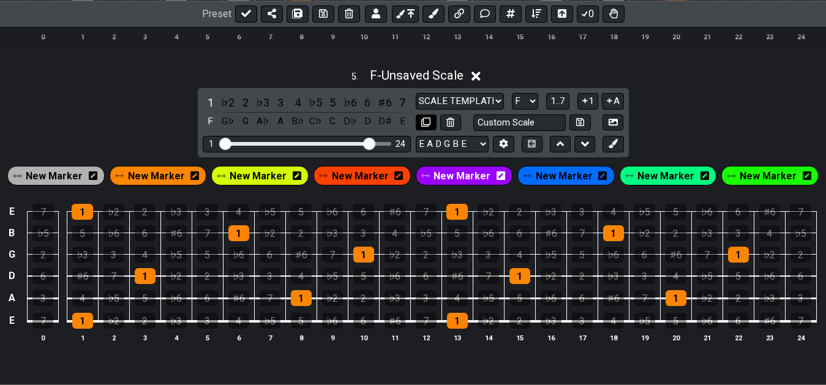
click at [421, 127] on button at bounding box center [426, 122] width 21 height 17
select select "F"
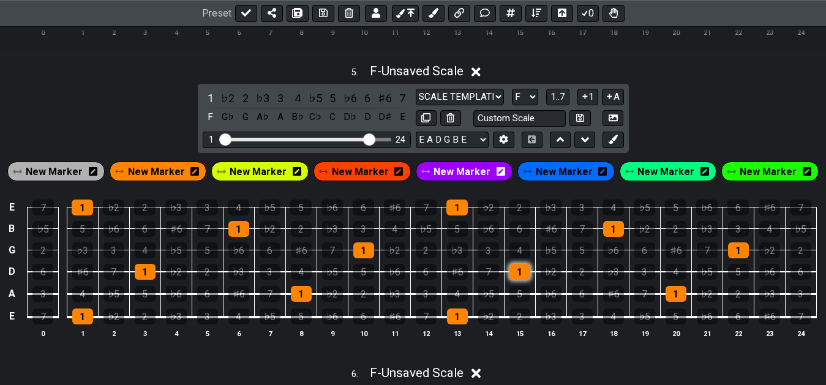
scroll to position [1373, 0]
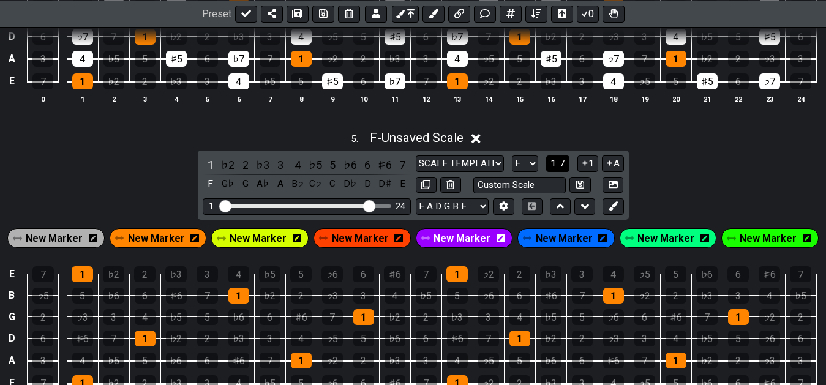
click at [563, 167] on span "1..7" at bounding box center [557, 163] width 15 height 11
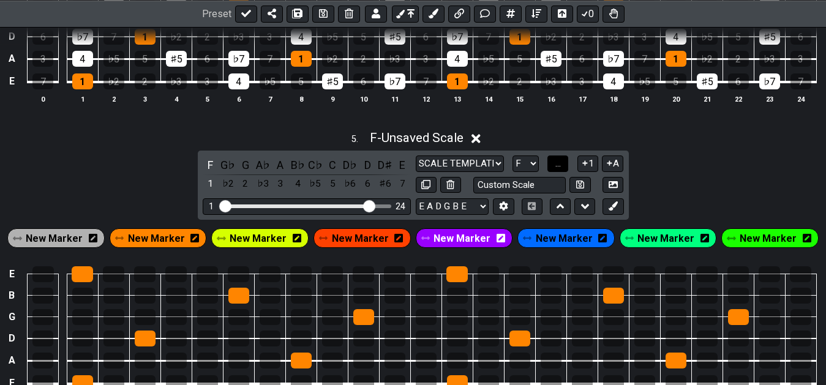
click at [561, 167] on span "..." at bounding box center [558, 163] width 6 height 11
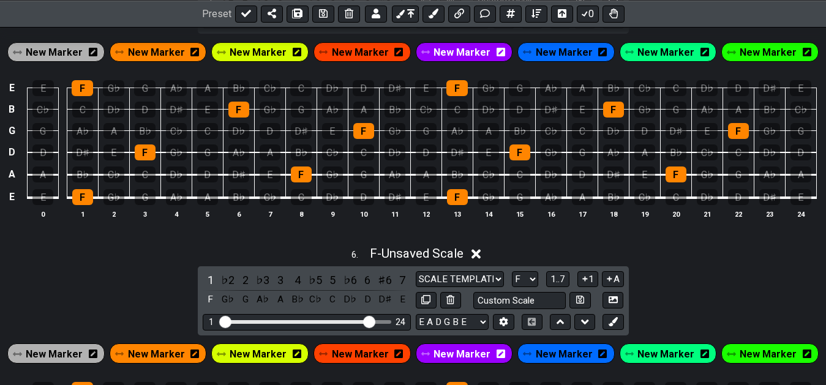
scroll to position [1560, 0]
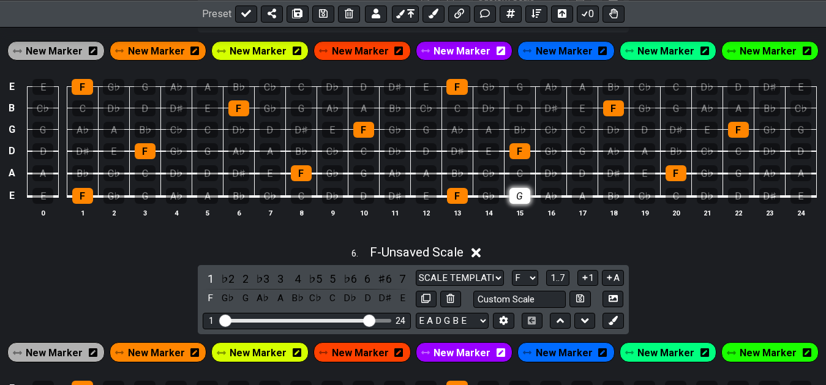
click at [522, 200] on div "G" at bounding box center [519, 196] width 21 height 16
click at [580, 177] on div "D" at bounding box center [582, 173] width 21 height 16
click at [582, 200] on div "A" at bounding box center [582, 196] width 21 height 16
click at [649, 175] on div "E" at bounding box center [644, 173] width 21 height 16
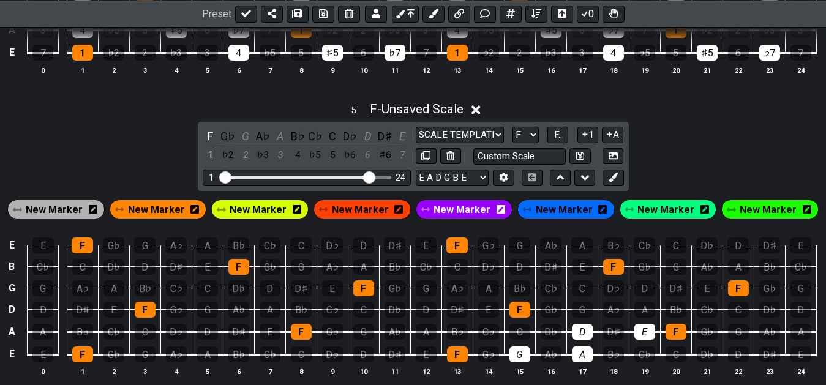
scroll to position [1373, 0]
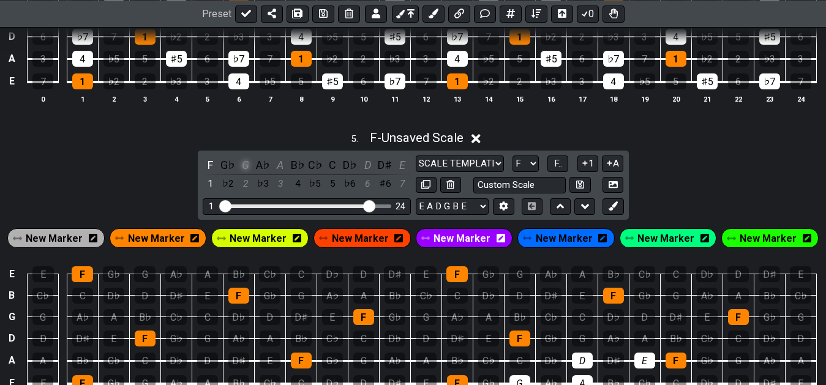
click at [245, 167] on div "G" at bounding box center [246, 165] width 16 height 17
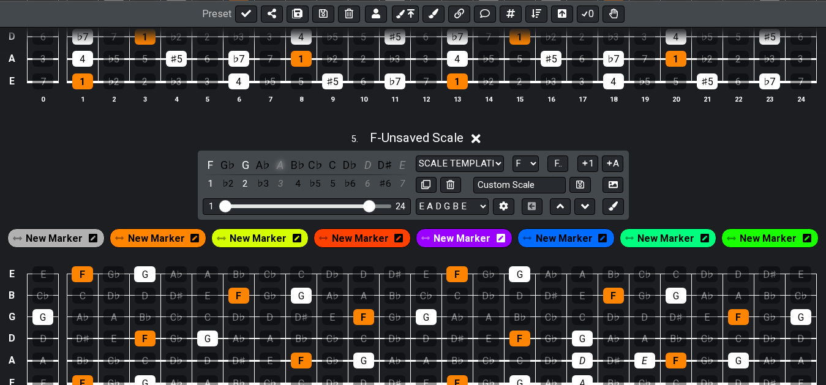
click at [285, 167] on div "A" at bounding box center [280, 165] width 16 height 17
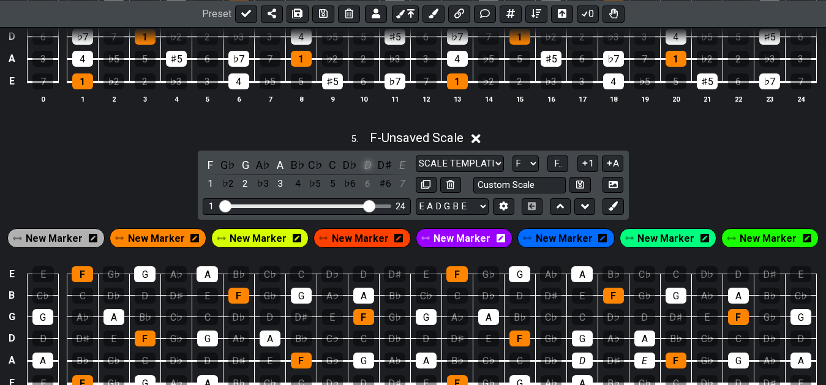
click at [366, 167] on div "D" at bounding box center [367, 165] width 16 height 17
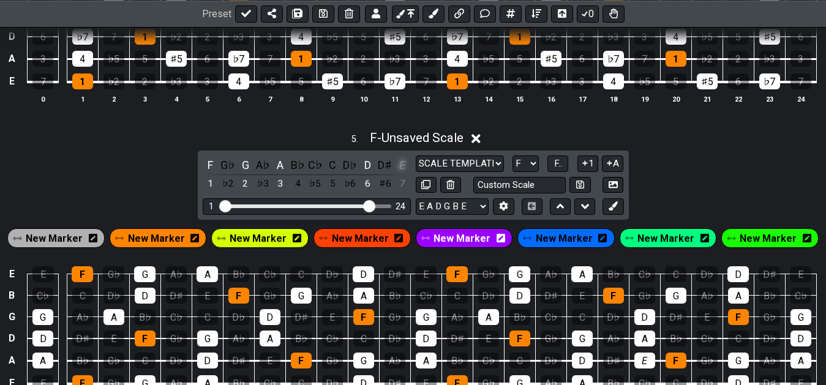
click at [405, 170] on div "E" at bounding box center [402, 165] width 16 height 17
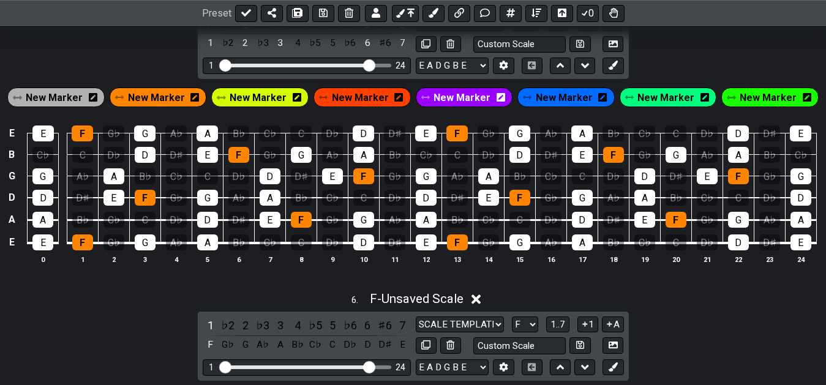
scroll to position [1435, 0]
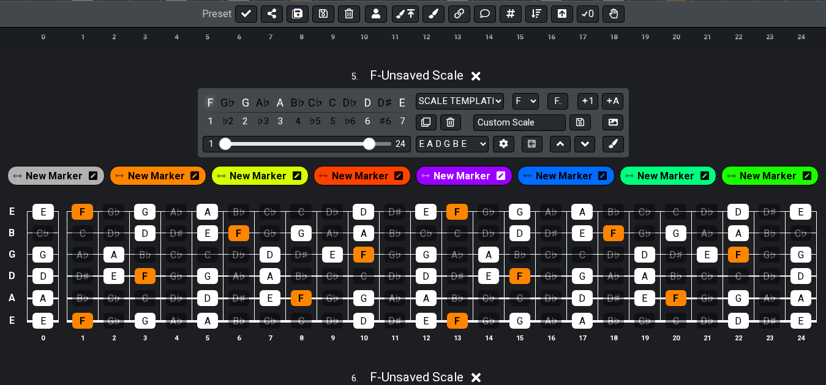
click at [214, 102] on div "F" at bounding box center [211, 102] width 16 height 17
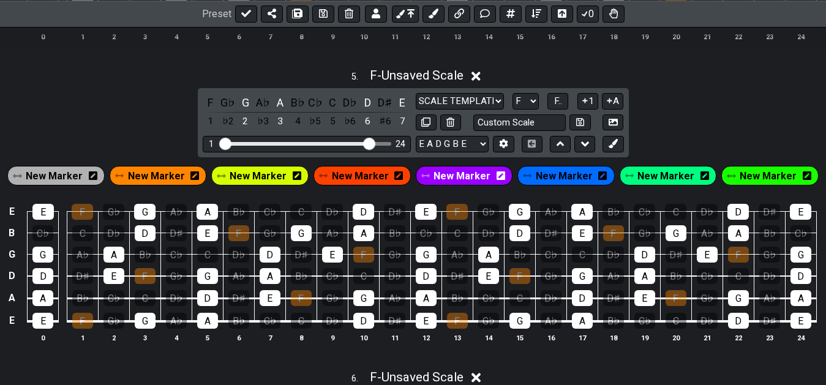
click at [83, 176] on span "New Marker" at bounding box center [54, 176] width 57 height 18
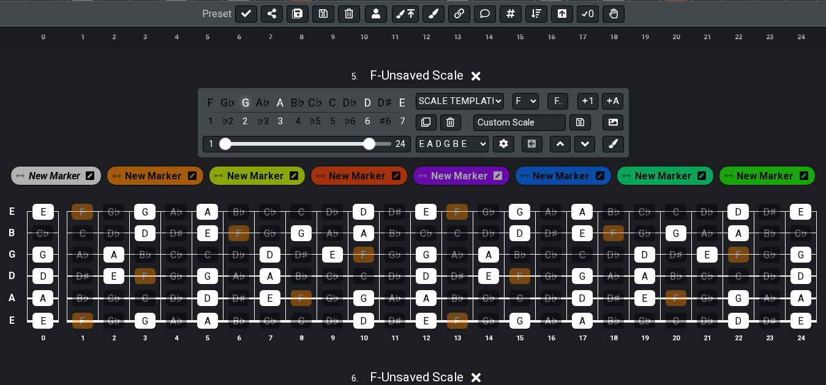
click at [241, 105] on div "G" at bounding box center [246, 102] width 16 height 17
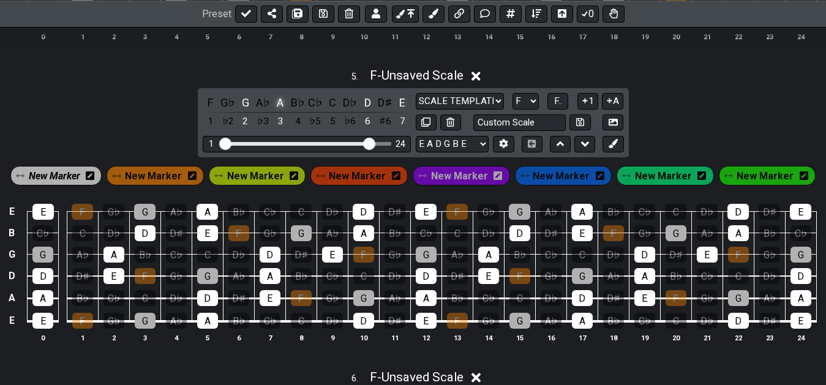
click at [280, 108] on div "A" at bounding box center [280, 102] width 16 height 17
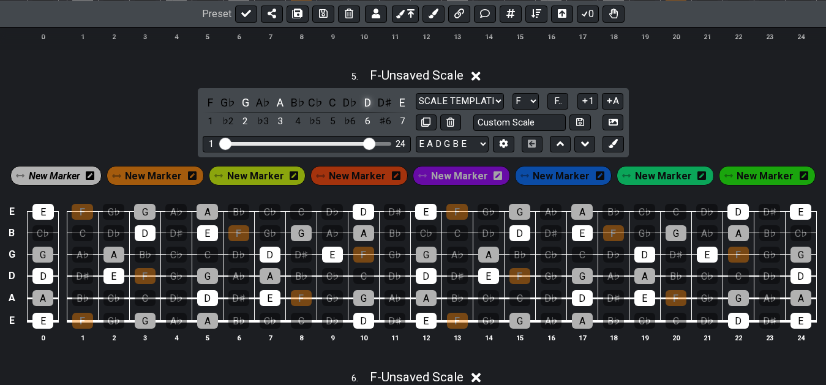
click at [367, 106] on div "D" at bounding box center [367, 102] width 16 height 17
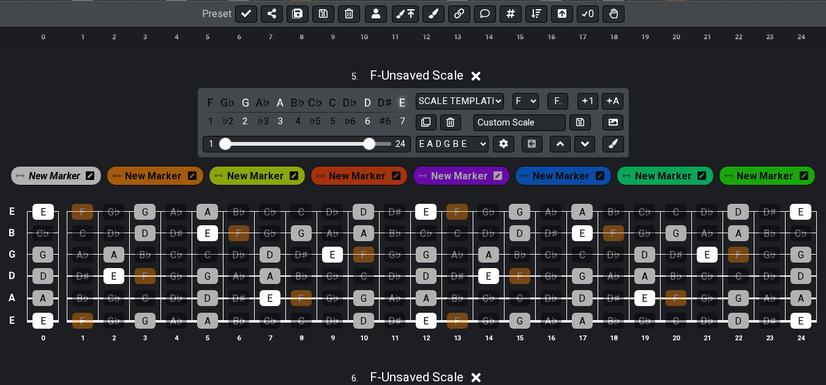
click at [396, 103] on div "E" at bounding box center [402, 102] width 16 height 17
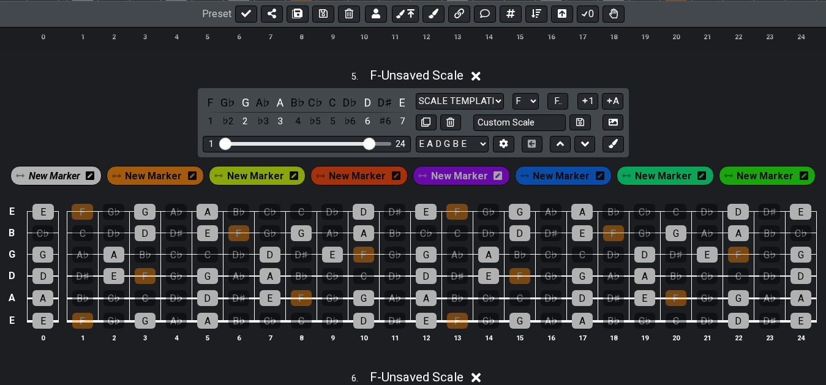
click at [80, 184] on span "New Marker" at bounding box center [54, 176] width 51 height 18
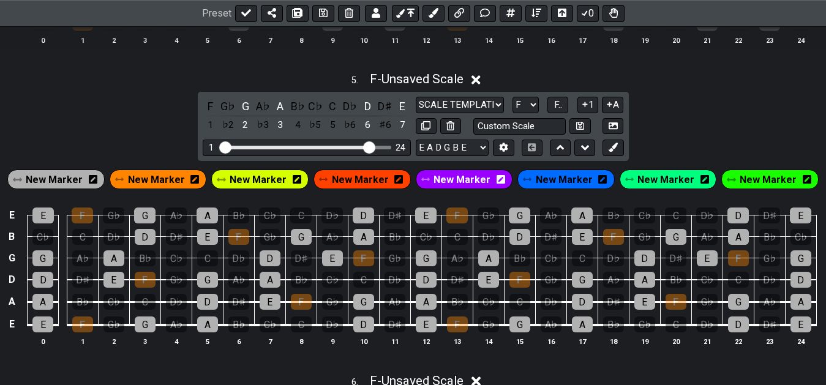
scroll to position [1373, 0]
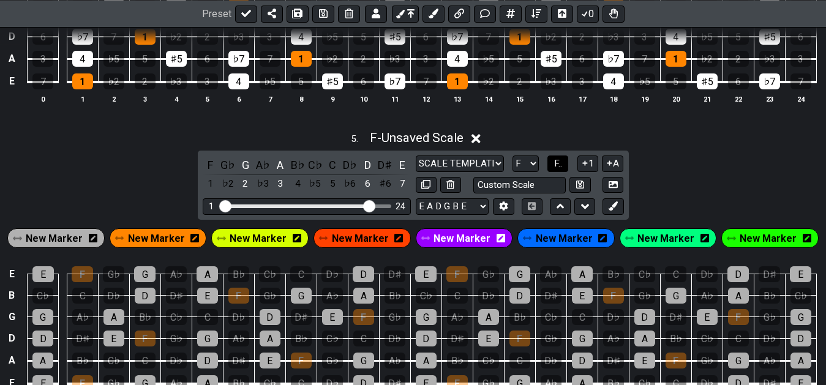
click at [553, 167] on button "F.." at bounding box center [557, 164] width 21 height 17
click at [555, 167] on span "1..7" at bounding box center [557, 163] width 15 height 11
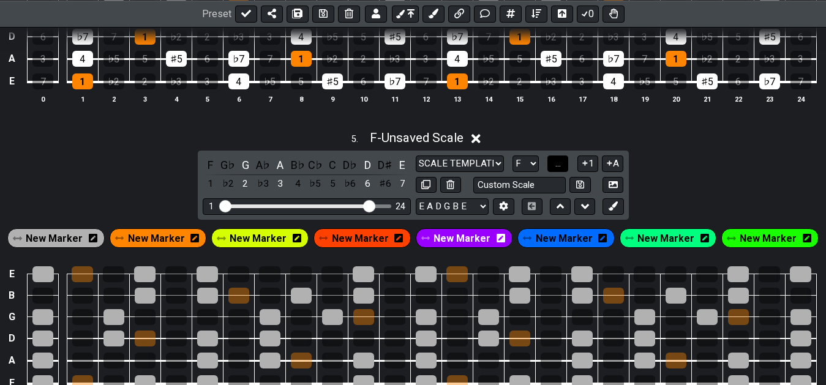
click at [555, 167] on button "..." at bounding box center [557, 164] width 21 height 17
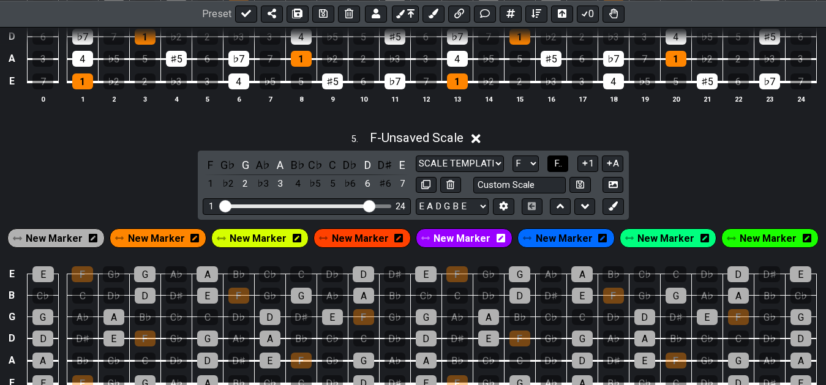
click at [556, 168] on span "F.." at bounding box center [558, 163] width 8 height 11
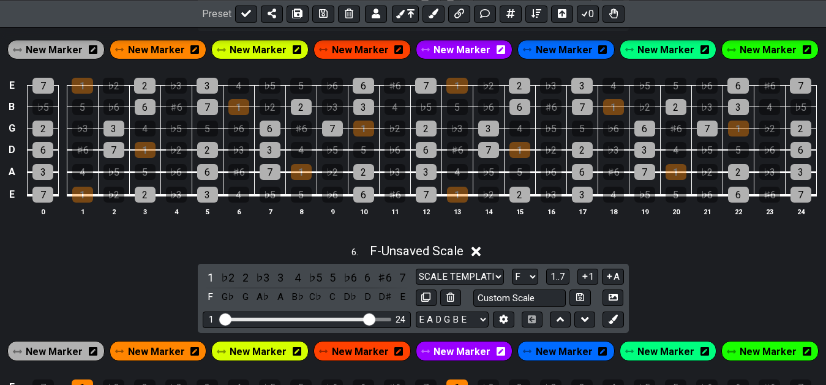
scroll to position [1560, 0]
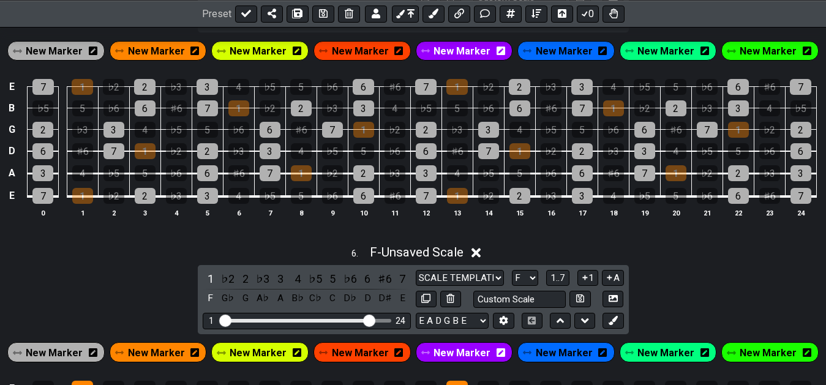
click at [617, 244] on div "6 . F - Unsaved Scale" at bounding box center [413, 249] width 826 height 23
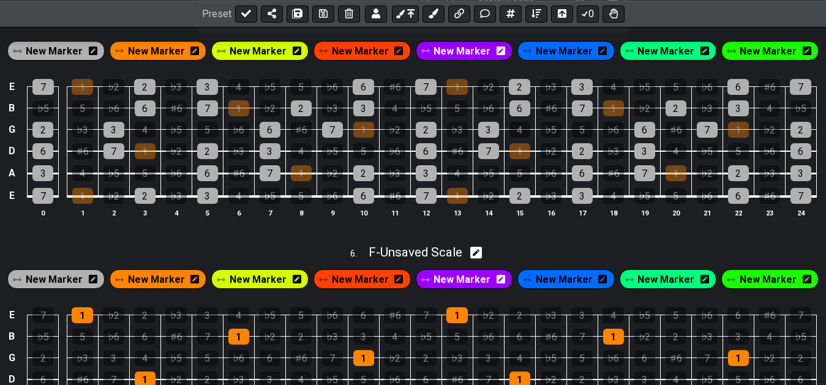
click at [617, 244] on div "6 . F - Unsaved Scale" at bounding box center [413, 249] width 826 height 23
select select "F"
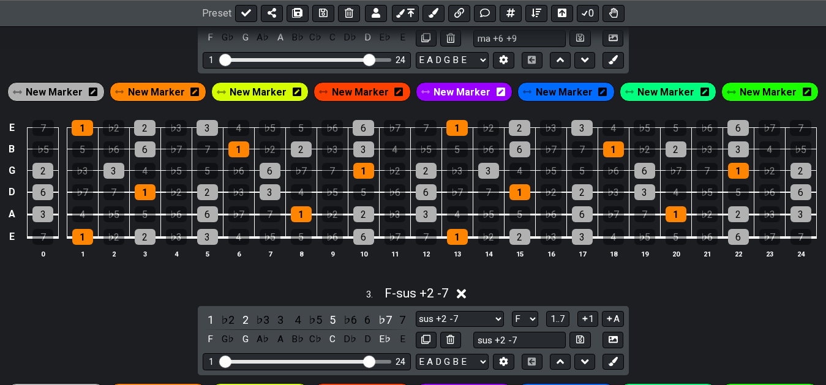
scroll to position [623, 0]
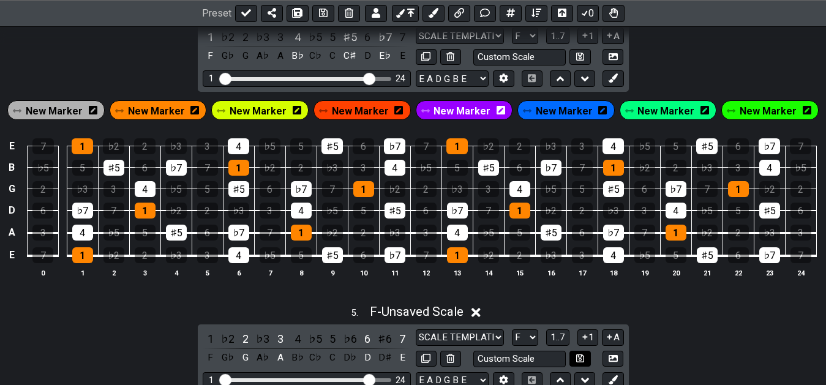
scroll to position [1185, 0]
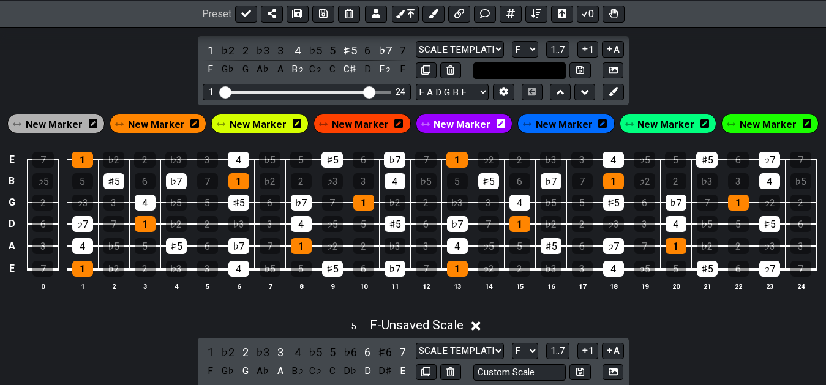
click at [507, 72] on input "text" at bounding box center [519, 70] width 93 height 17
type input "Custom Scale"
click at [688, 62] on div "4 . F - Unsaved Scale 1 ♭2 2 ♭3 3 4 ♭5 5 ♯5 6 ♭7 7 F G♭ G A♭ A B♭ C♭ C C♯ D E♭ …" at bounding box center [413, 158] width 826 height 299
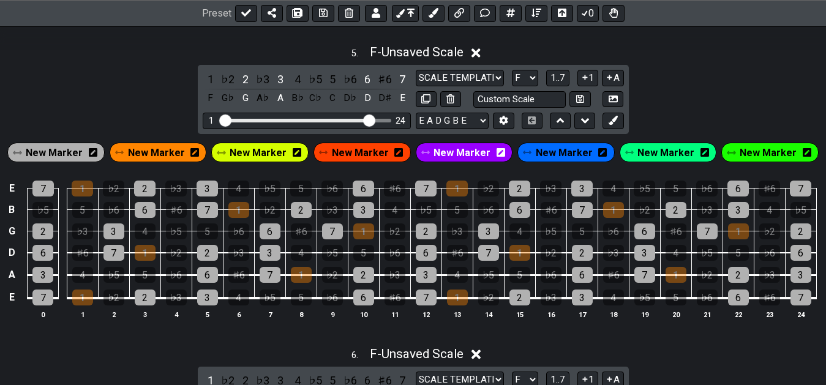
scroll to position [1435, 0]
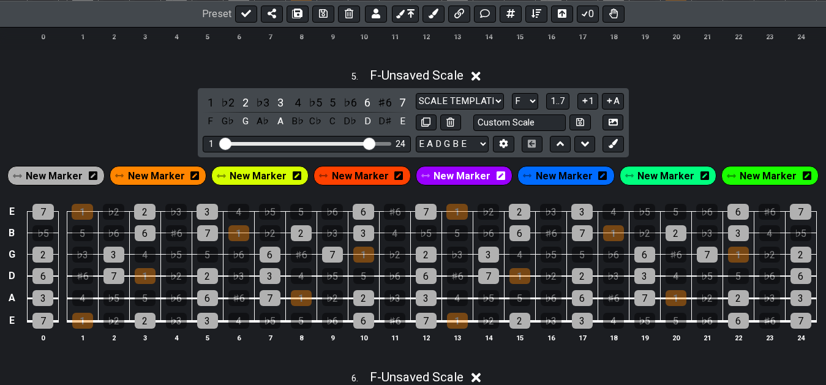
click at [683, 116] on div "5 . F - Unsaved Scale 1 ♭2 2 ♭3 3 4 ♭5 5 ♭6 6 ♯6 7 F G♭ G A♭ A B♭ C♭ C D♭ D D♯ …" at bounding box center [413, 210] width 826 height 299
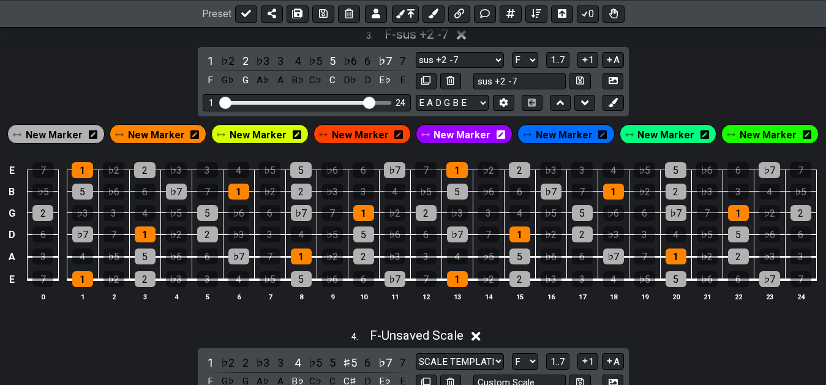
scroll to position [1123, 0]
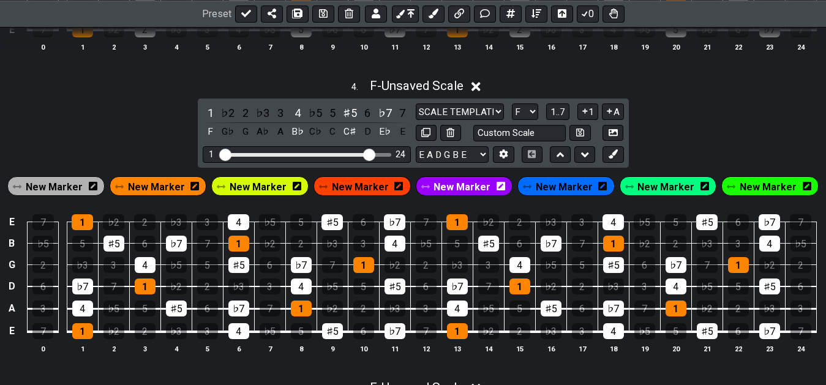
click at [62, 186] on span "New Marker" at bounding box center [54, 187] width 57 height 18
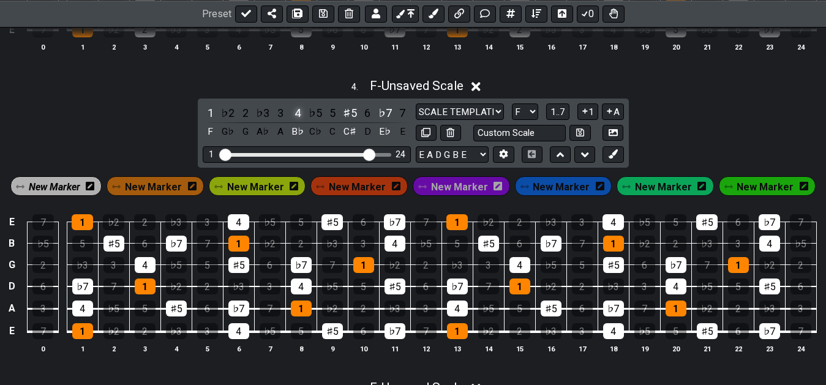
click at [296, 117] on div "4" at bounding box center [298, 113] width 16 height 17
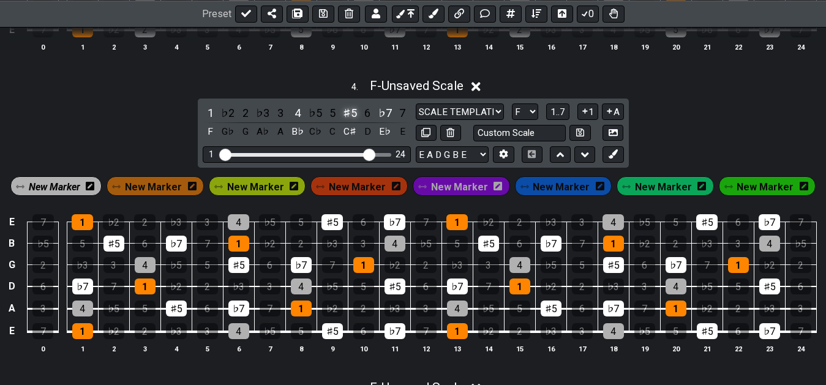
click at [352, 116] on div "♯5" at bounding box center [350, 113] width 16 height 17
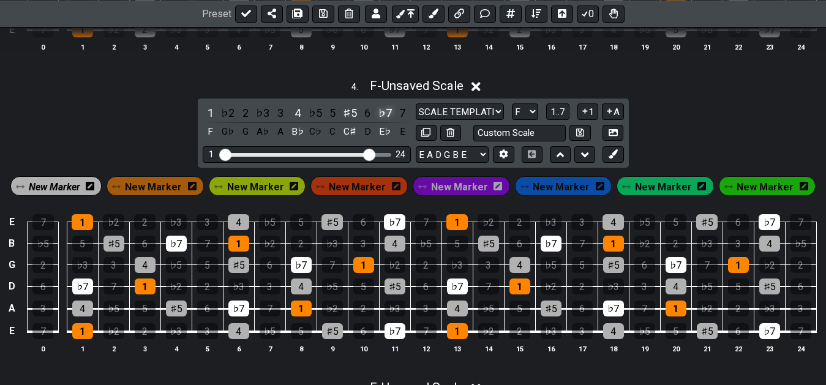
click at [386, 118] on div "♭7" at bounding box center [385, 113] width 16 height 17
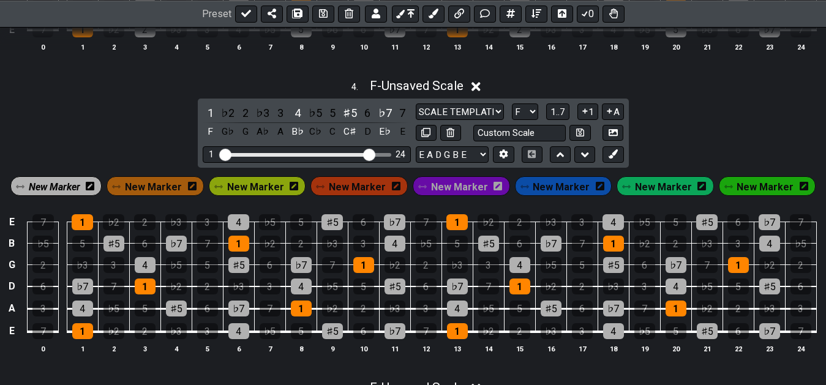
click at [76, 194] on span "New Marker" at bounding box center [54, 187] width 51 height 18
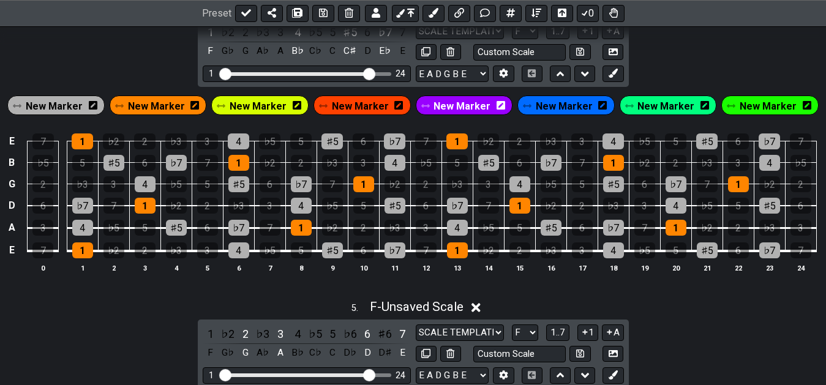
scroll to position [1171, 0]
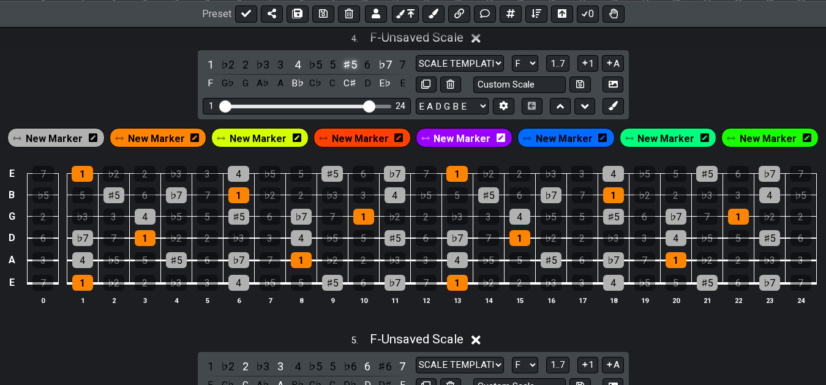
click at [355, 69] on div "♯5" at bounding box center [350, 64] width 16 height 17
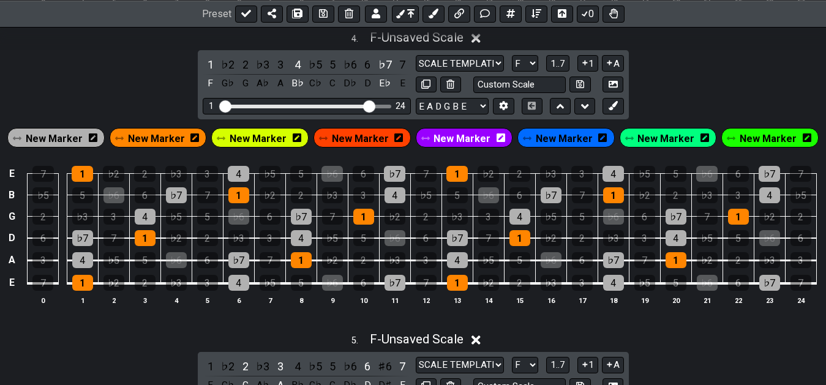
click at [355, 69] on div "♭6" at bounding box center [350, 64] width 16 height 17
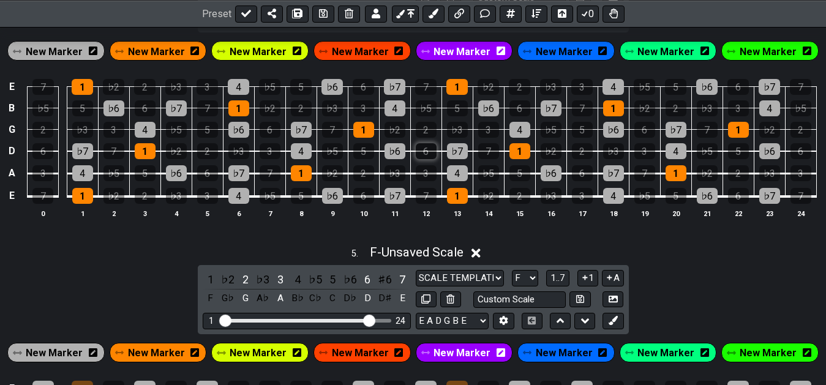
scroll to position [1421, 0]
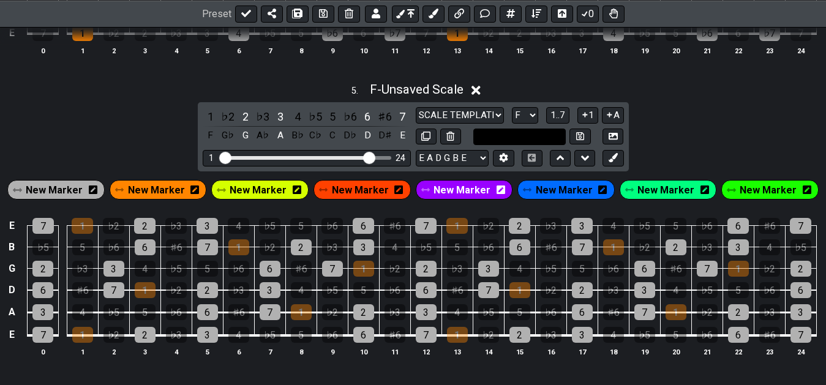
click at [506, 139] on input "text" at bounding box center [519, 137] width 93 height 17
type input "ma +6 +7 +9"
click at [579, 140] on icon at bounding box center [580, 136] width 8 height 9
select select "ma +6 +7 +9"
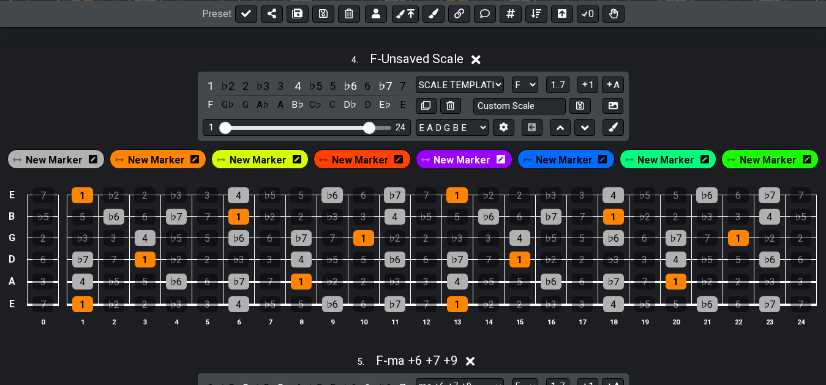
scroll to position [1171, 0]
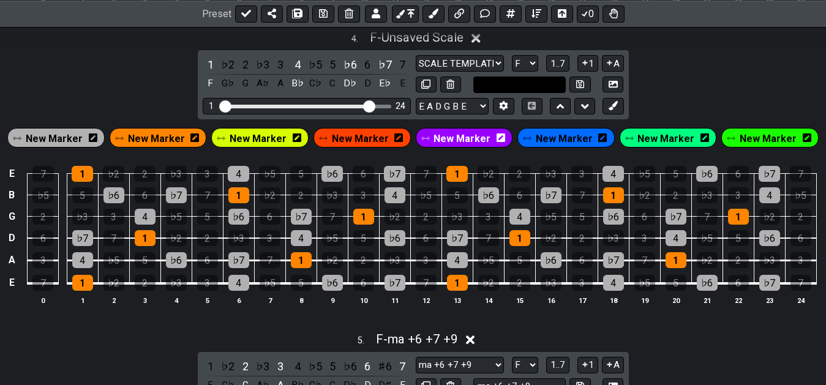
click at [535, 89] on input "text" at bounding box center [519, 85] width 93 height 17
type input "sus 4 -6 -7"
click at [712, 68] on div "4 . F - Unsaved Scale 1 ♭2 2 ♭3 3 4 ♭5 5 ♭6 6 ♭7 7 F G♭ G A♭ A B♭ C♭ C D♭ D E♭ …" at bounding box center [413, 172] width 826 height 299
click at [585, 89] on button at bounding box center [579, 85] width 21 height 17
select select "sus 4 -6 -7"
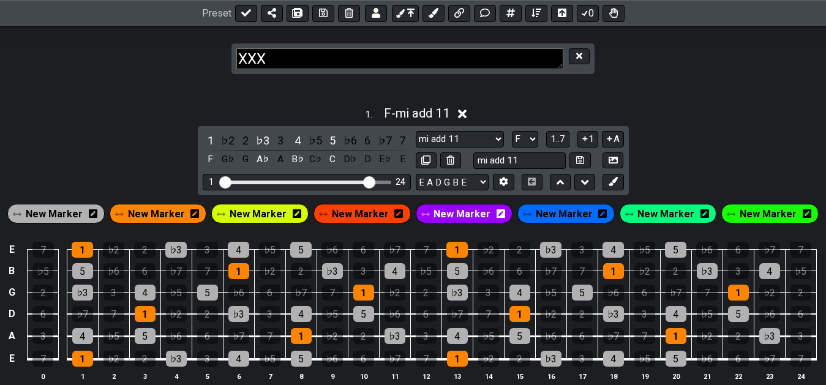
scroll to position [193, 0]
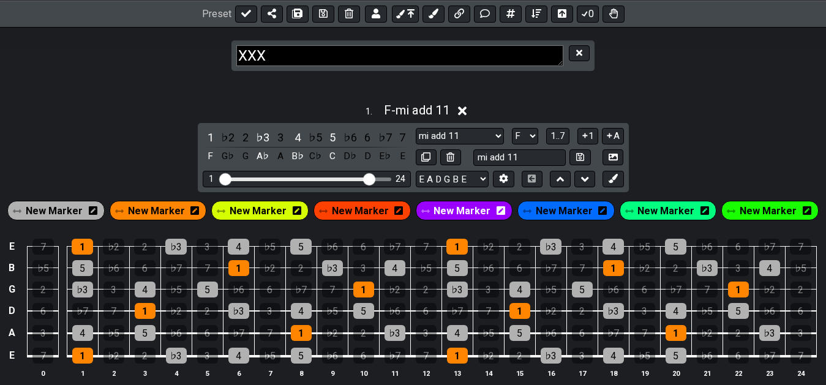
click at [279, 62] on textarea "XXX" at bounding box center [399, 55] width 327 height 21
type textarea "XXX-01"
click at [636, 80] on section "XXX-01" at bounding box center [413, 43] width 826 height 75
click at [322, 19] on button at bounding box center [323, 13] width 22 height 17
click at [691, 75] on section "XXX-01" at bounding box center [413, 43] width 826 height 75
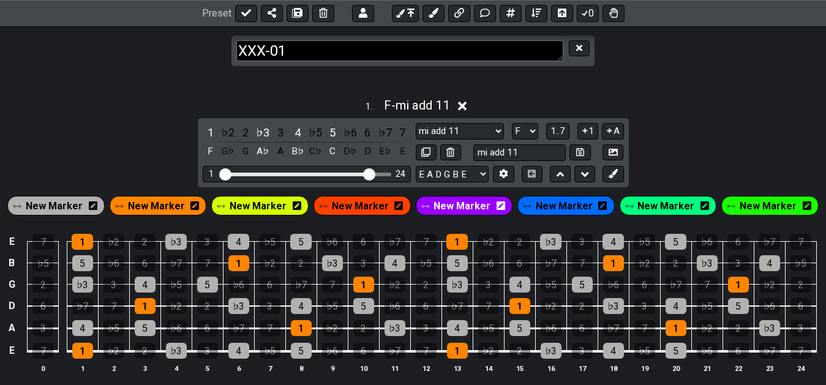
scroll to position [193, 0]
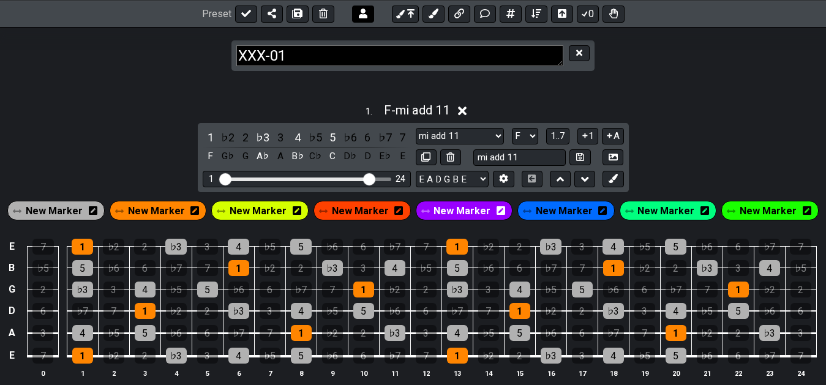
click at [363, 14] on icon at bounding box center [363, 14] width 9 height 10
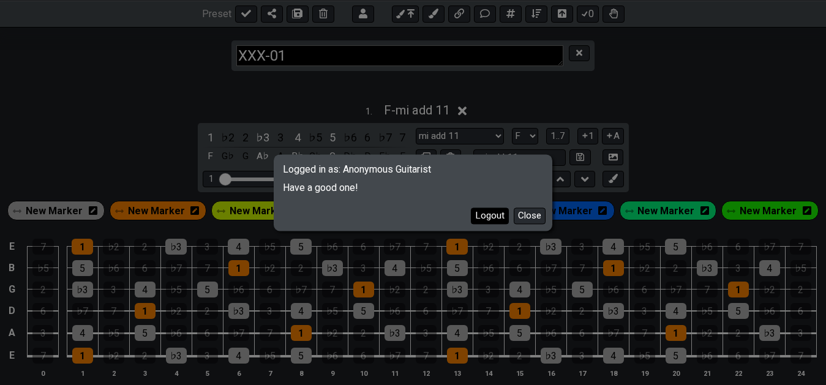
click at [495, 219] on button "Logout" at bounding box center [490, 216] width 38 height 17
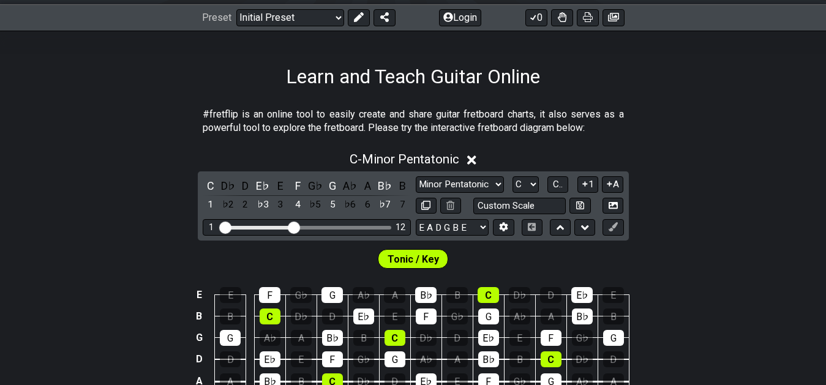
scroll to position [187, 0]
